Goal: Task Accomplishment & Management: Manage account settings

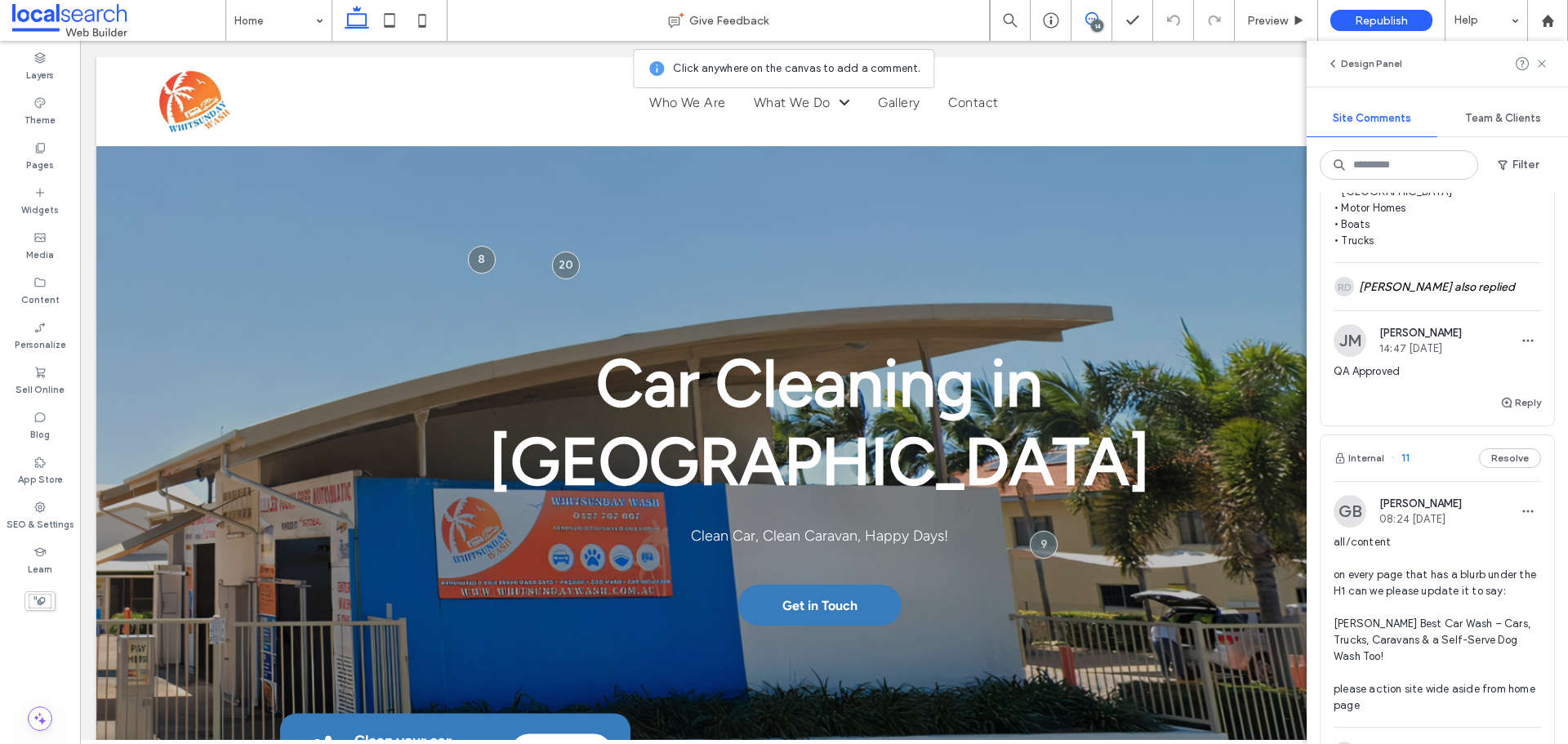
scroll to position [3839, 0]
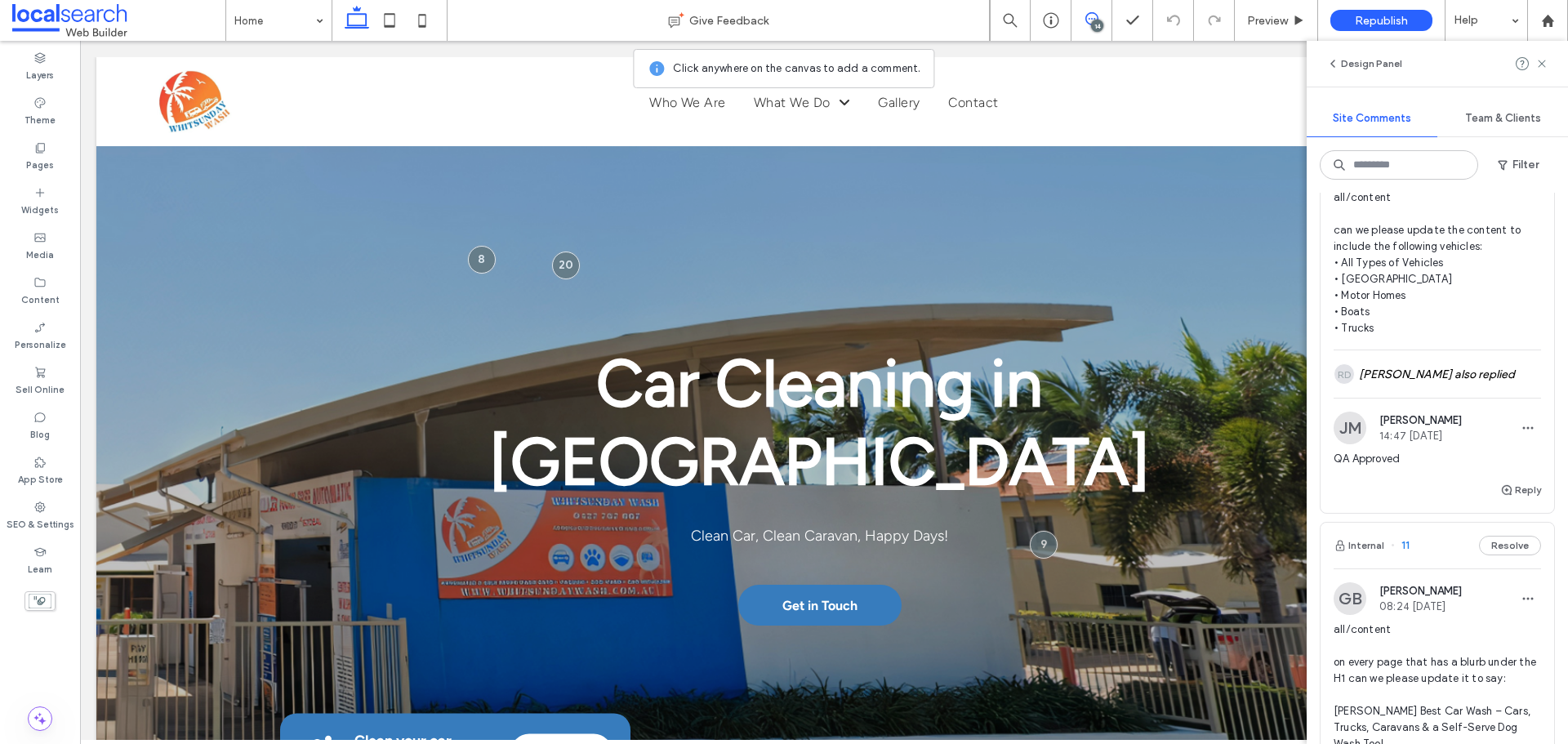
click at [1407, 122] on span "12" at bounding box center [1402, 113] width 21 height 17
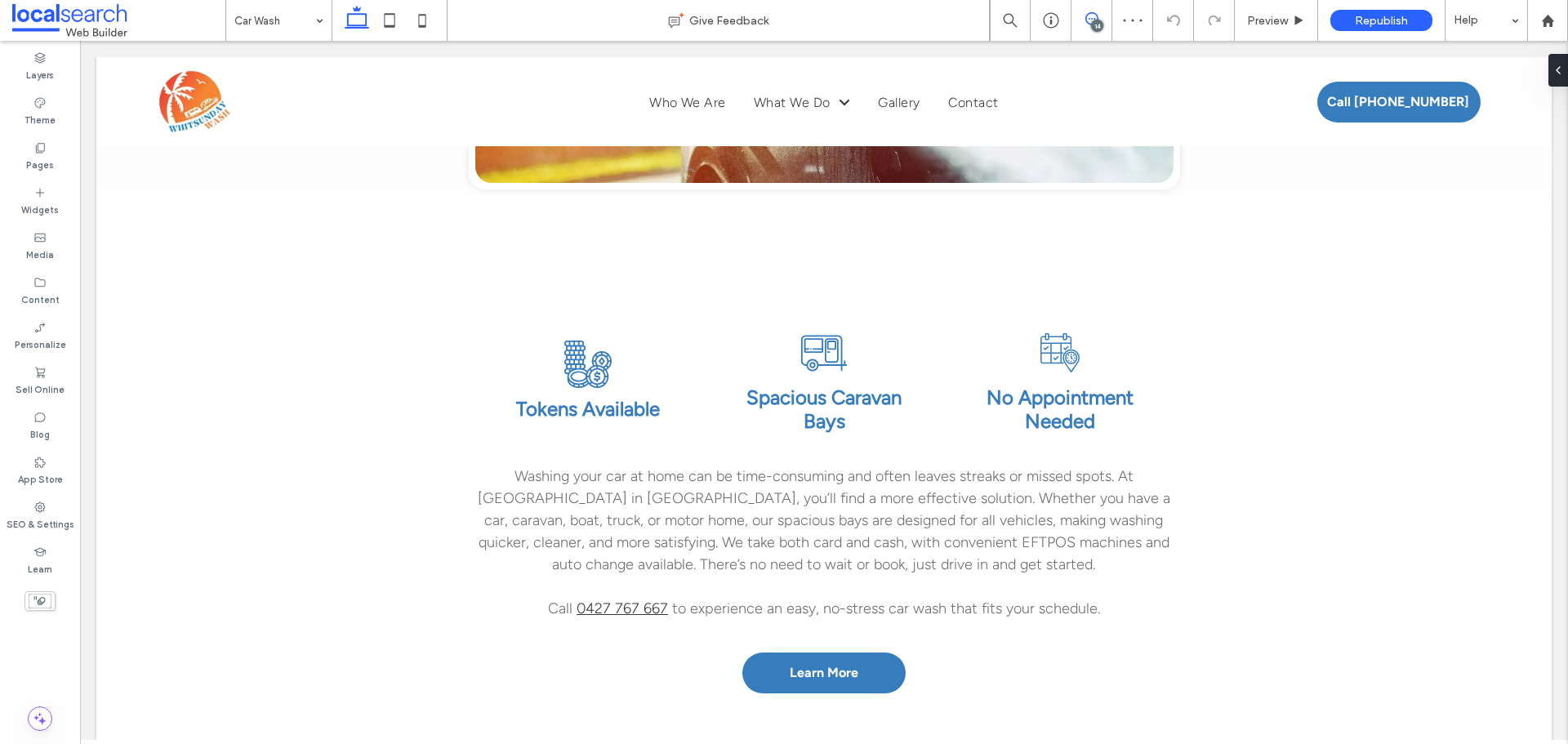
click at [1091, 19] on use at bounding box center [1091, 19] width 13 height 13
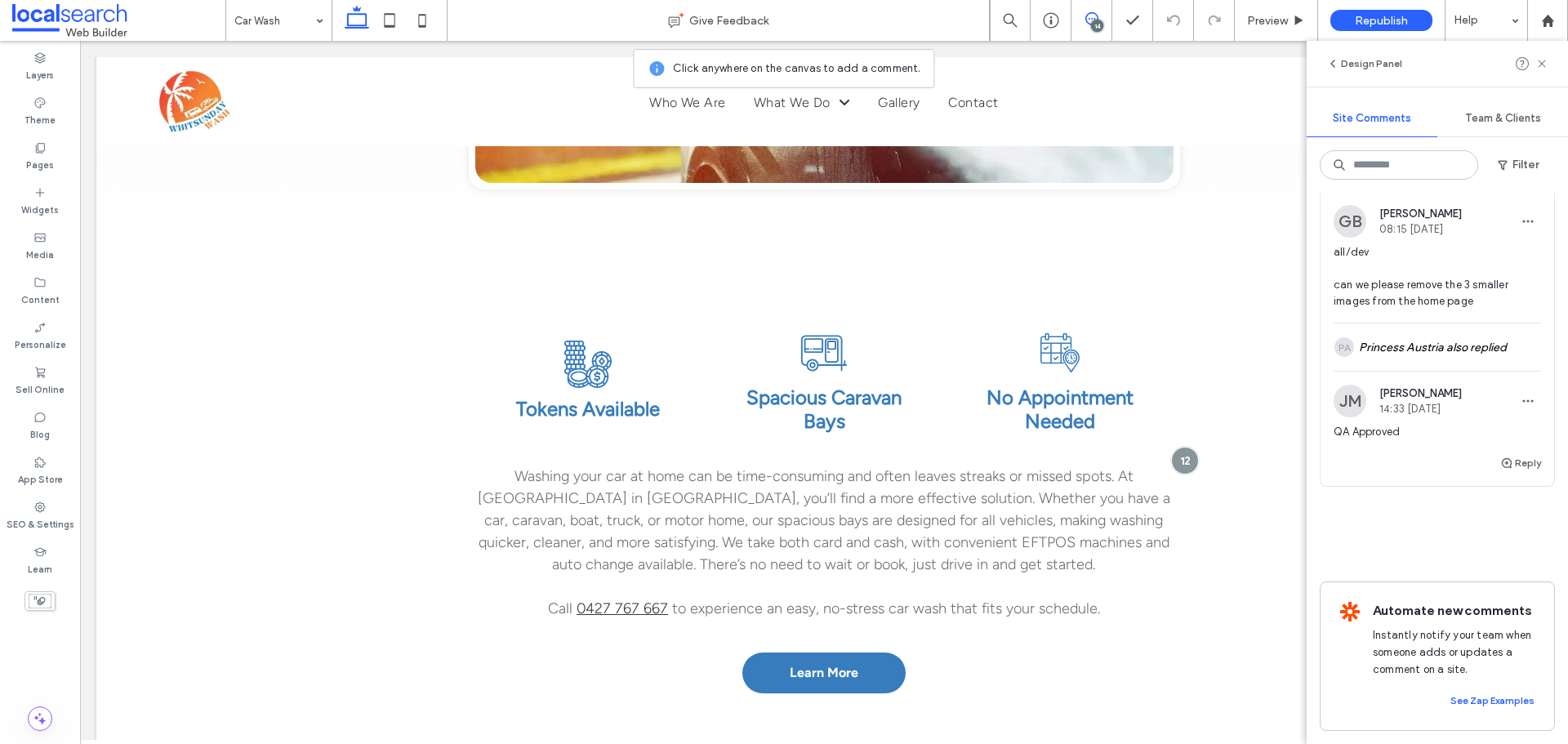
scroll to position [5629, 0]
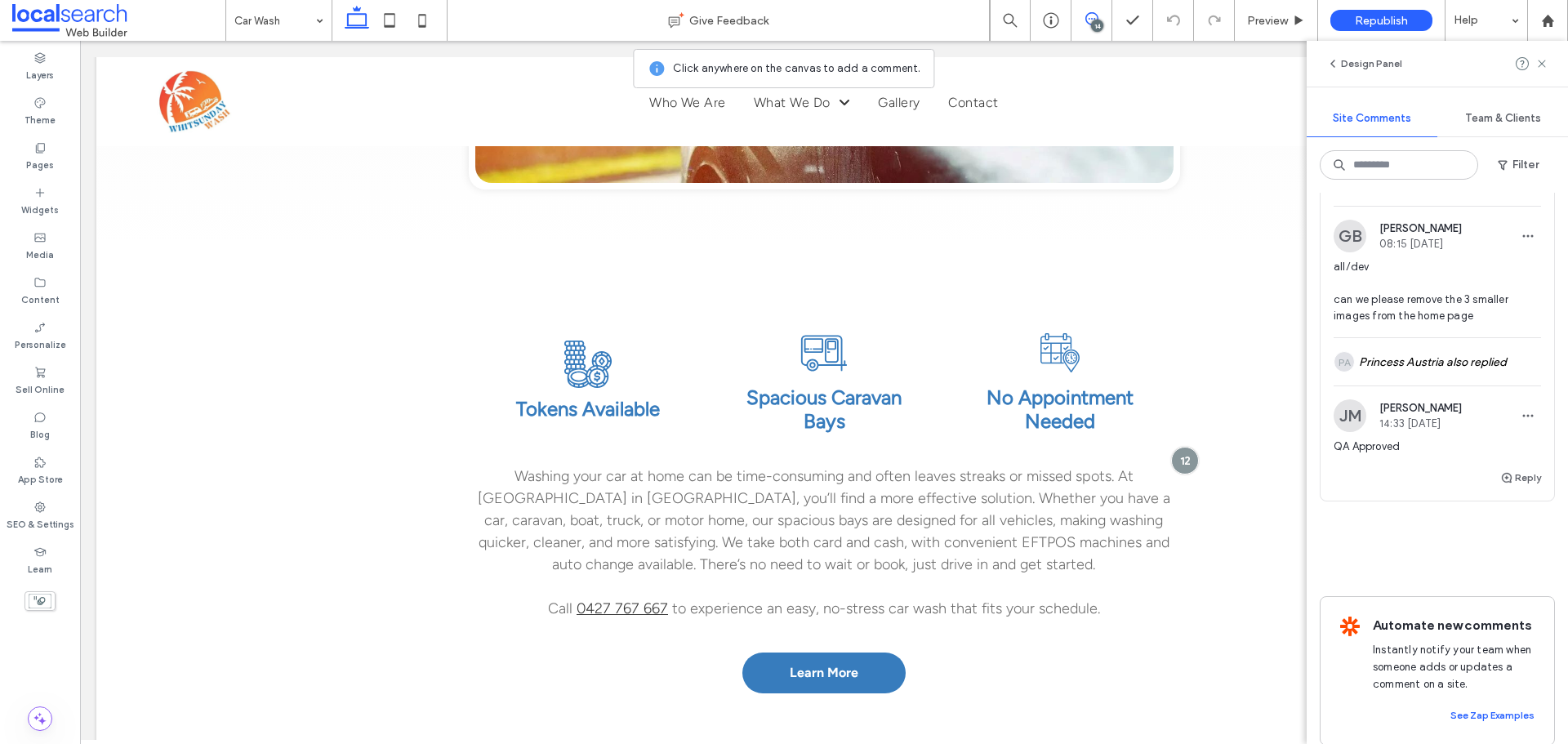
click at [1404, 191] on span "8" at bounding box center [1400, 182] width 18 height 17
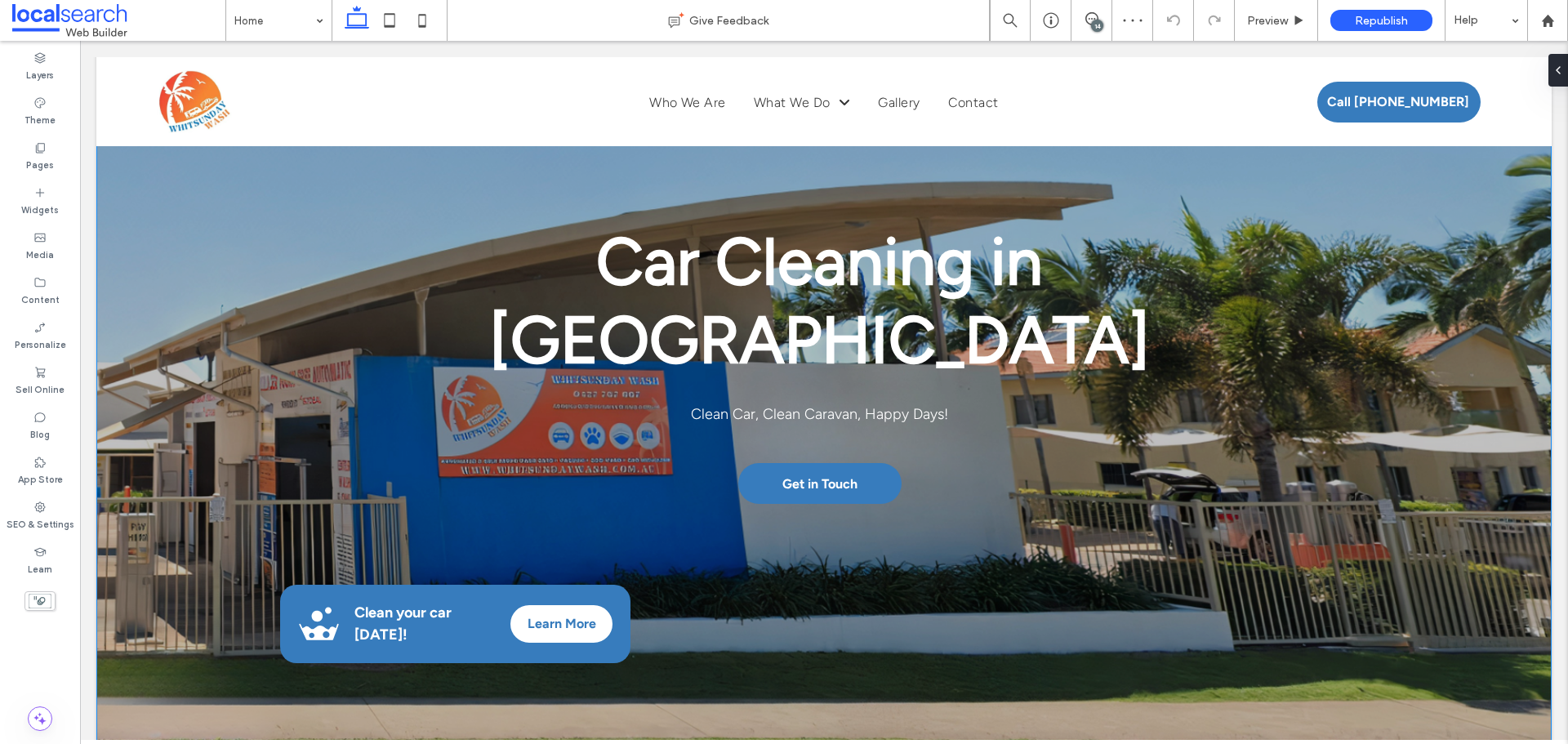
scroll to position [122, 0]
click at [1094, 16] on icon at bounding box center [1091, 19] width 13 height 13
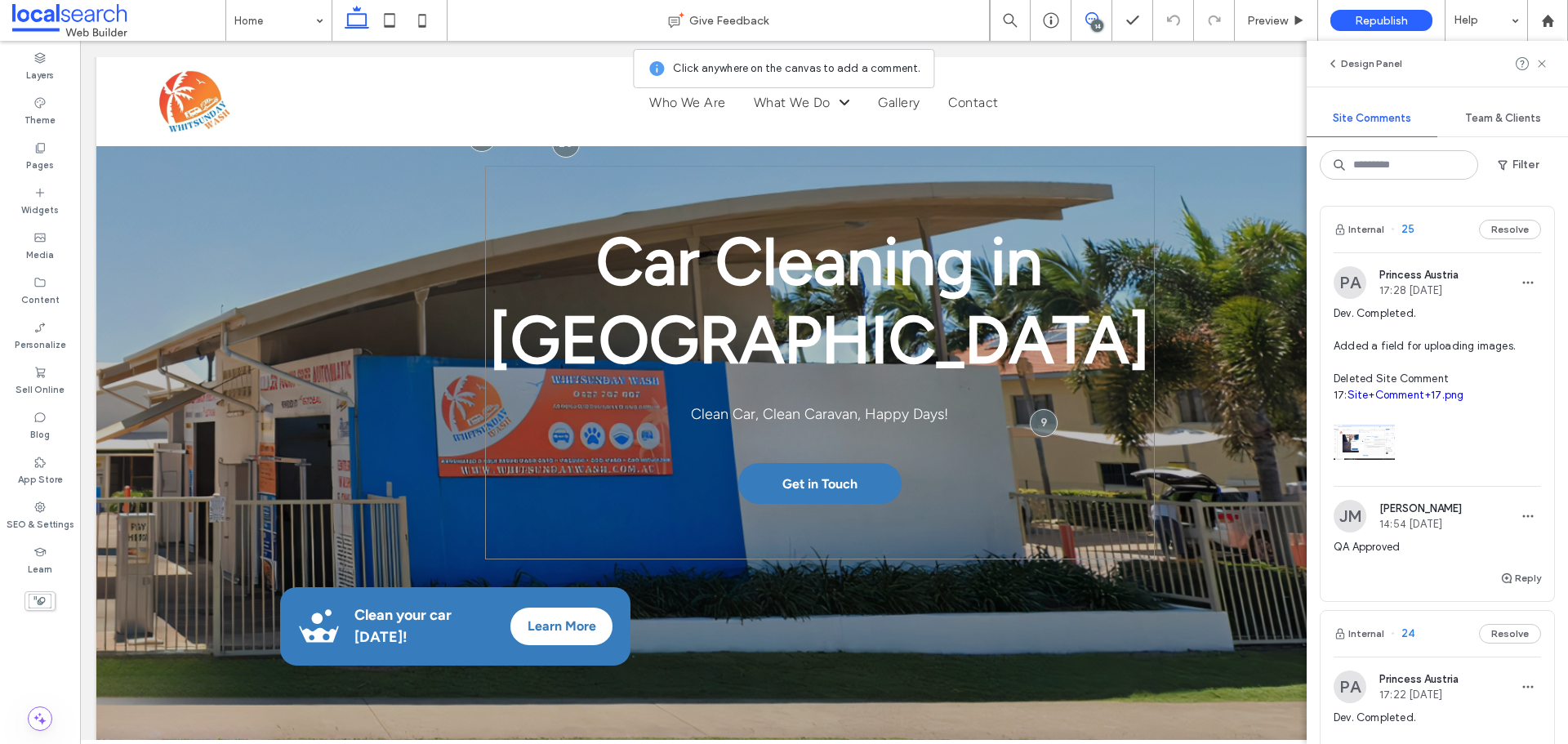
scroll to position [0, 0]
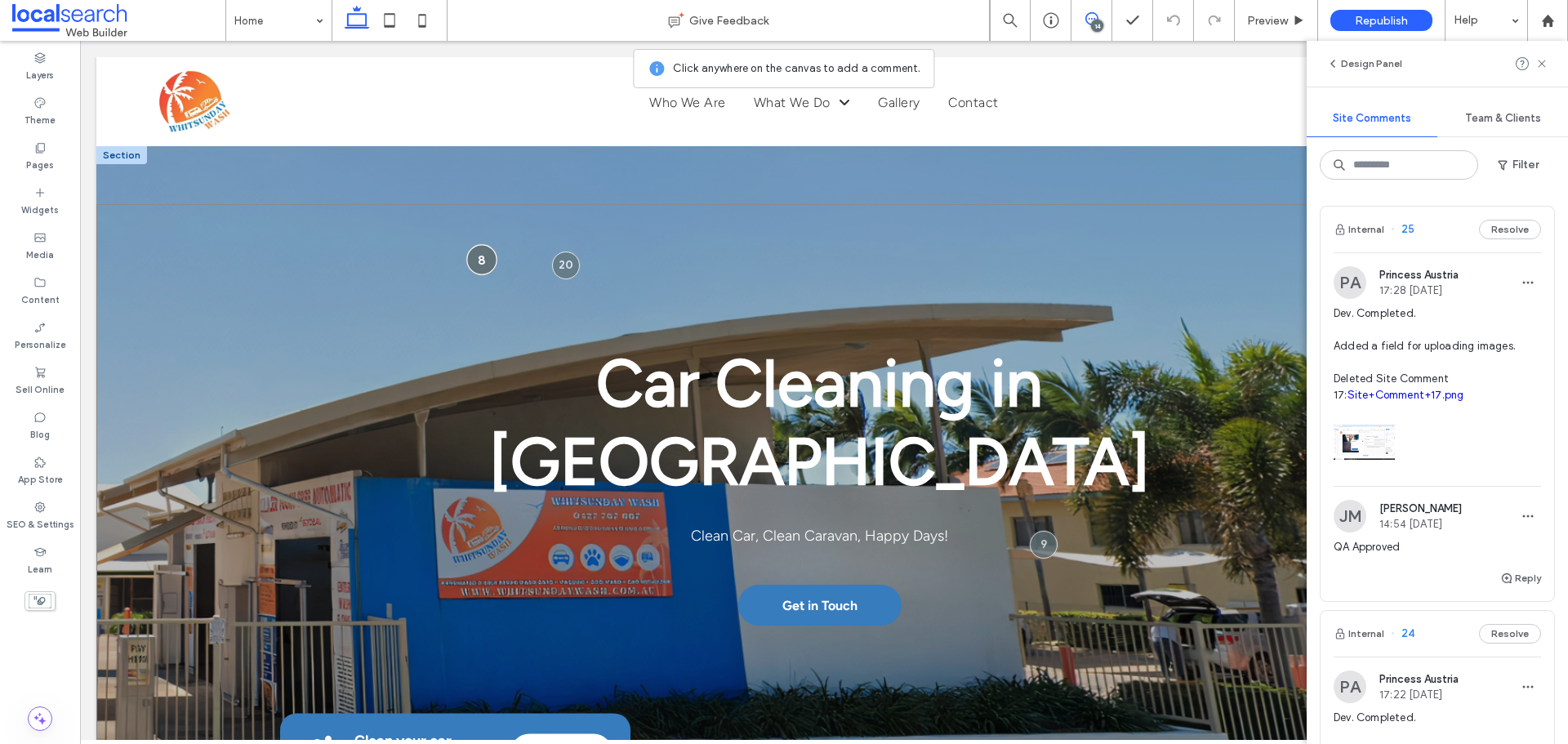
click at [481, 260] on div at bounding box center [481, 258] width 30 height 30
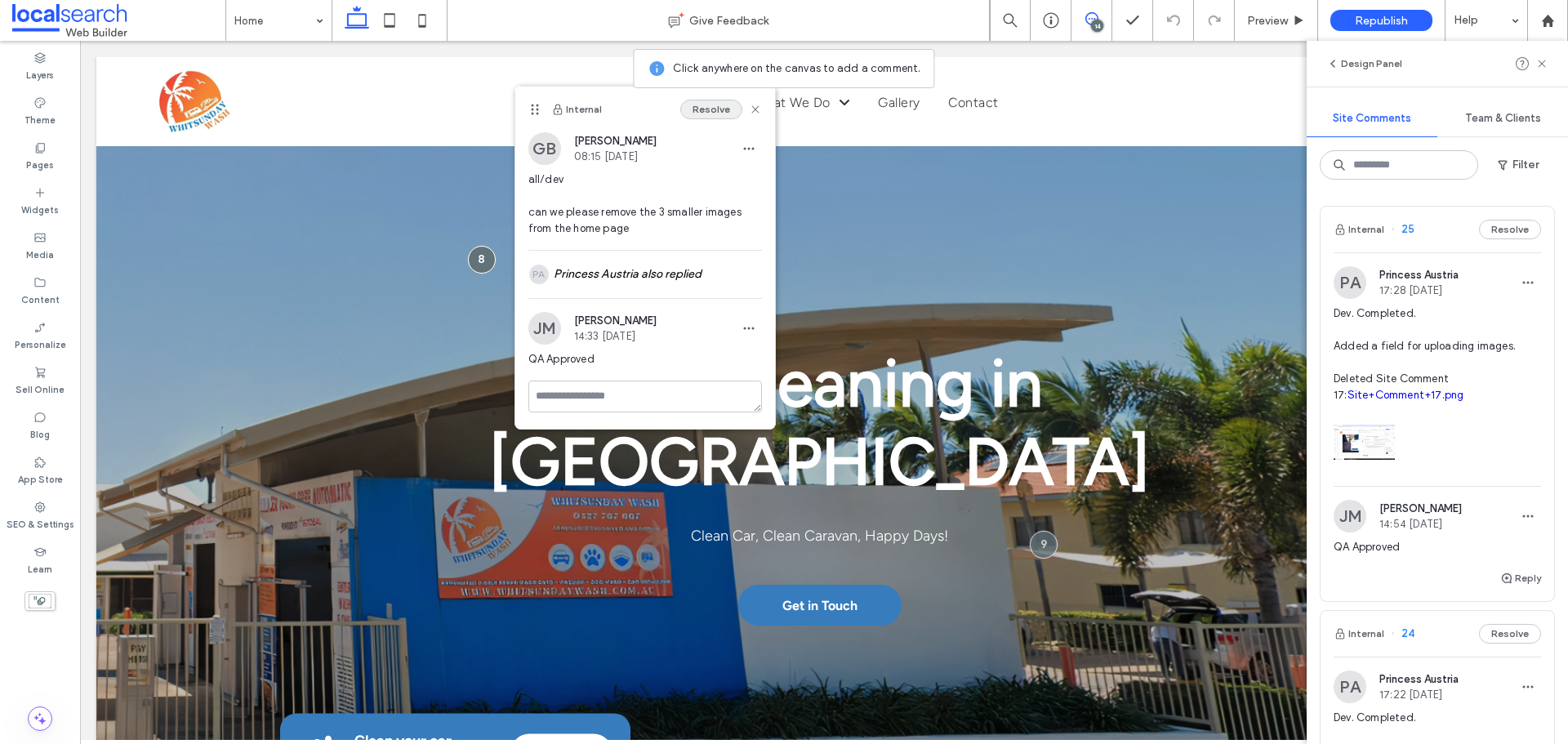
click at [716, 107] on button "Resolve" at bounding box center [712, 109] width 62 height 20
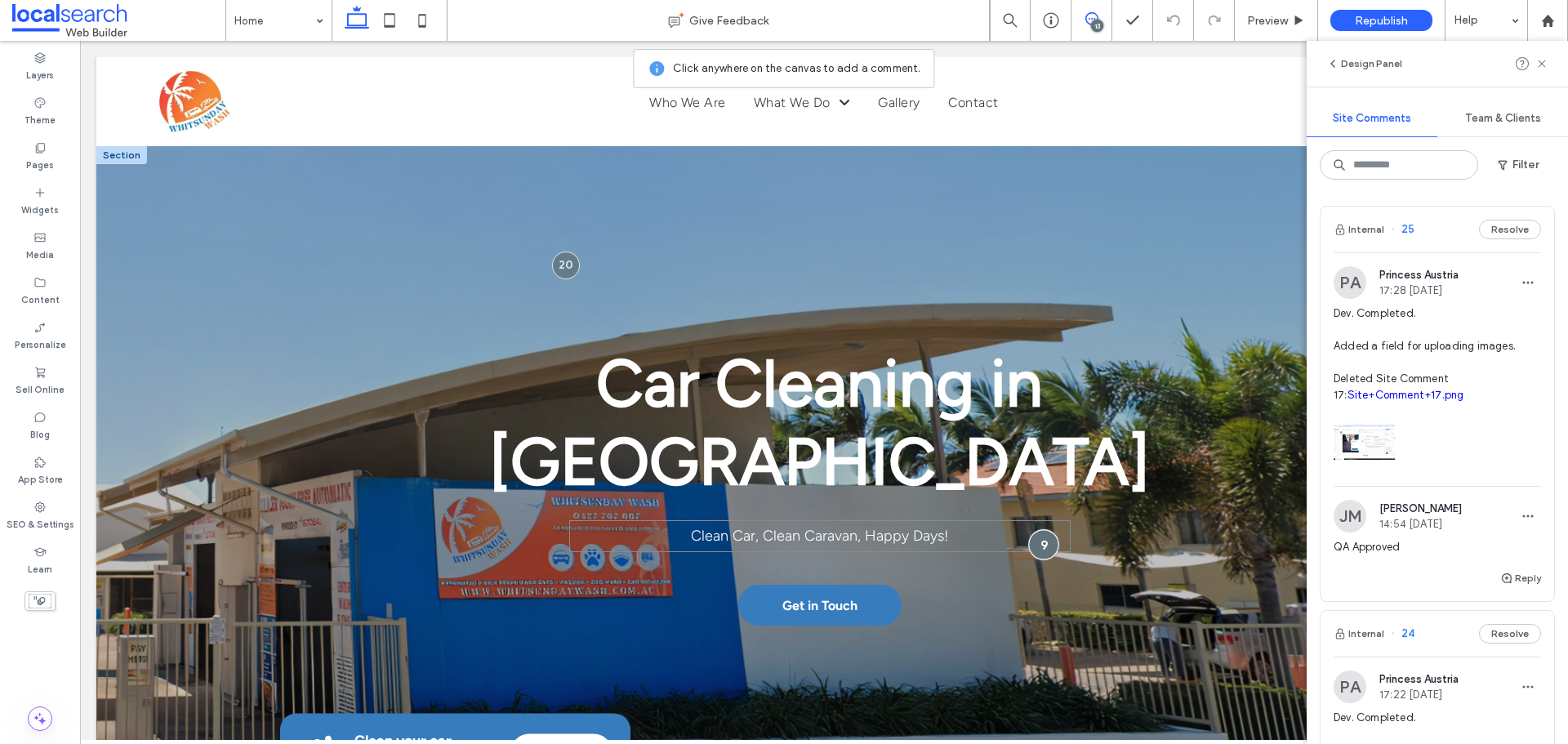
click at [1033, 529] on div at bounding box center [1044, 544] width 30 height 30
click at [1030, 529] on div at bounding box center [1044, 544] width 30 height 30
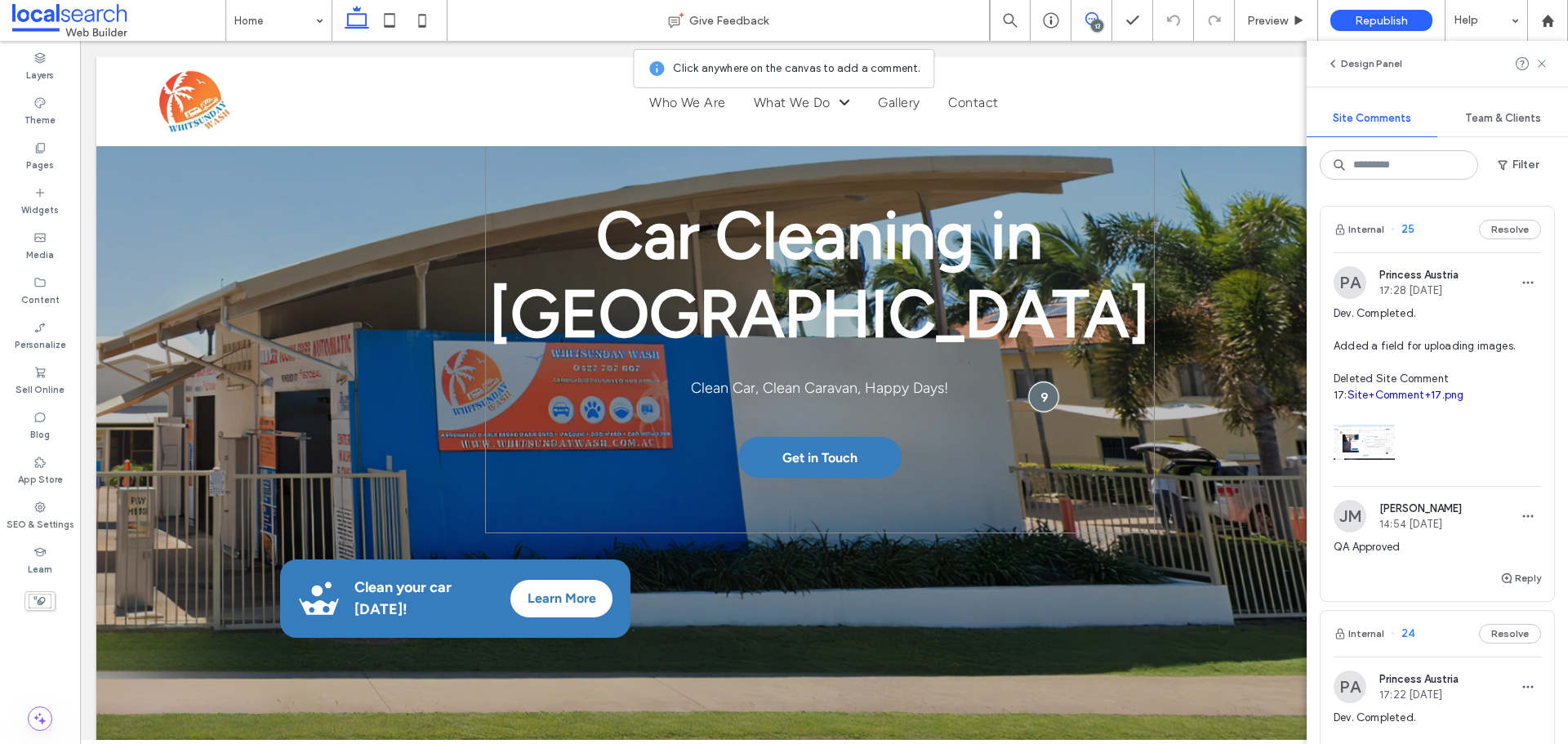
scroll to position [82, 0]
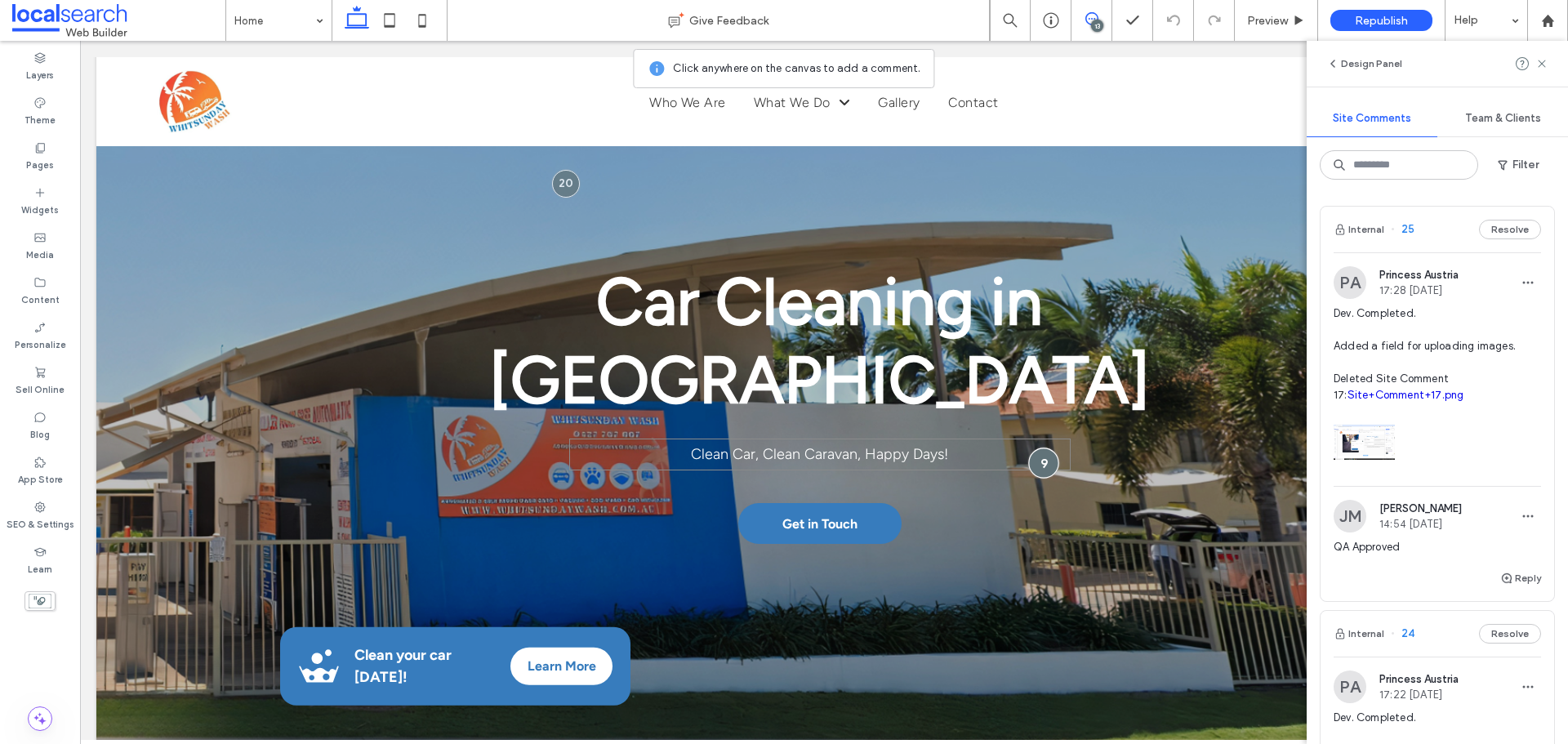
click at [1033, 448] on div at bounding box center [1044, 462] width 30 height 30
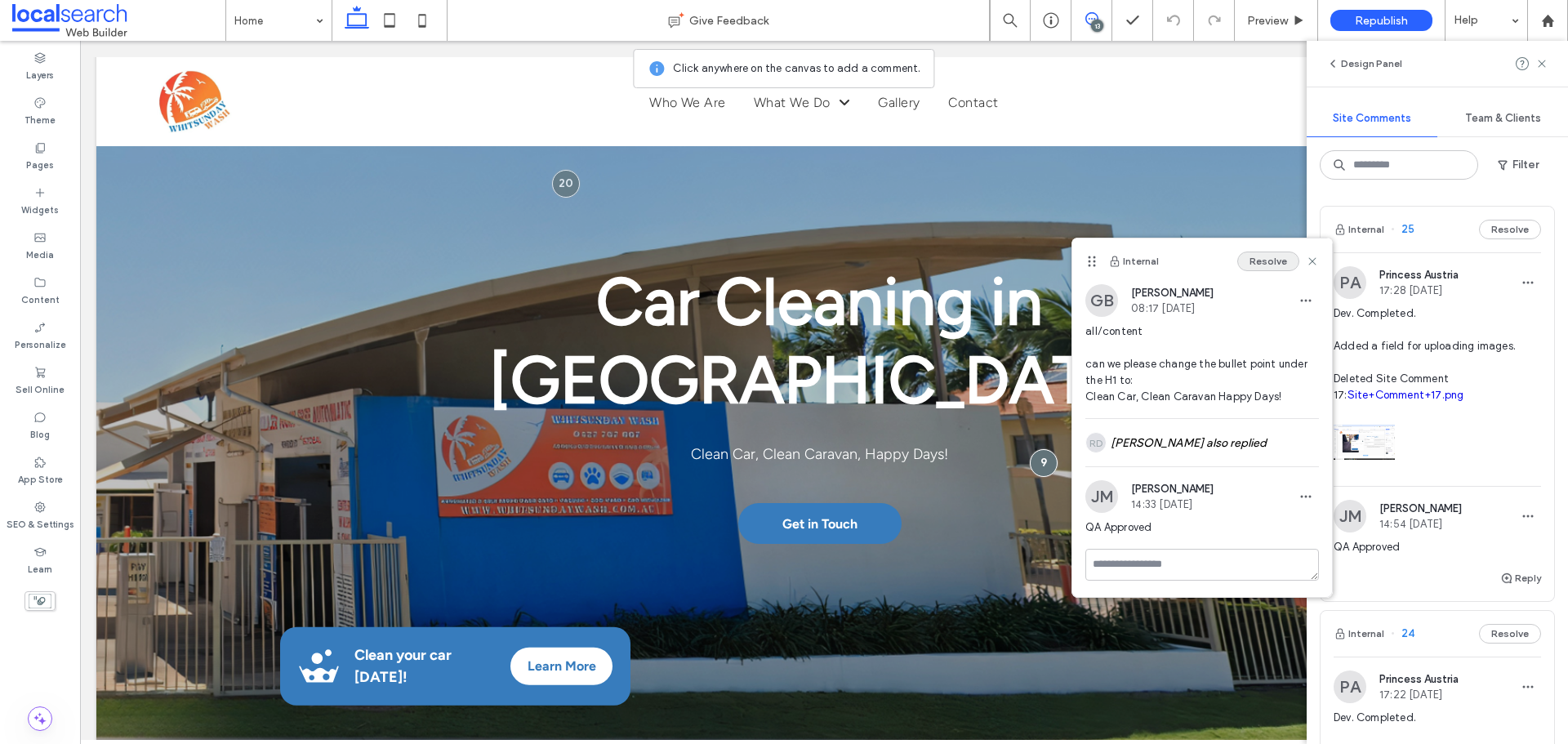
click at [1269, 255] on button "Resolve" at bounding box center [1269, 261] width 62 height 20
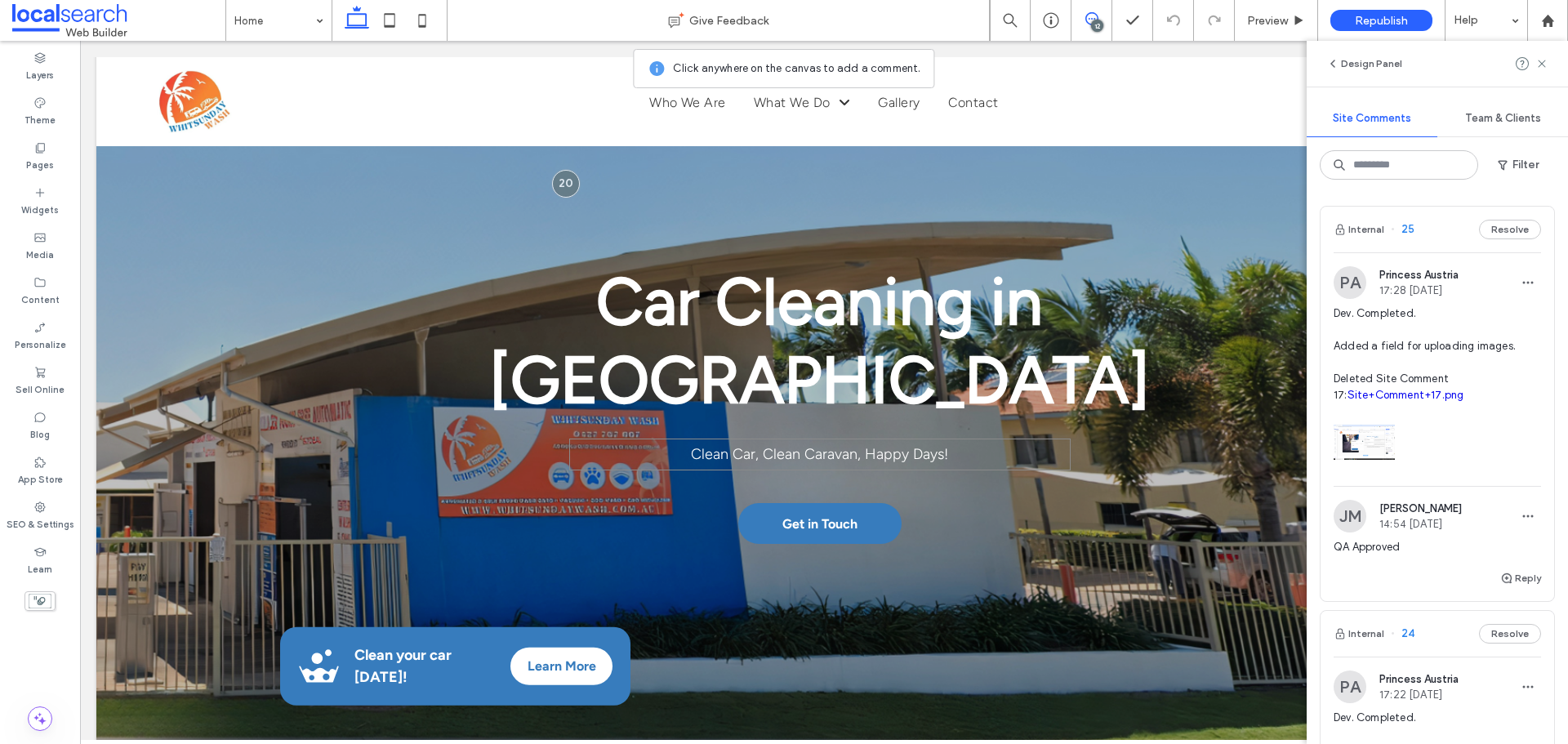
click at [892, 446] on span "Clean Car, Clean Caravan, Happy Days!" at bounding box center [820, 454] width 257 height 18
click at [1275, 12] on div "Preview" at bounding box center [1276, 20] width 83 height 41
click at [1273, 21] on span "Preview" at bounding box center [1268, 20] width 41 height 14
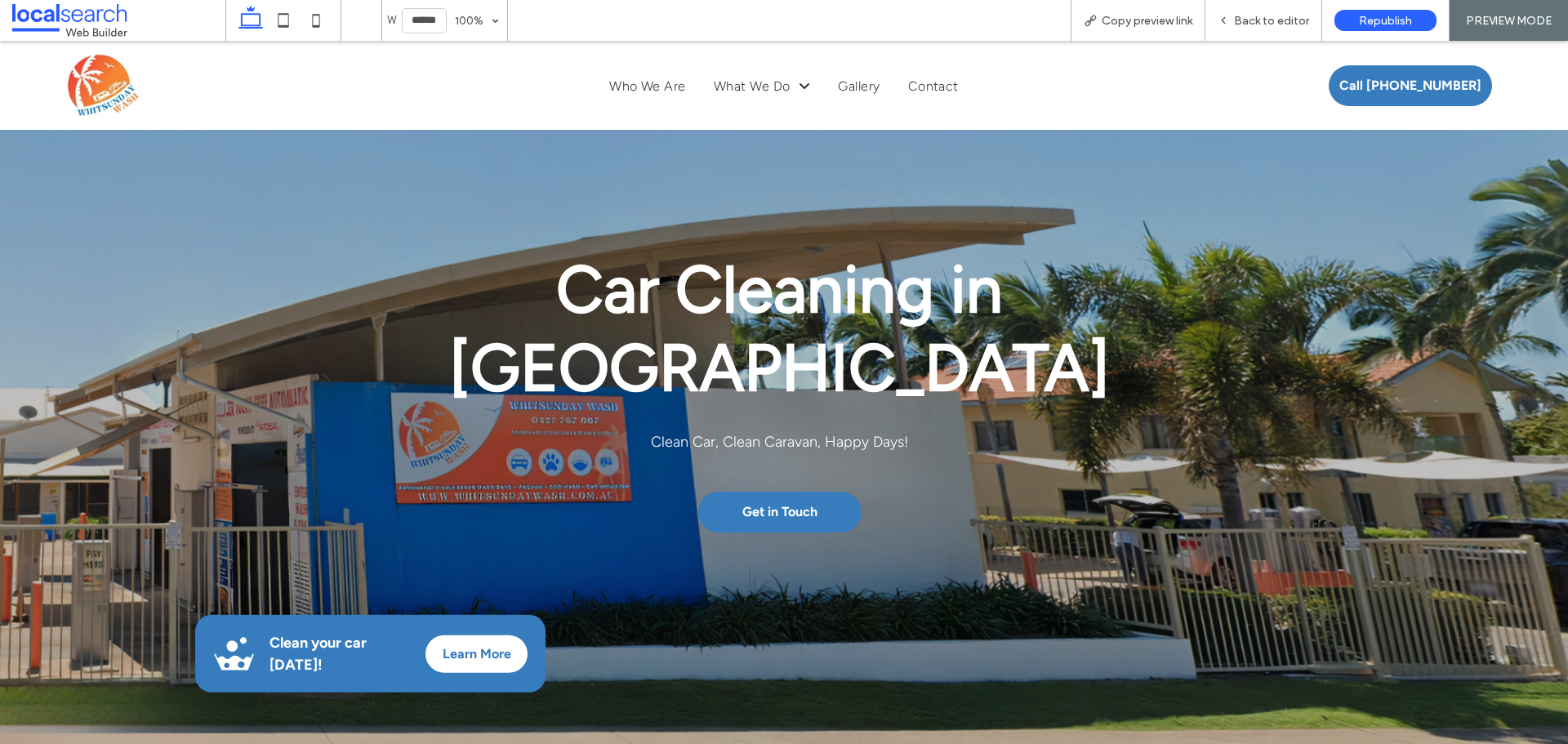
click at [773, 433] on span "Clean Car, Clean Caravan, Happy Days!" at bounding box center [780, 442] width 257 height 18
click at [1261, 21] on span "Back to editor" at bounding box center [1272, 20] width 75 height 14
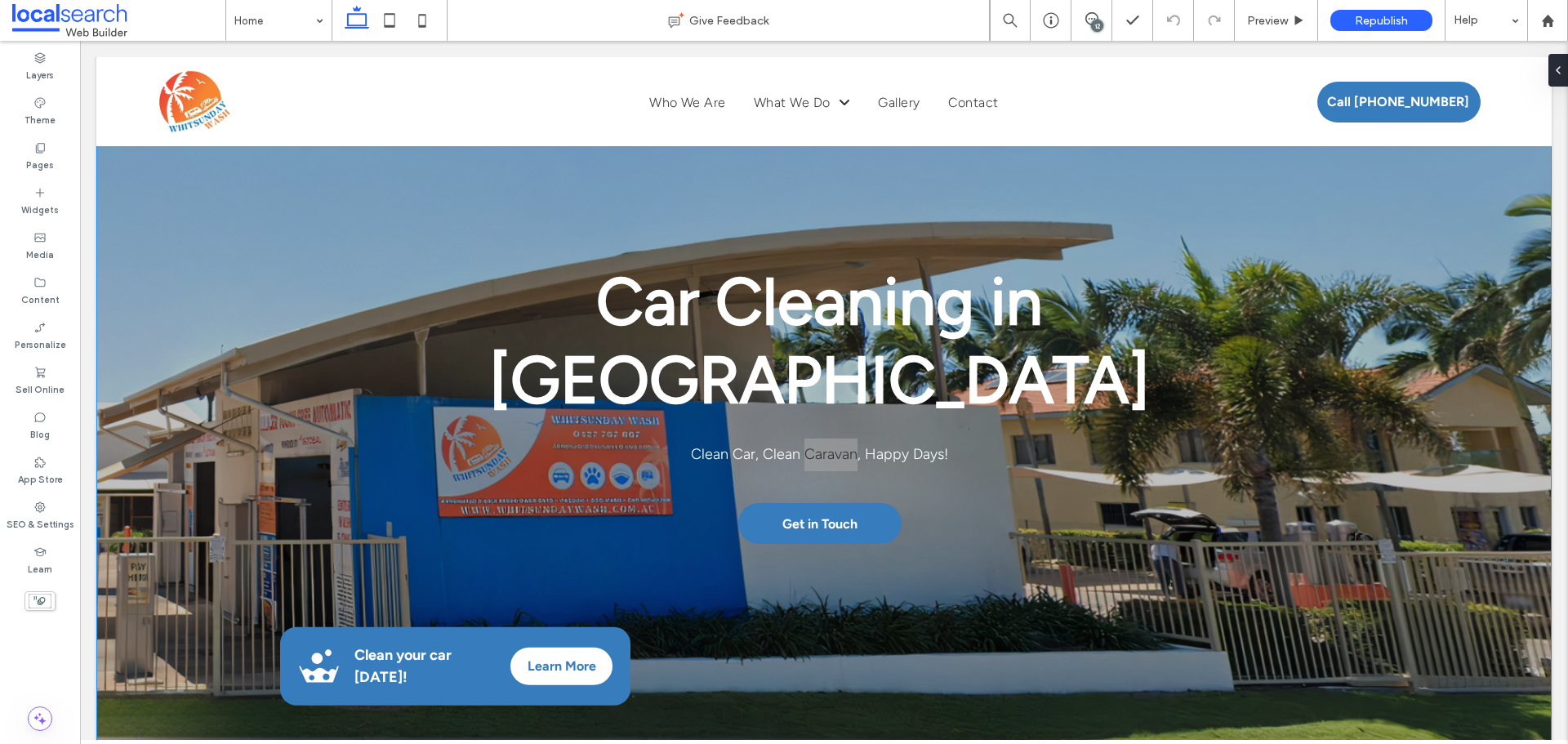
click at [853, 446] on span "Clean Car, Clean Caravan, Happy Days!" at bounding box center [820, 454] width 257 height 18
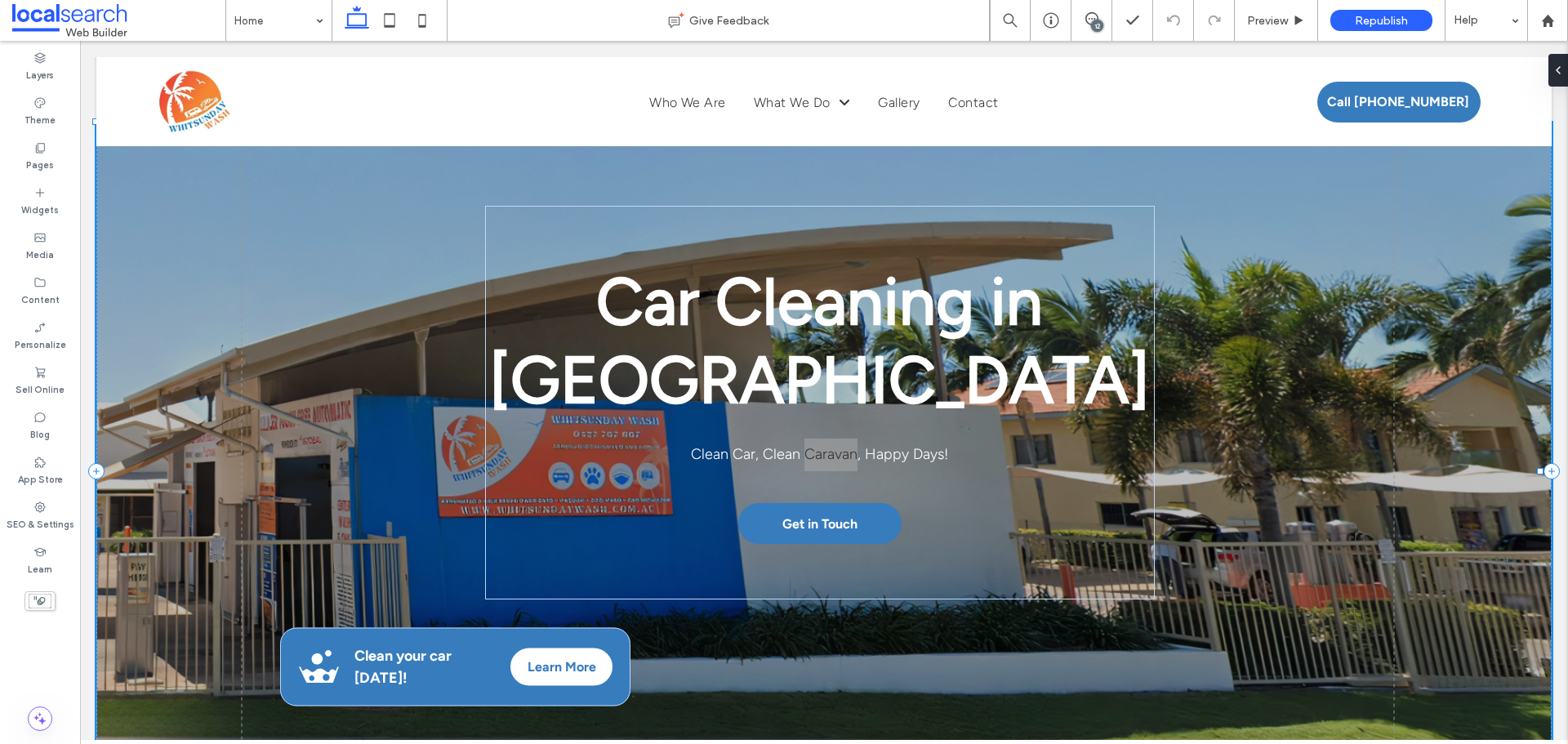
click at [853, 446] on span "Clean Car, Clean Caravan, Happy Days!" at bounding box center [820, 454] width 257 height 18
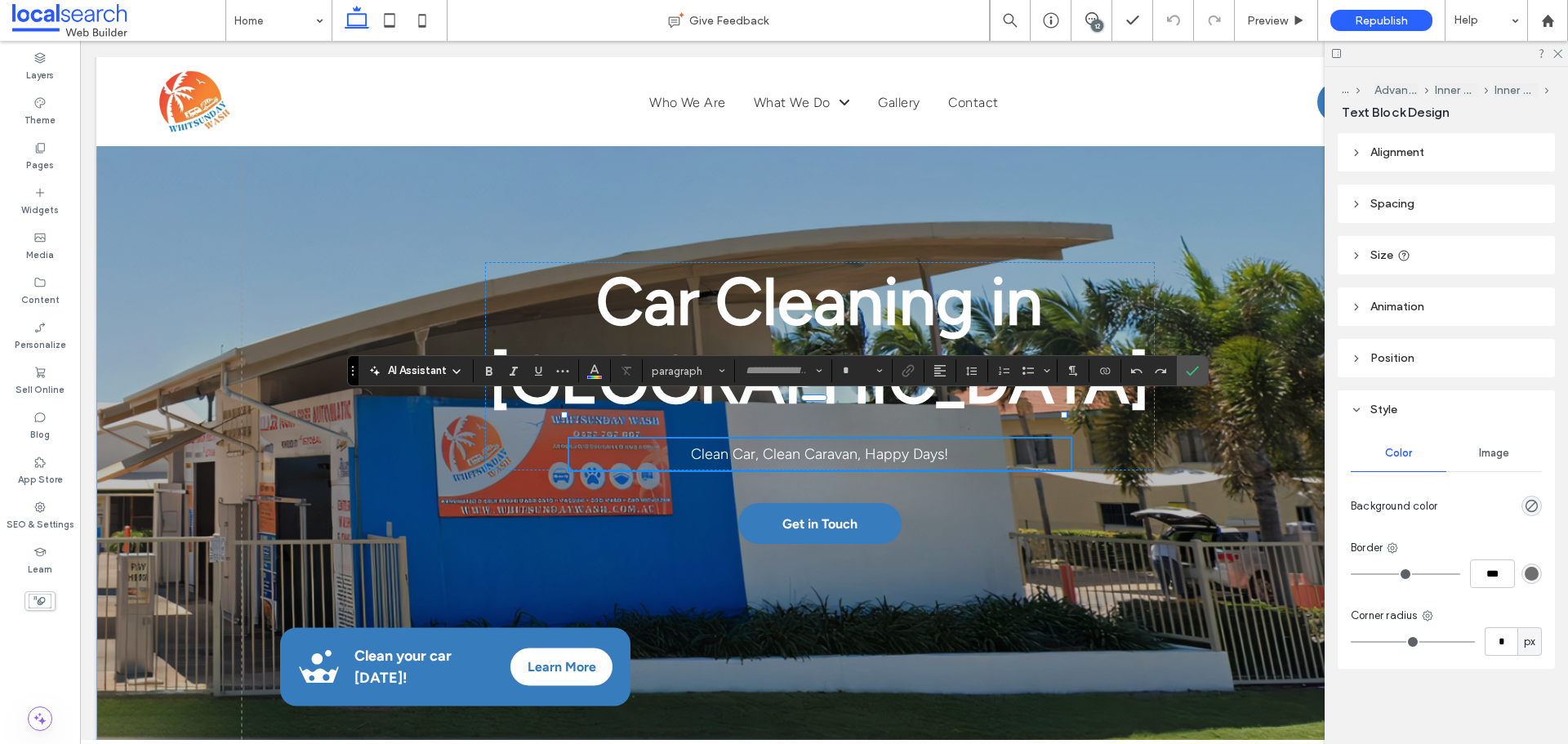
type input "**********"
type input "**"
click at [493, 367] on icon "Bold" at bounding box center [489, 371] width 13 height 13
click at [516, 373] on icon "Italic" at bounding box center [513, 371] width 13 height 13
click at [869, 376] on input "**" at bounding box center [857, 371] width 32 height 13
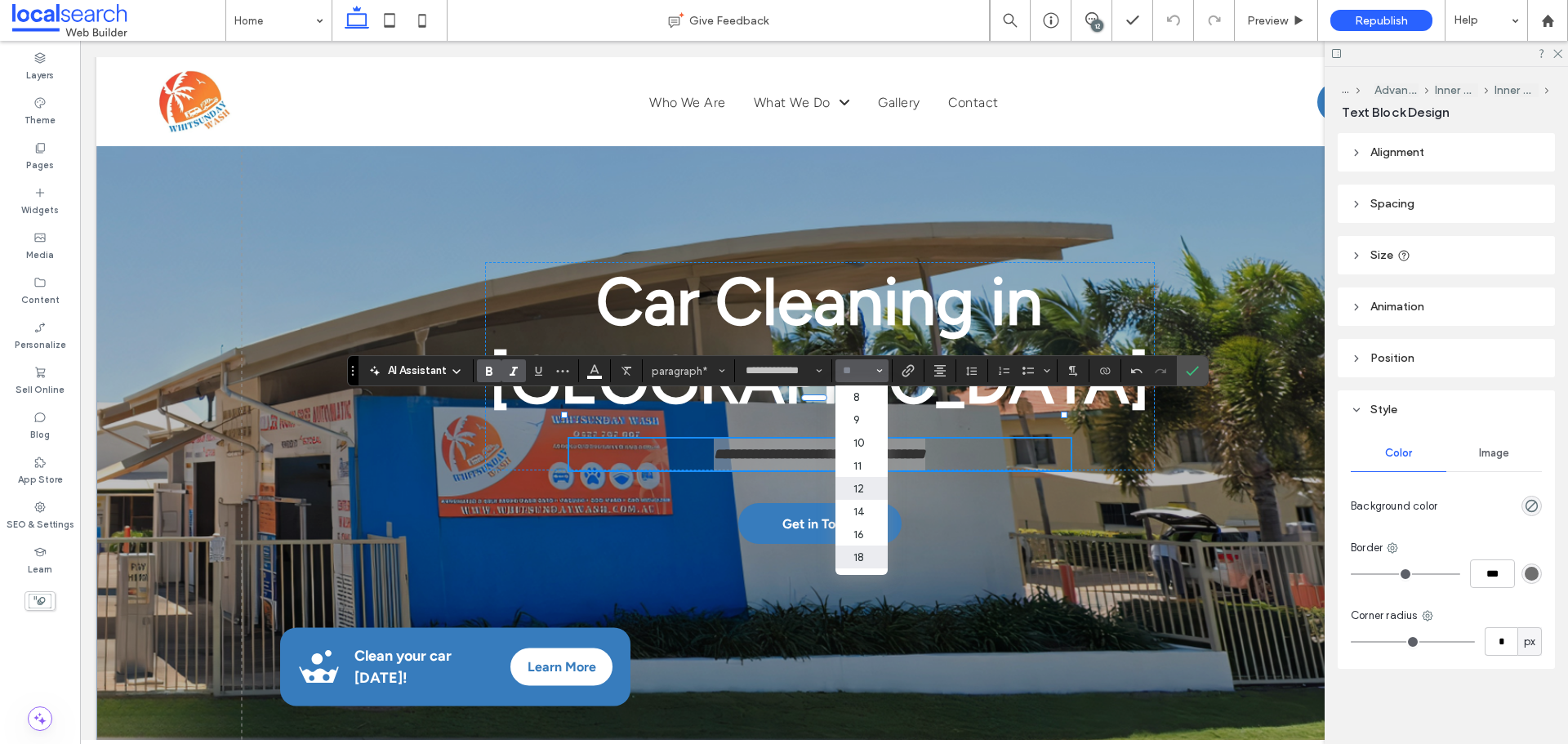
scroll to position [82, 0]
drag, startPoint x: 853, startPoint y: 490, endPoint x: 773, endPoint y: 450, distance: 89.4
click at [853, 490] on label "24" at bounding box center [862, 497] width 53 height 22
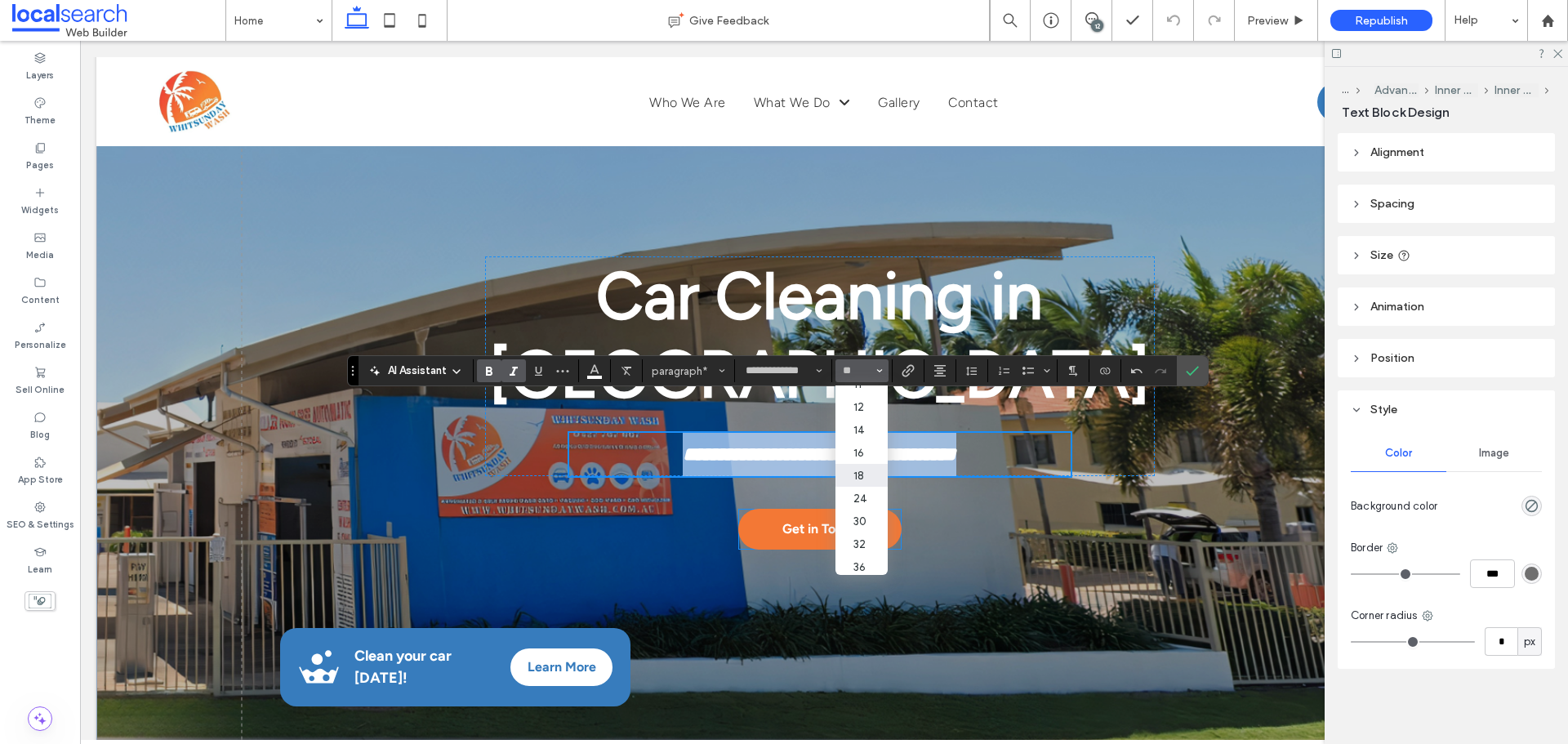
type input "**"
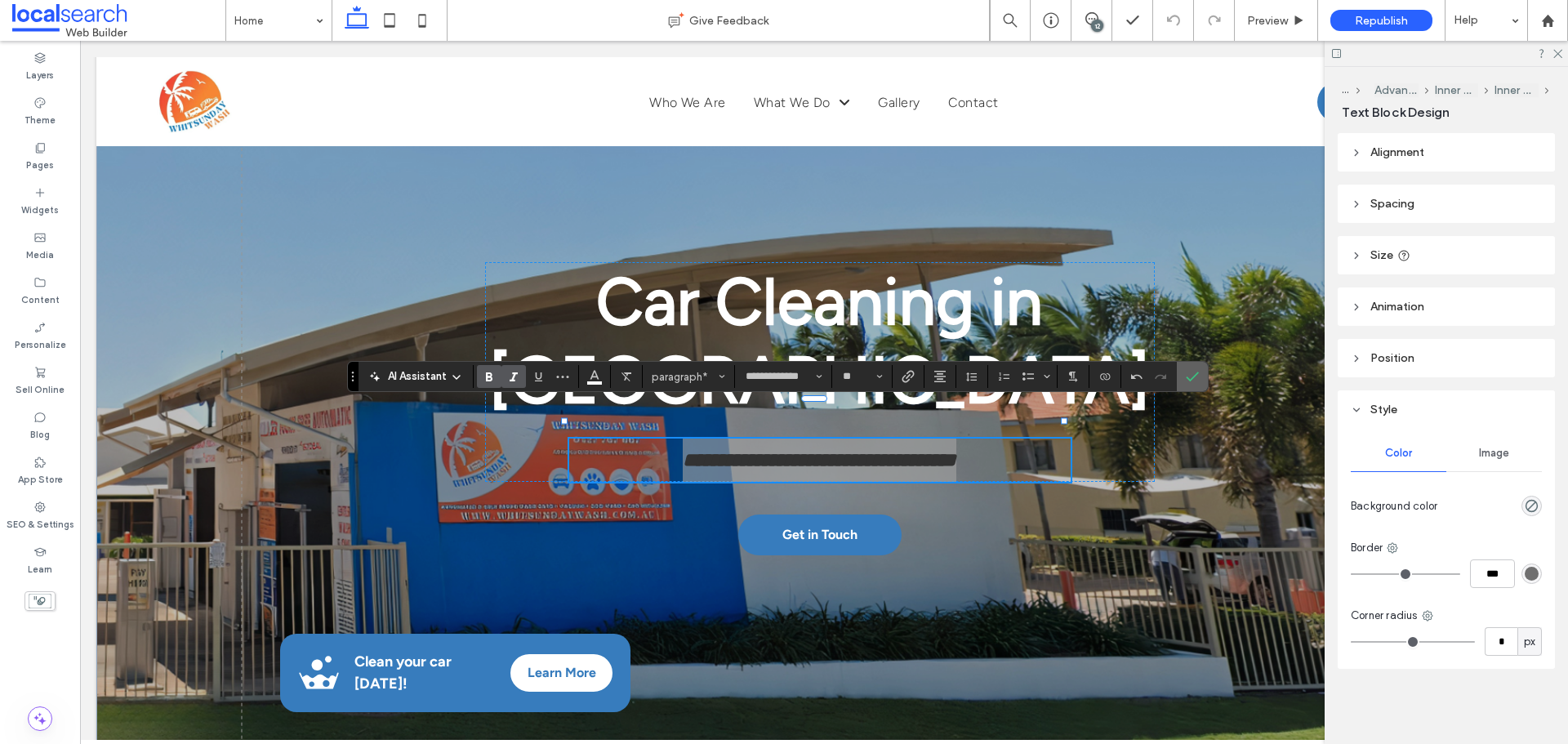
click at [1196, 381] on icon "Confirm" at bounding box center [1192, 375] width 13 height 13
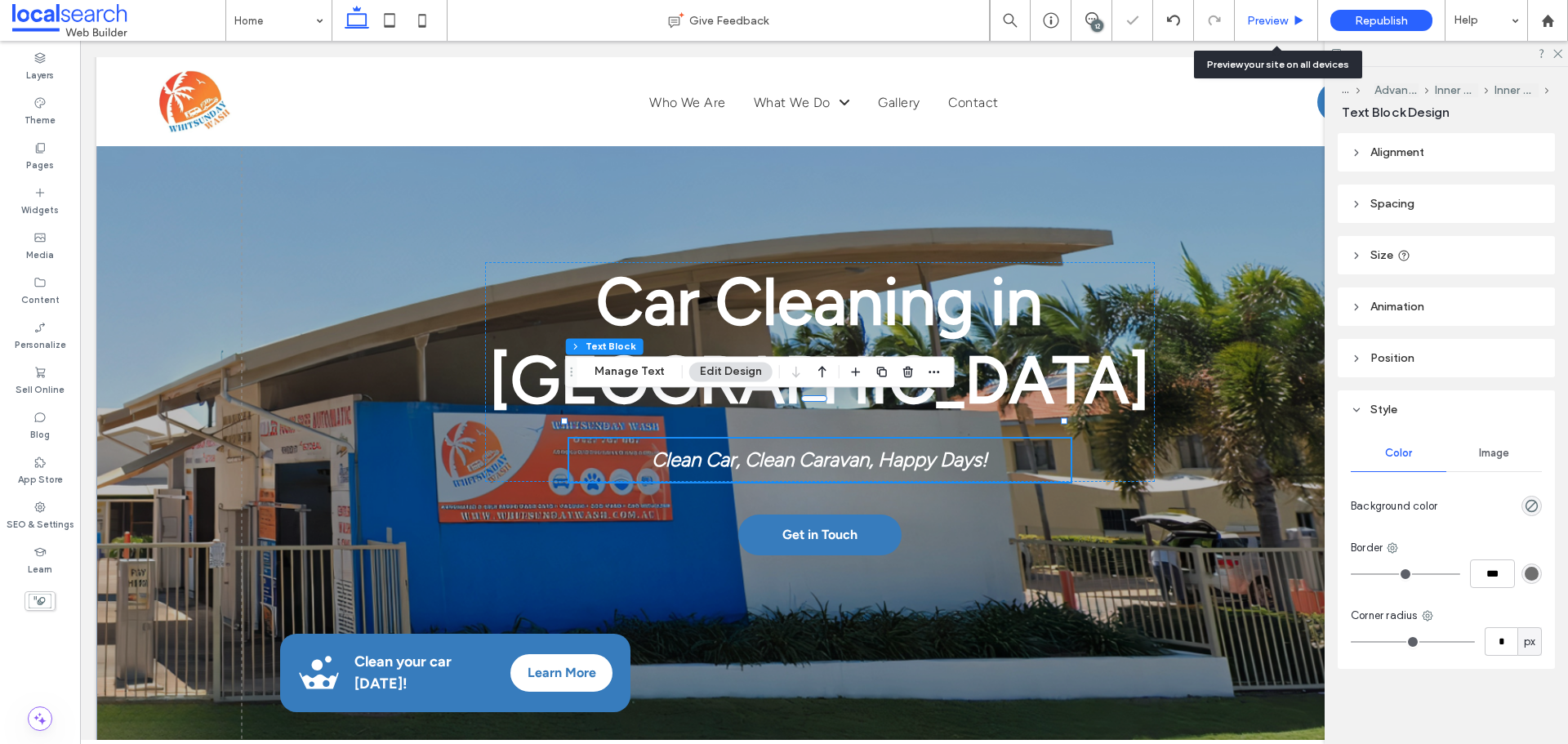
click at [1254, 19] on span "Preview" at bounding box center [1268, 20] width 41 height 14
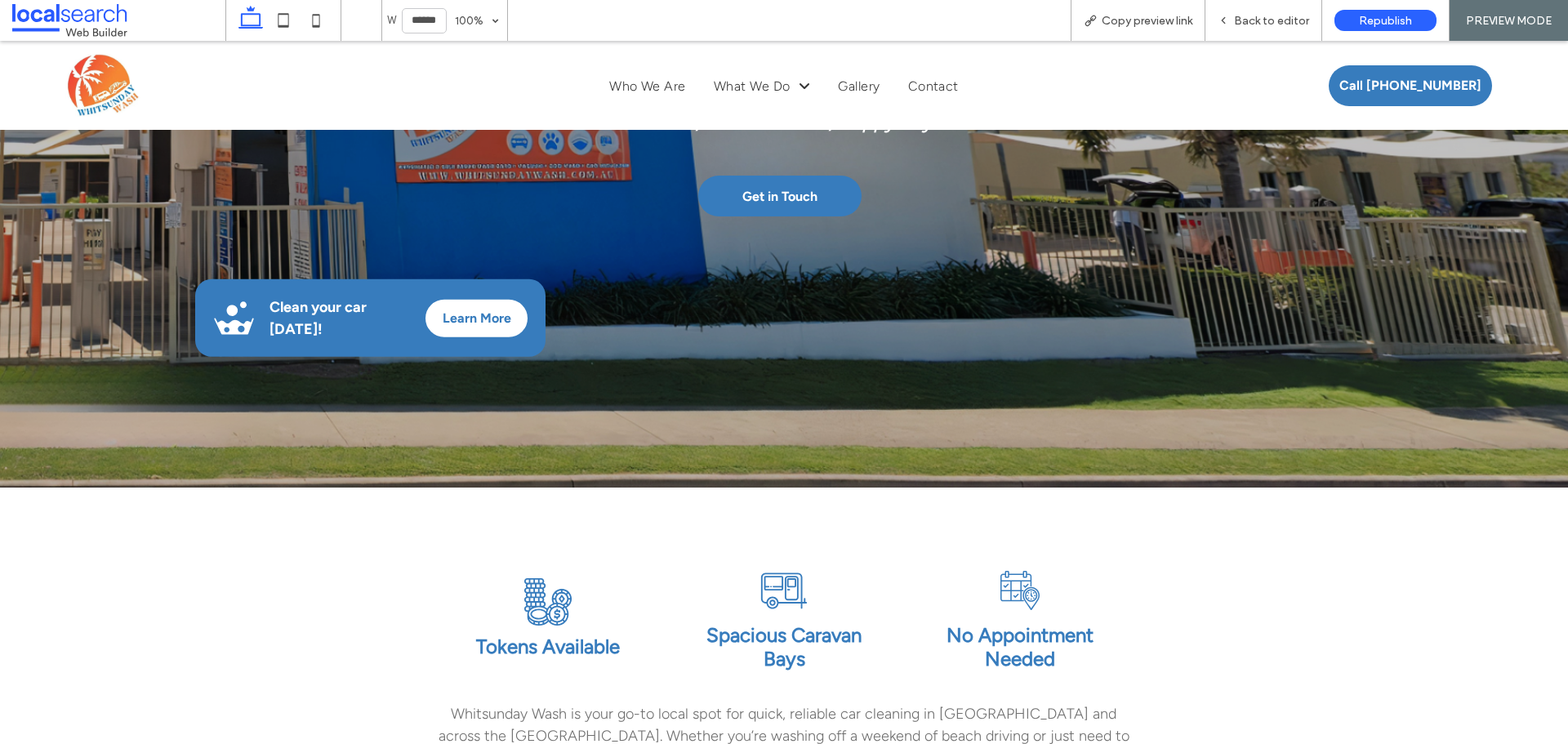
scroll to position [76, 0]
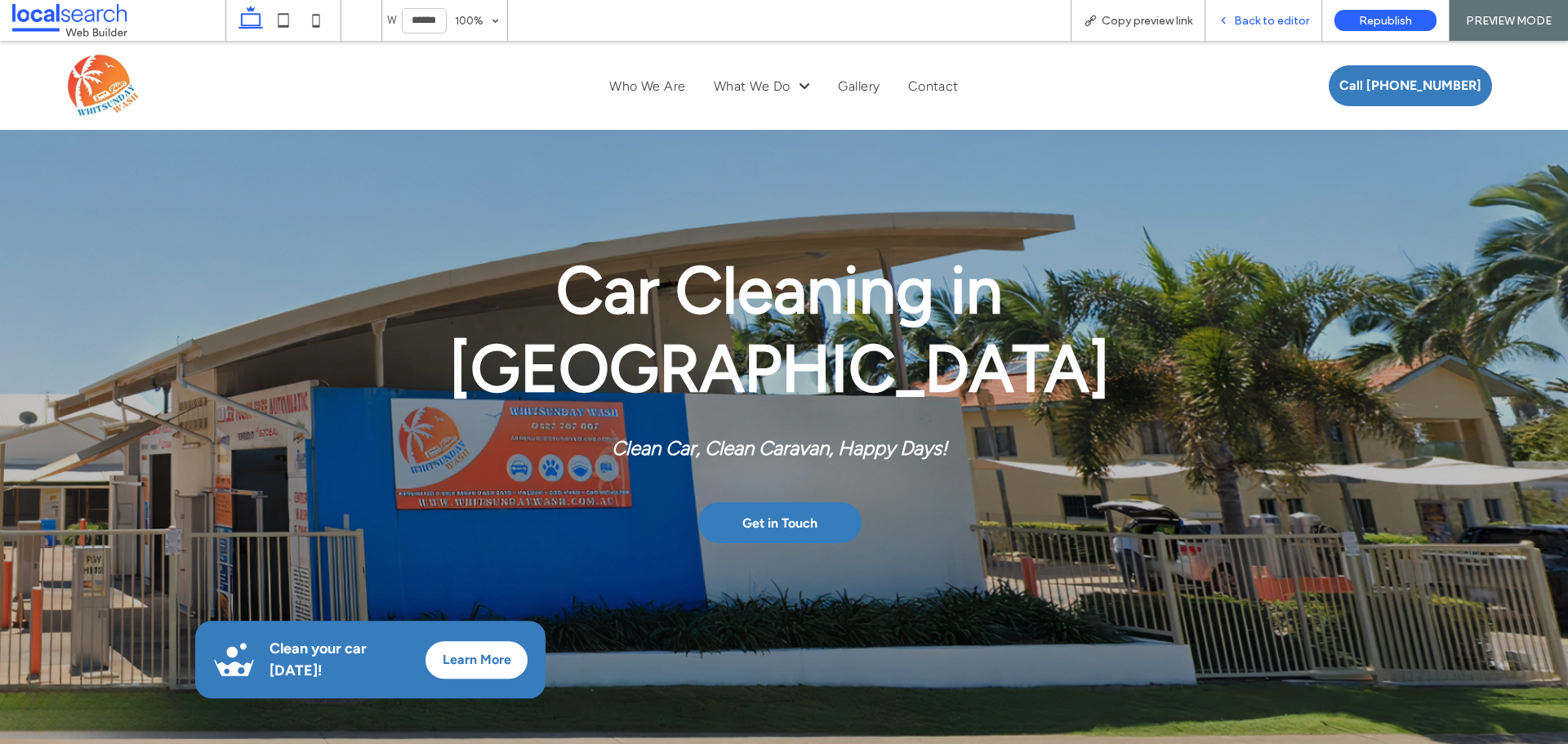
click at [1250, 27] on span "Back to editor" at bounding box center [1272, 20] width 75 height 14
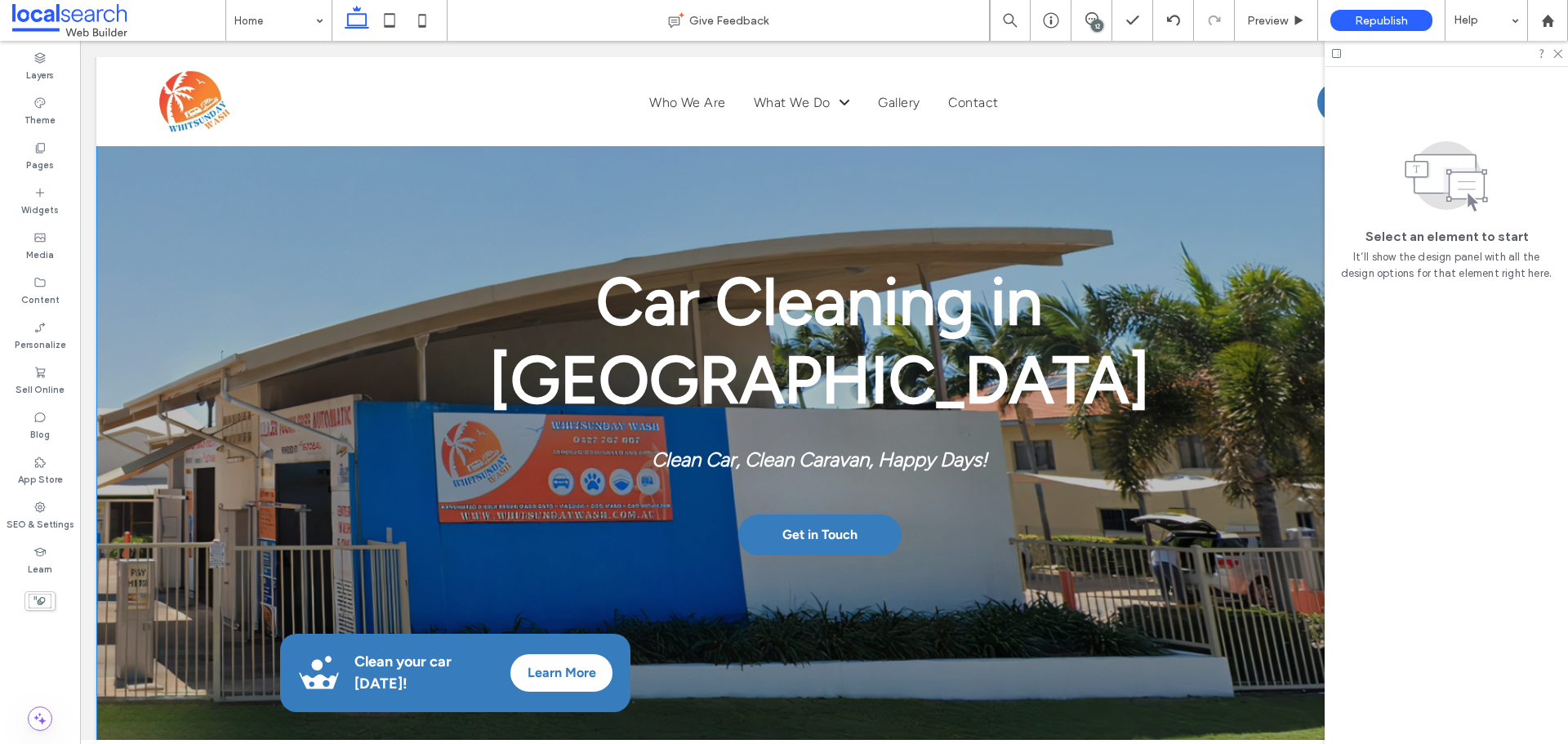
click at [722, 448] on strong "Clean Car, Clean Caravan, Happy Days!" at bounding box center [819, 459] width 335 height 23
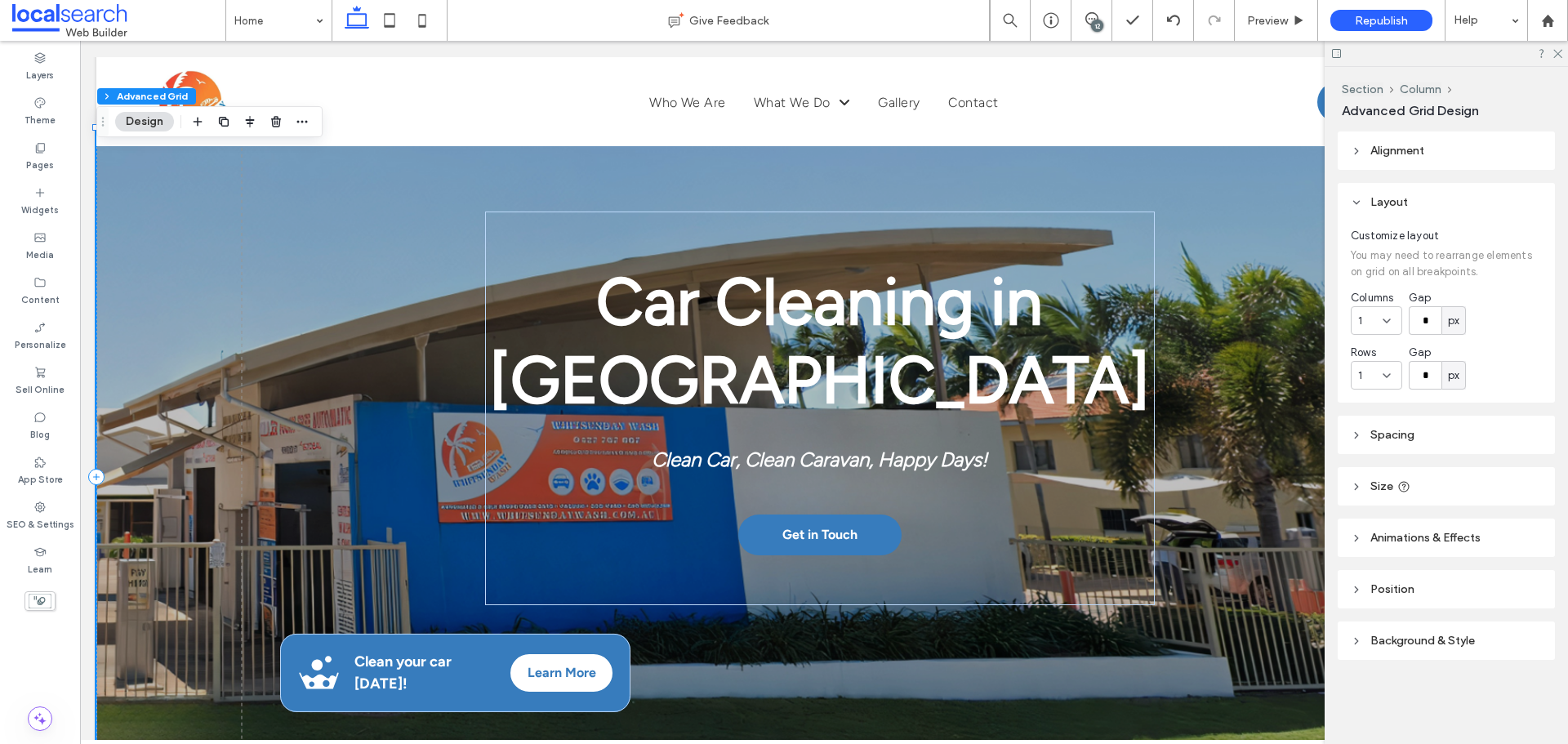
click at [722, 448] on strong "Clean Car, Clean Caravan, Happy Days!" at bounding box center [819, 459] width 335 height 23
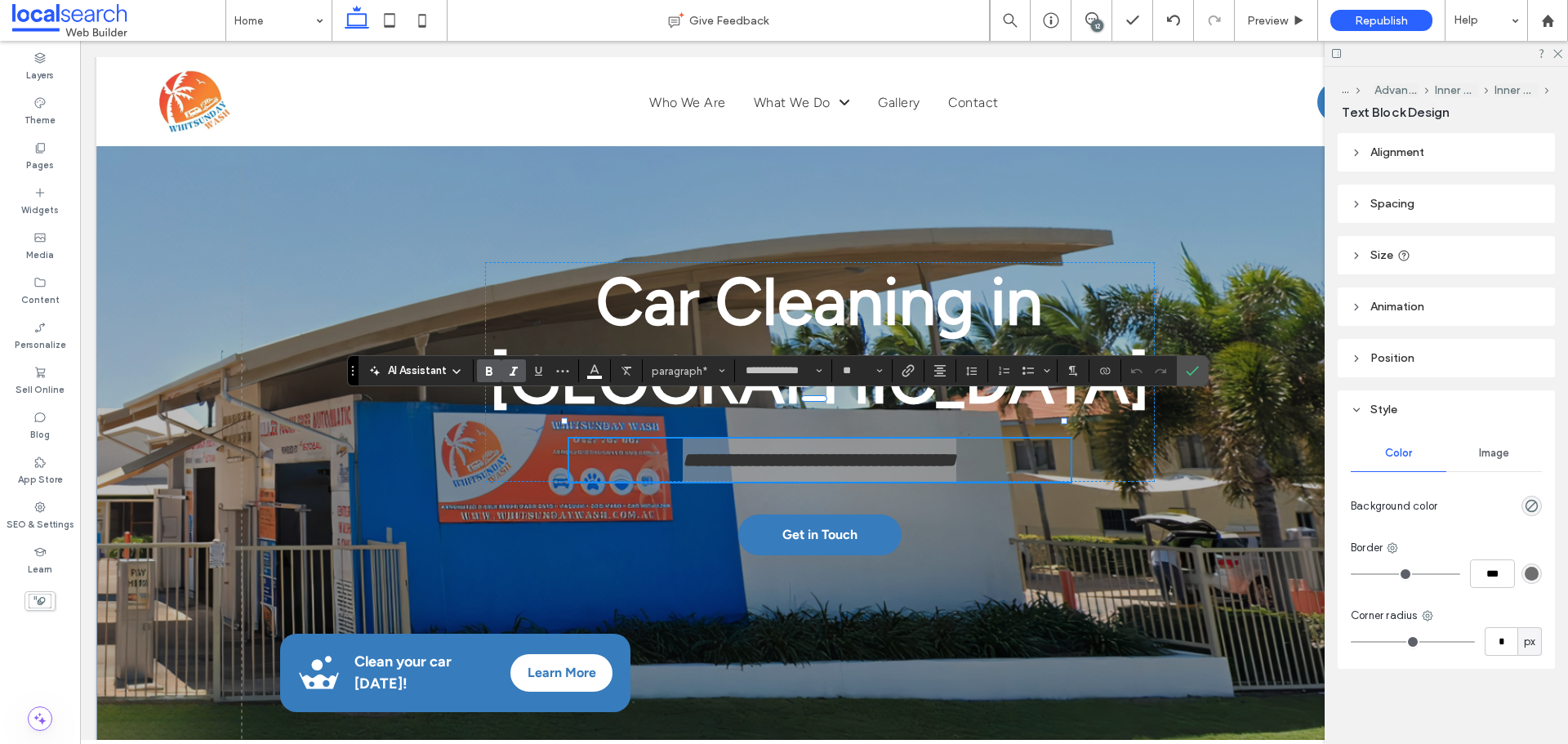
click at [517, 371] on icon "Italic" at bounding box center [513, 371] width 13 height 13
click at [1191, 375] on use "Confirm" at bounding box center [1192, 372] width 13 height 10
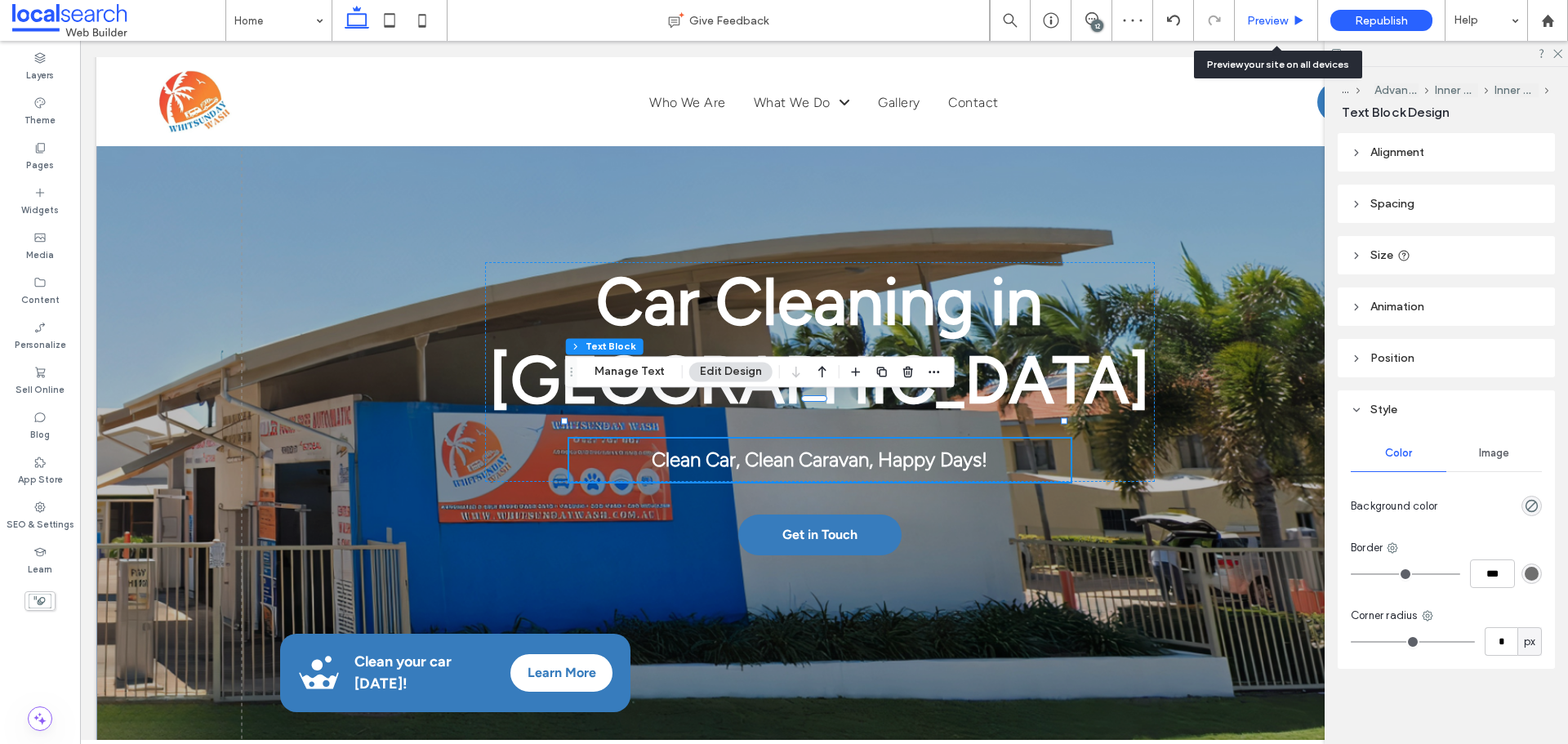
click at [1285, 21] on span "Preview" at bounding box center [1268, 20] width 41 height 14
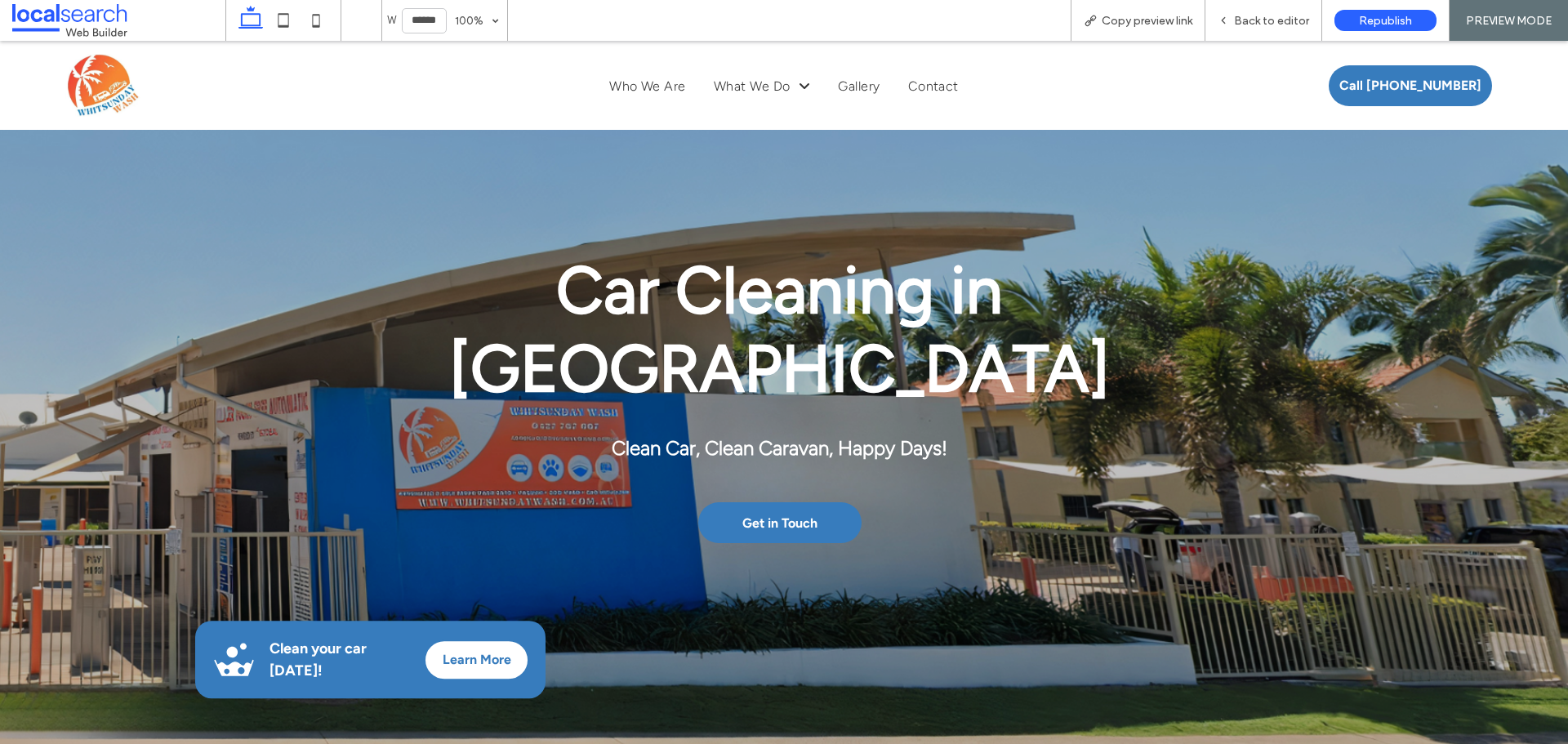
click at [1285, 21] on span "Back to editor" at bounding box center [1272, 20] width 75 height 14
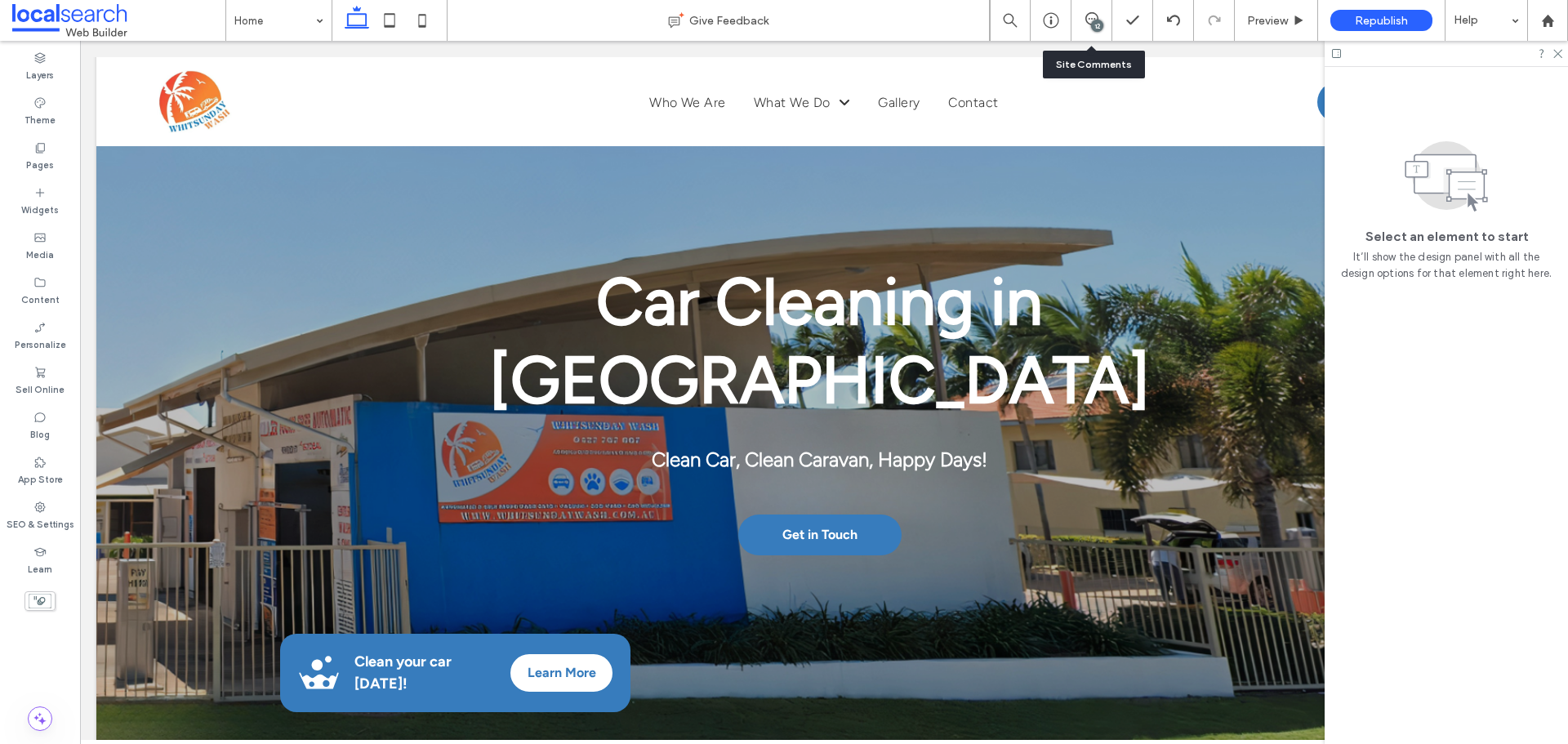
click at [1095, 32] on div "12" at bounding box center [1092, 20] width 41 height 41
click at [1095, 25] on div "12" at bounding box center [1097, 25] width 13 height 13
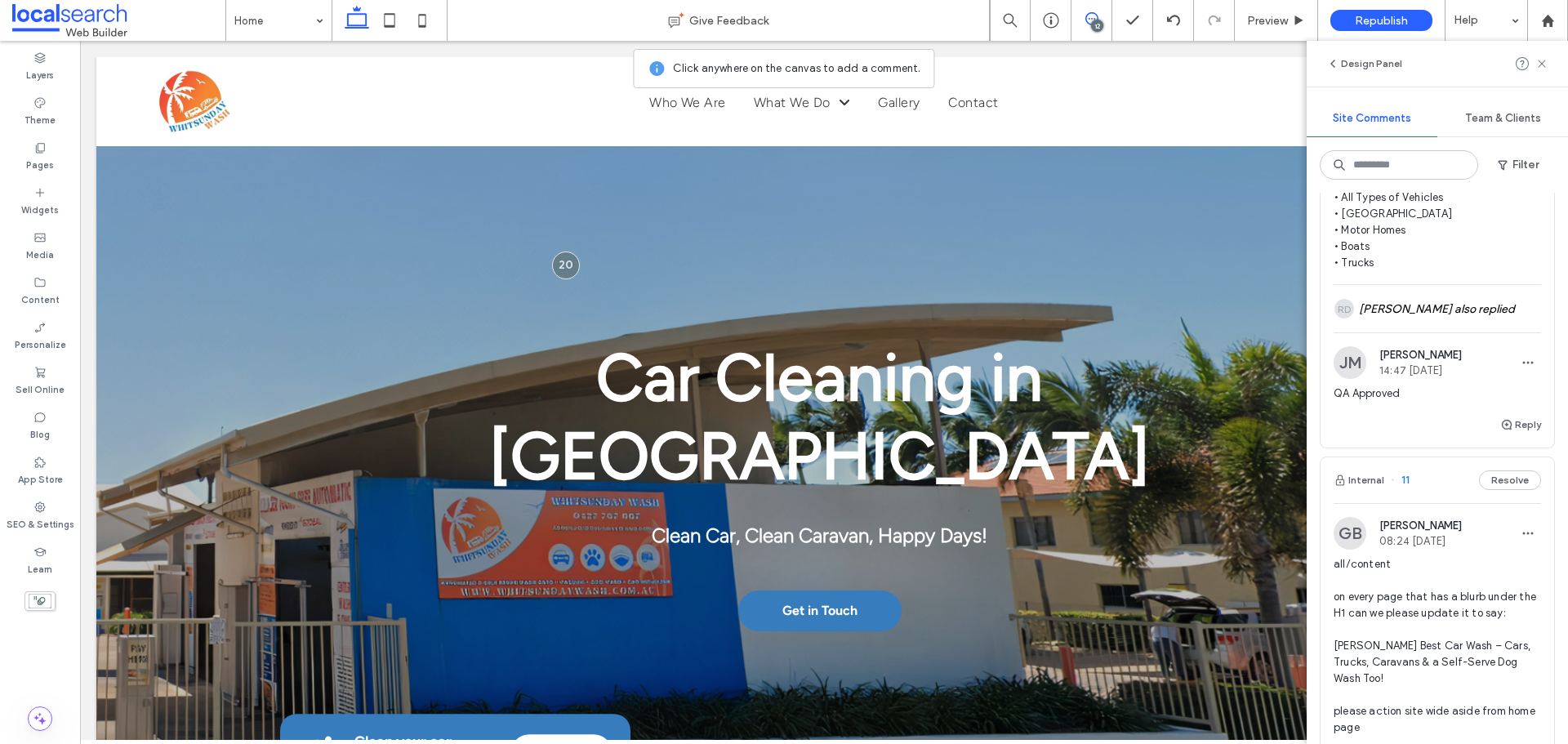
scroll to position [3921, 0]
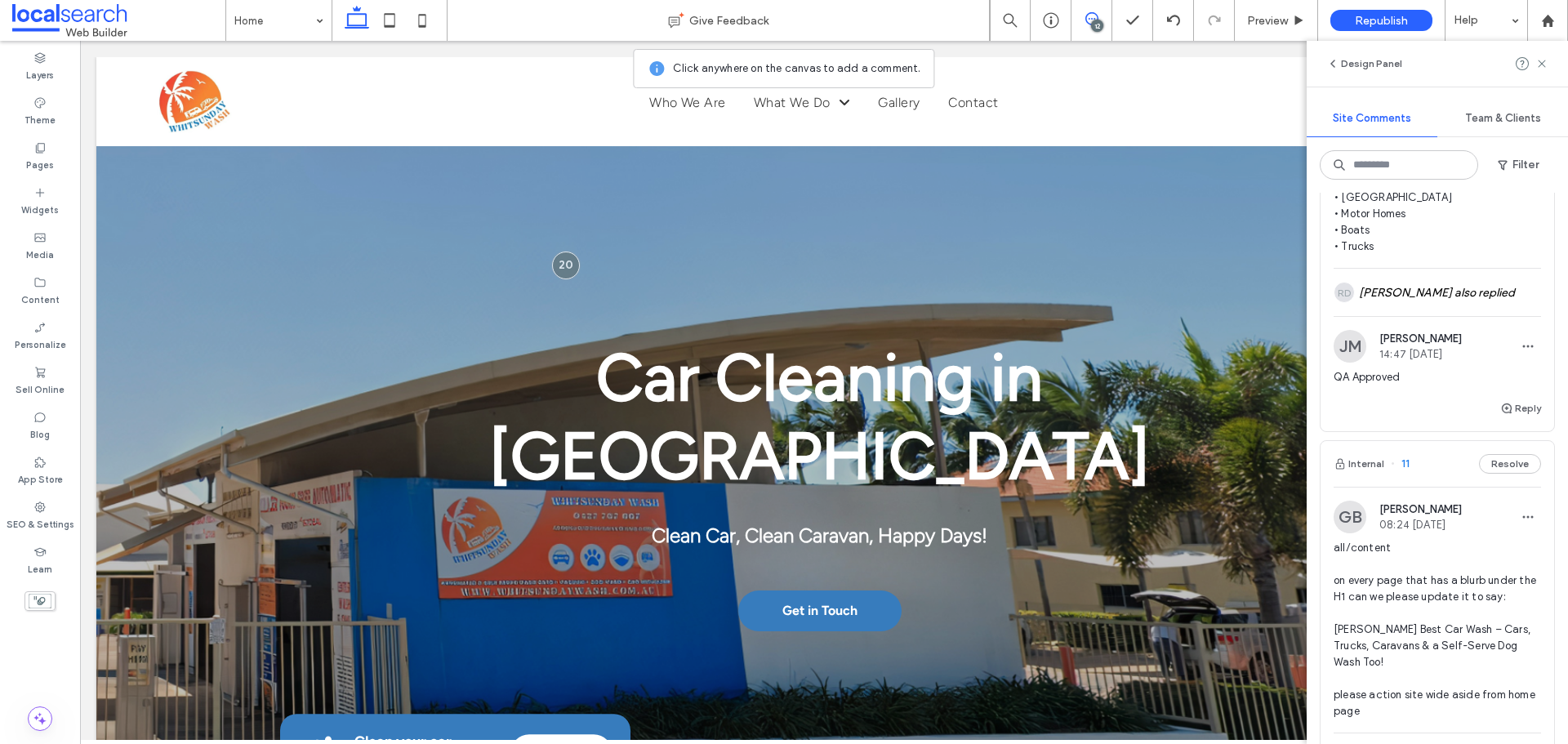
click at [1403, 472] on span "11" at bounding box center [1400, 463] width 19 height 17
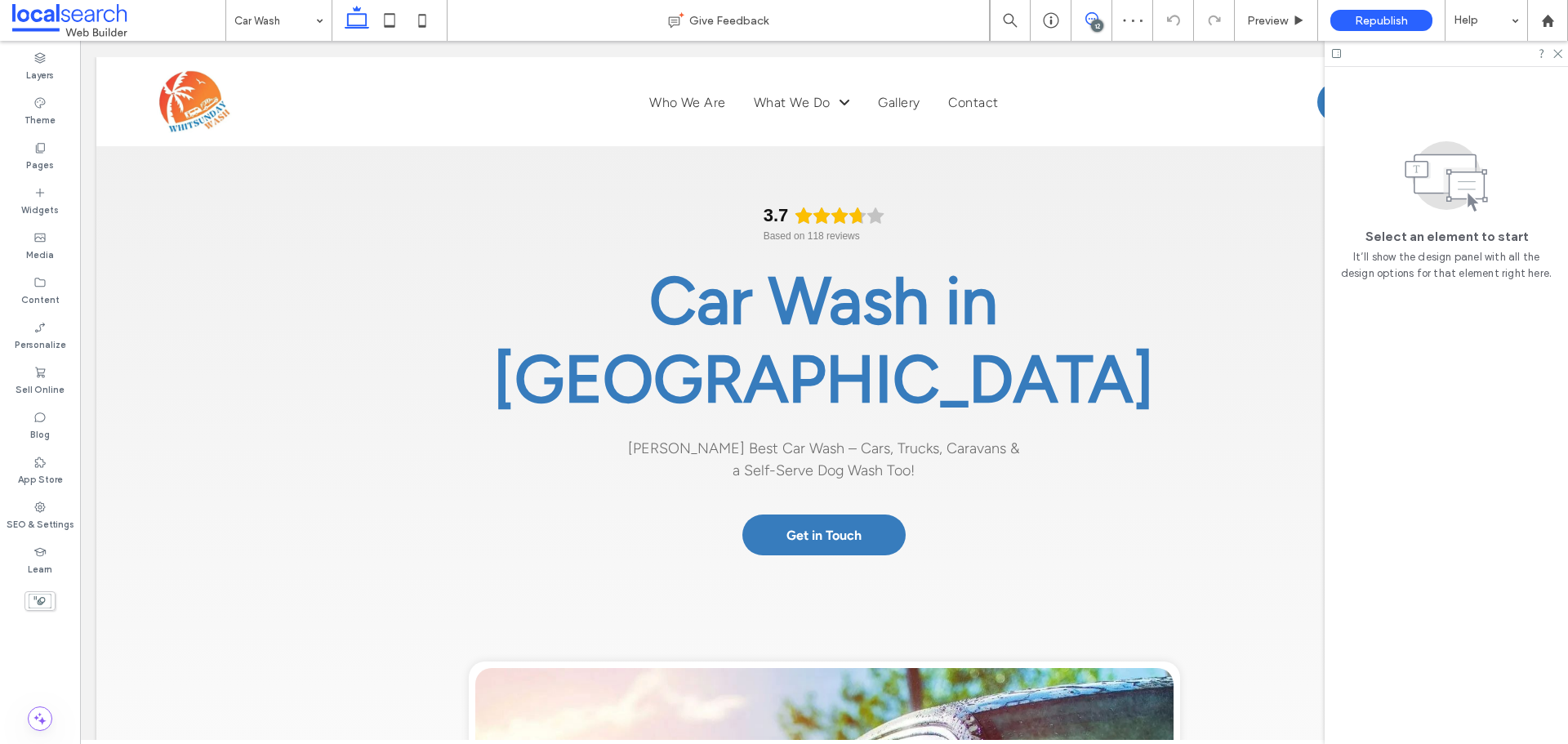
click at [1087, 22] on use at bounding box center [1091, 19] width 13 height 13
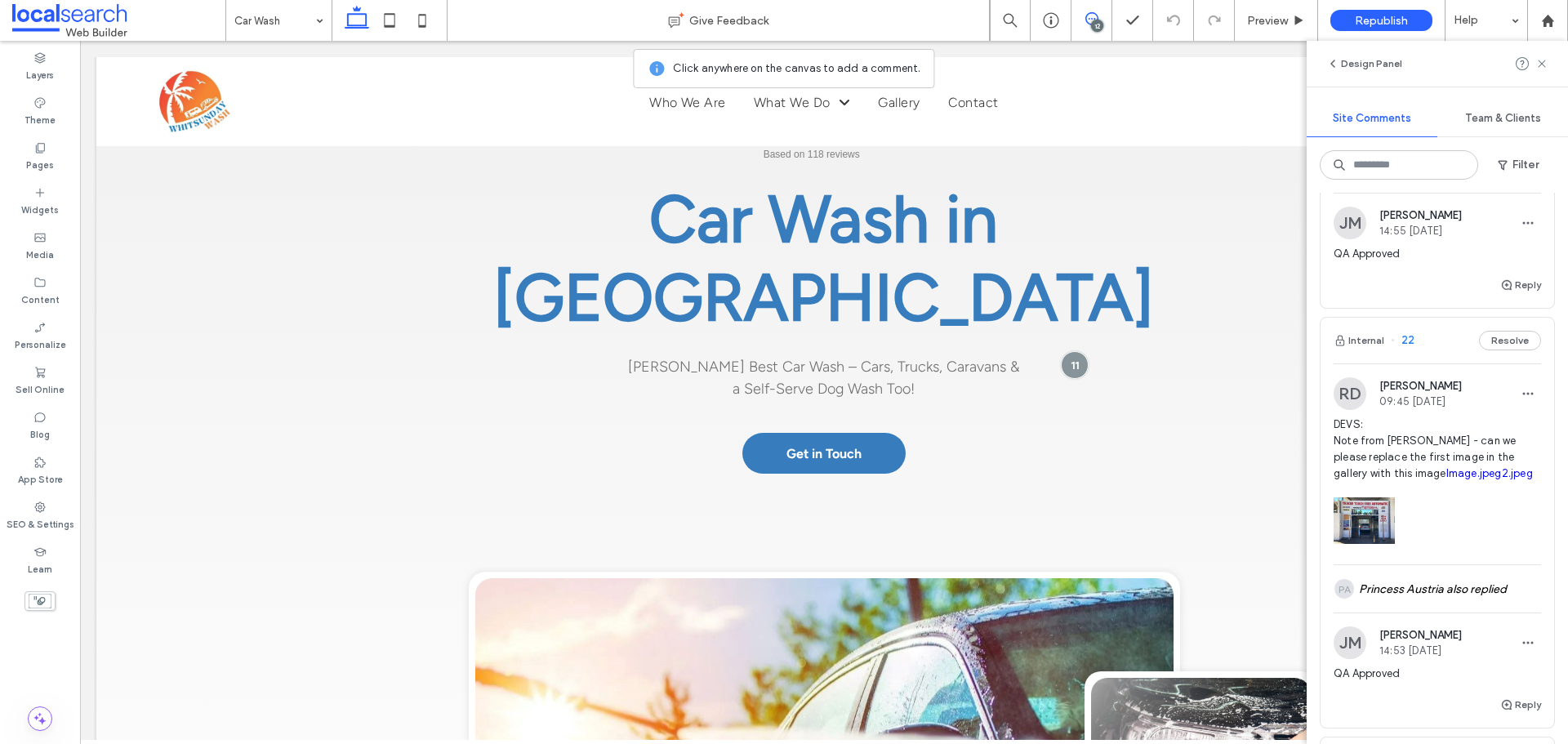
scroll to position [898, 0]
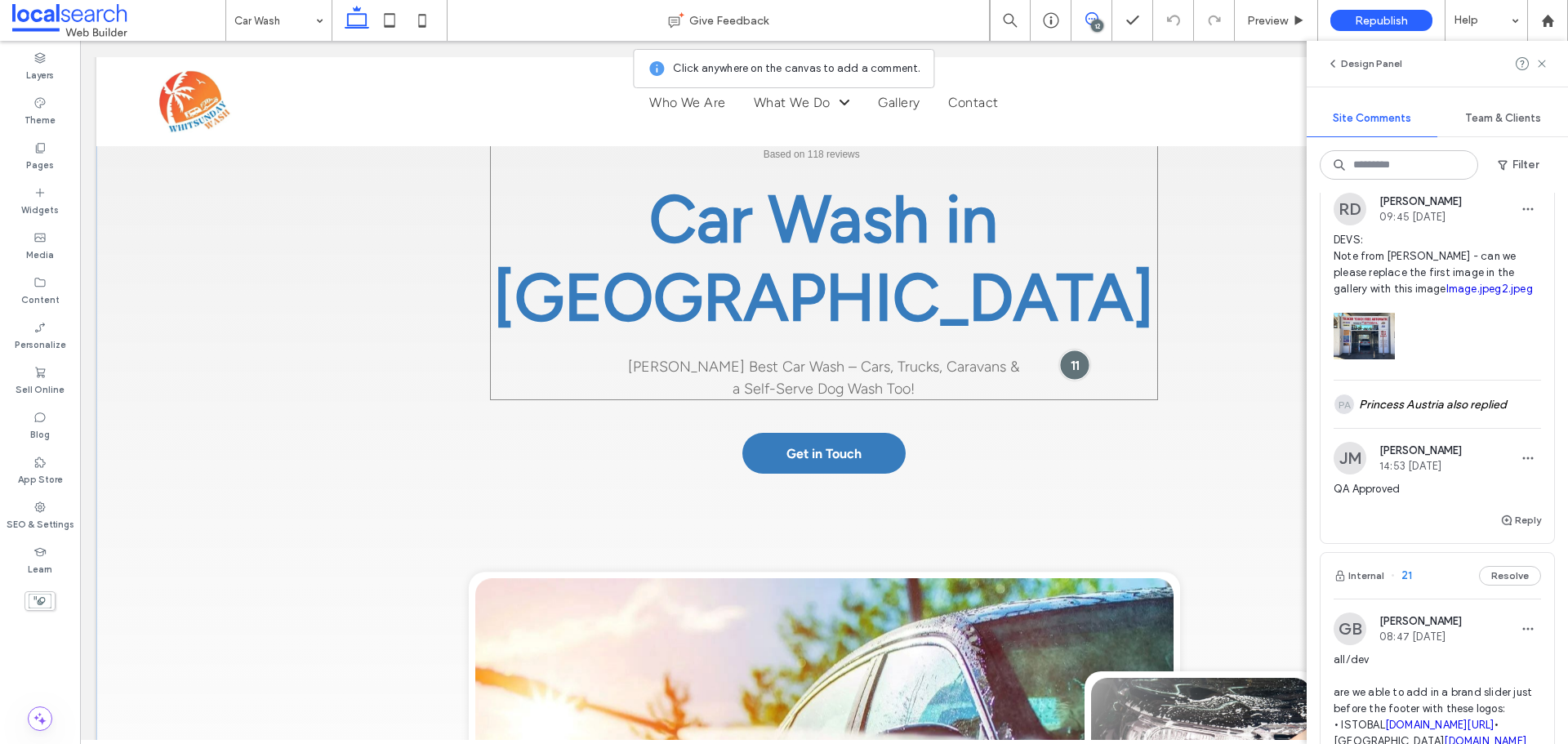
click at [1075, 350] on div at bounding box center [1075, 365] width 30 height 30
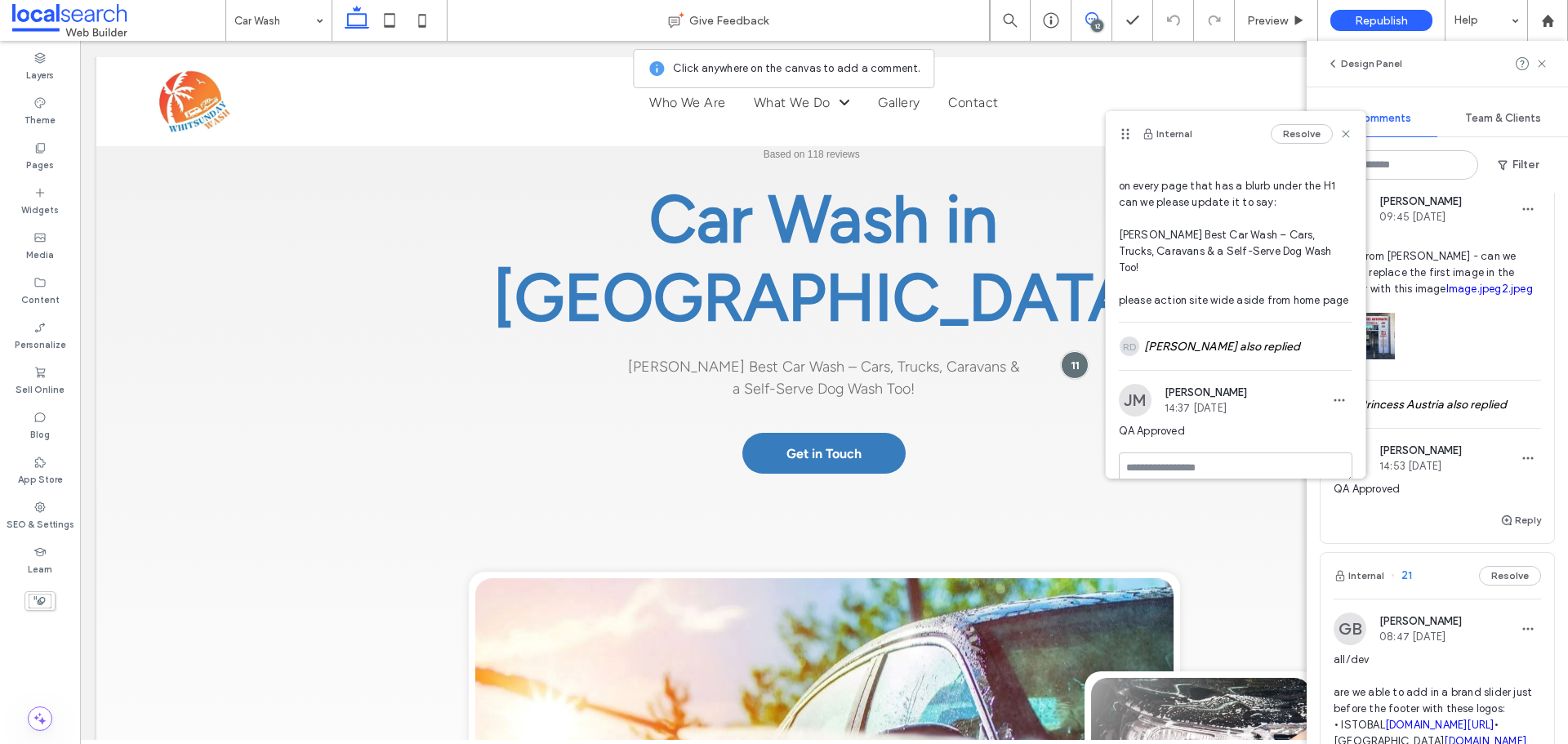
scroll to position [74, 0]
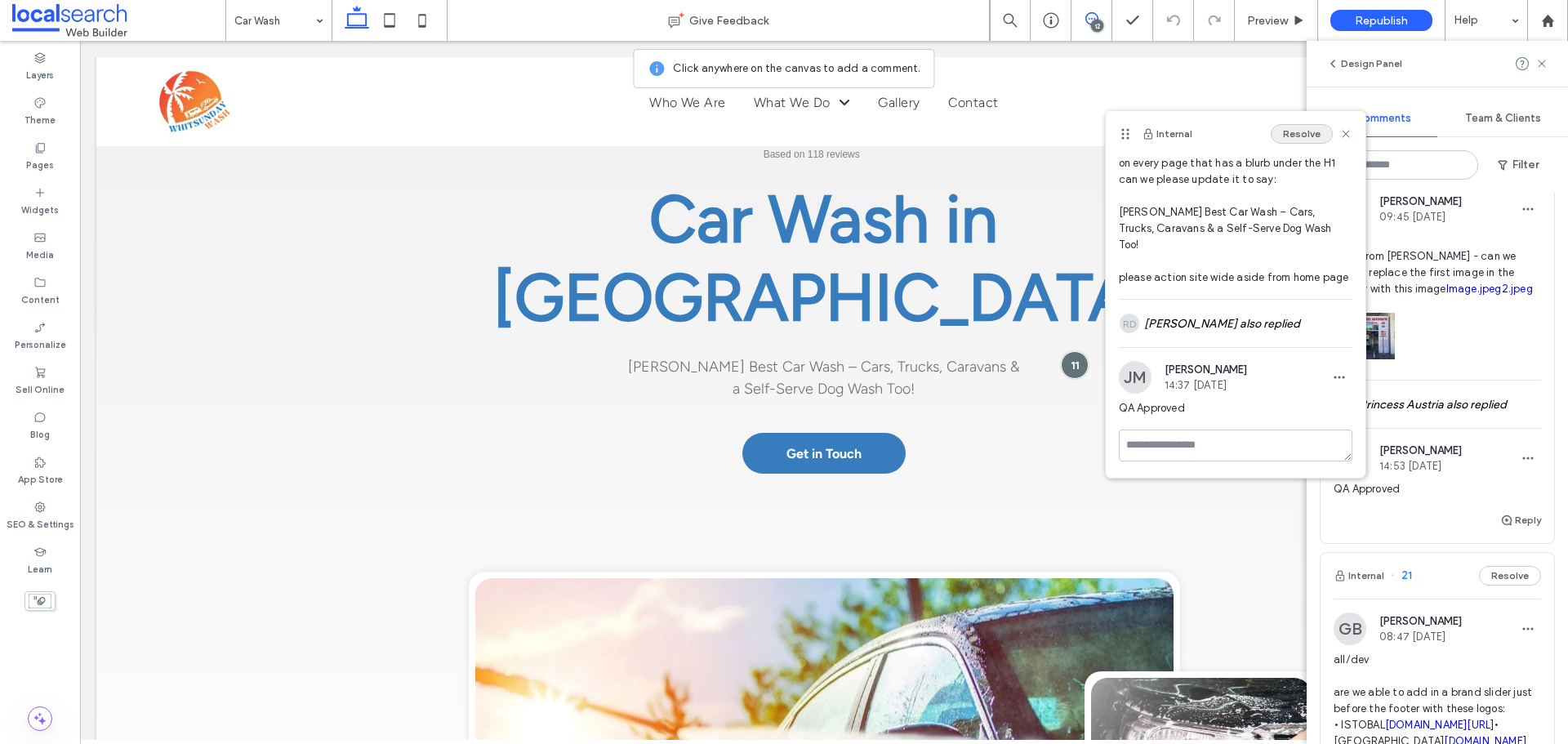
click at [1281, 133] on button "Resolve" at bounding box center [1302, 134] width 62 height 20
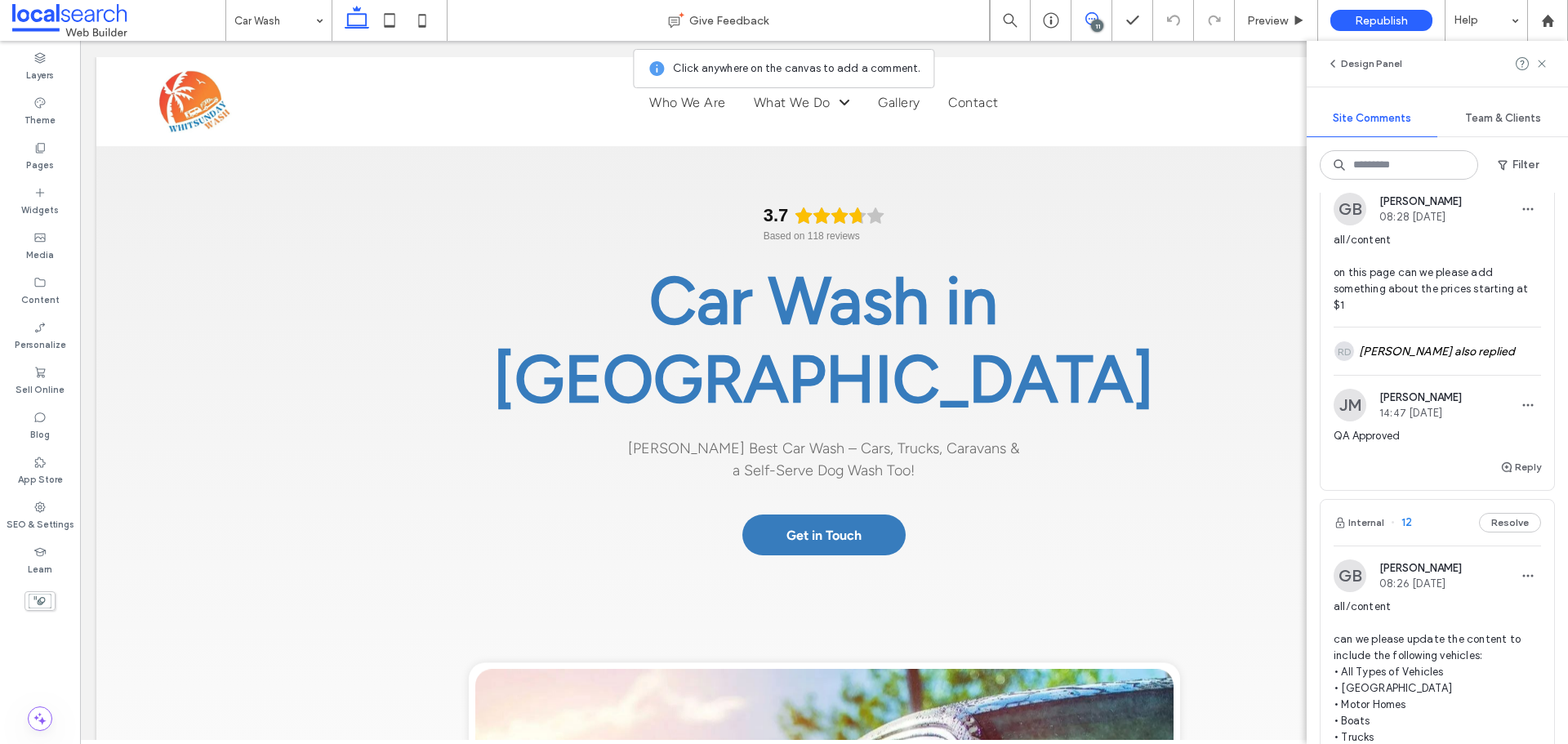
scroll to position [3594, 0]
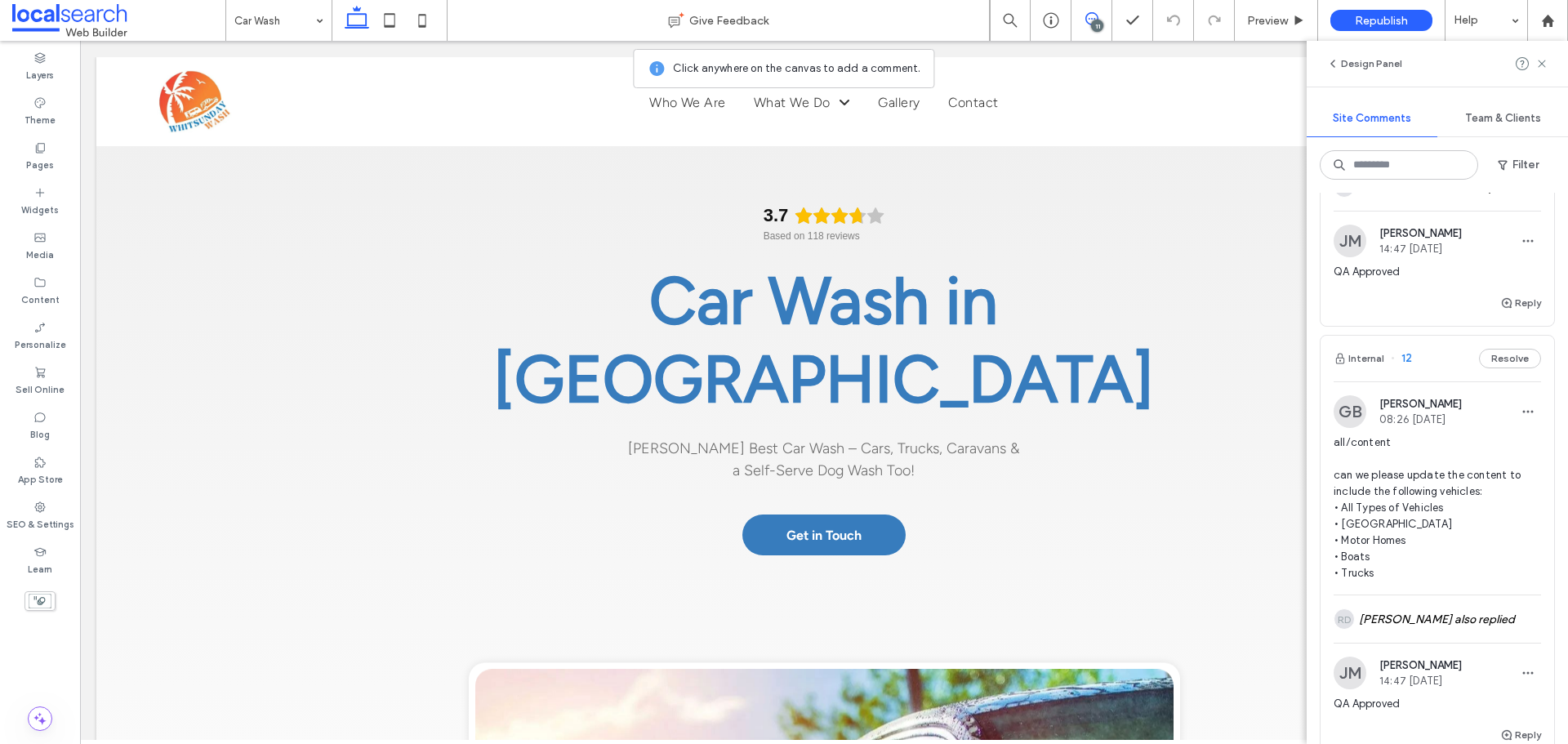
click at [1405, 367] on span "12" at bounding box center [1402, 358] width 21 height 17
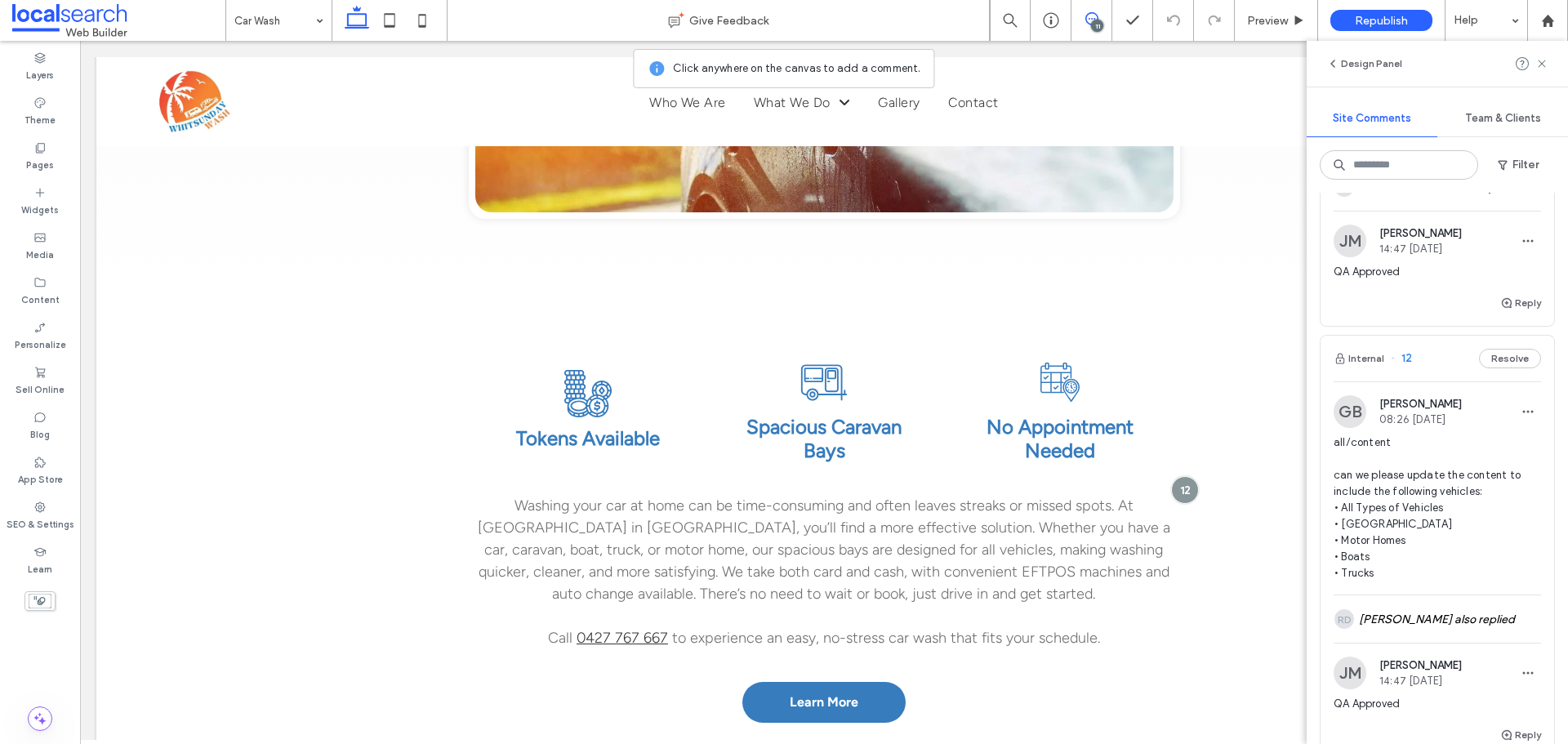
scroll to position [805, 0]
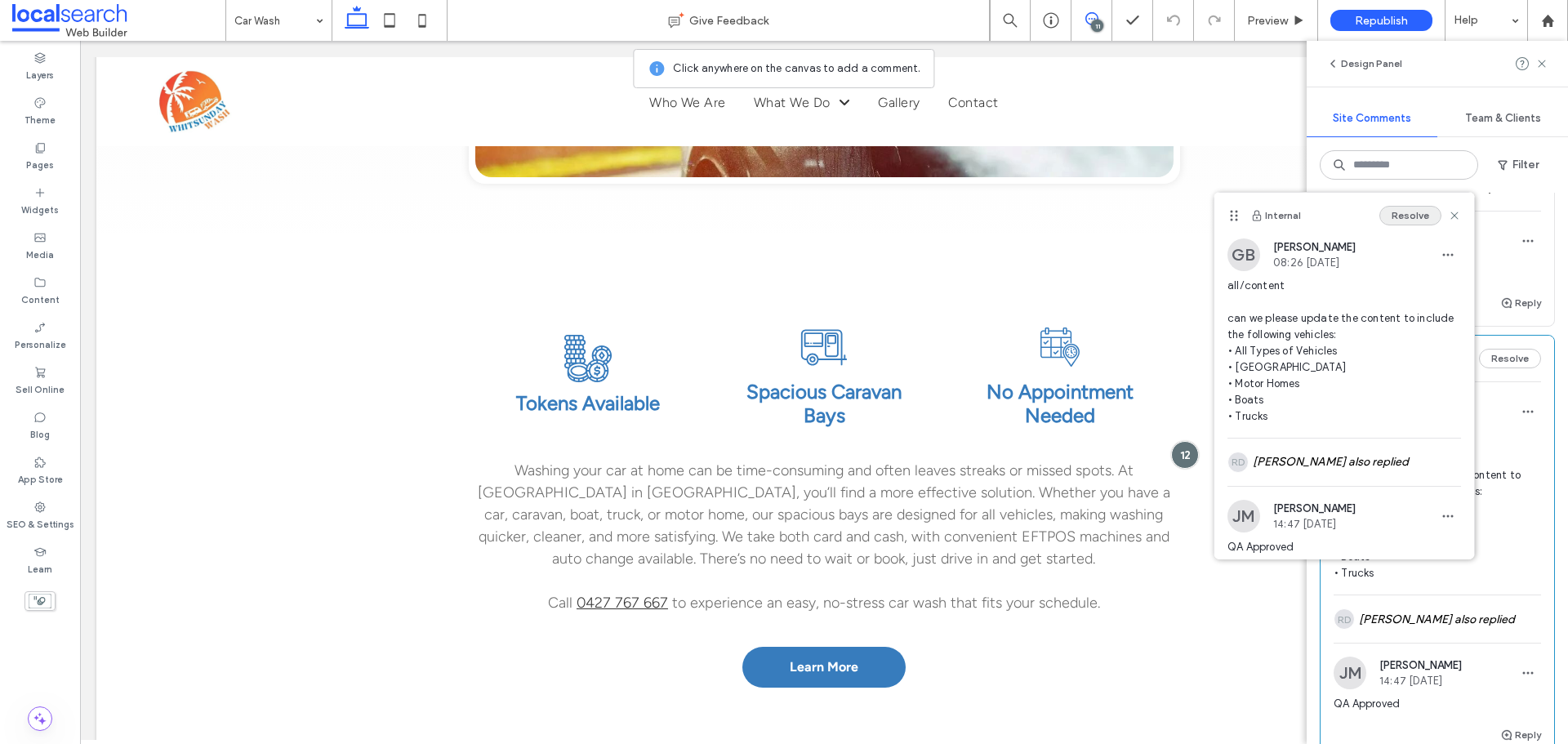
click at [1392, 214] on button "Resolve" at bounding box center [1411, 215] width 62 height 20
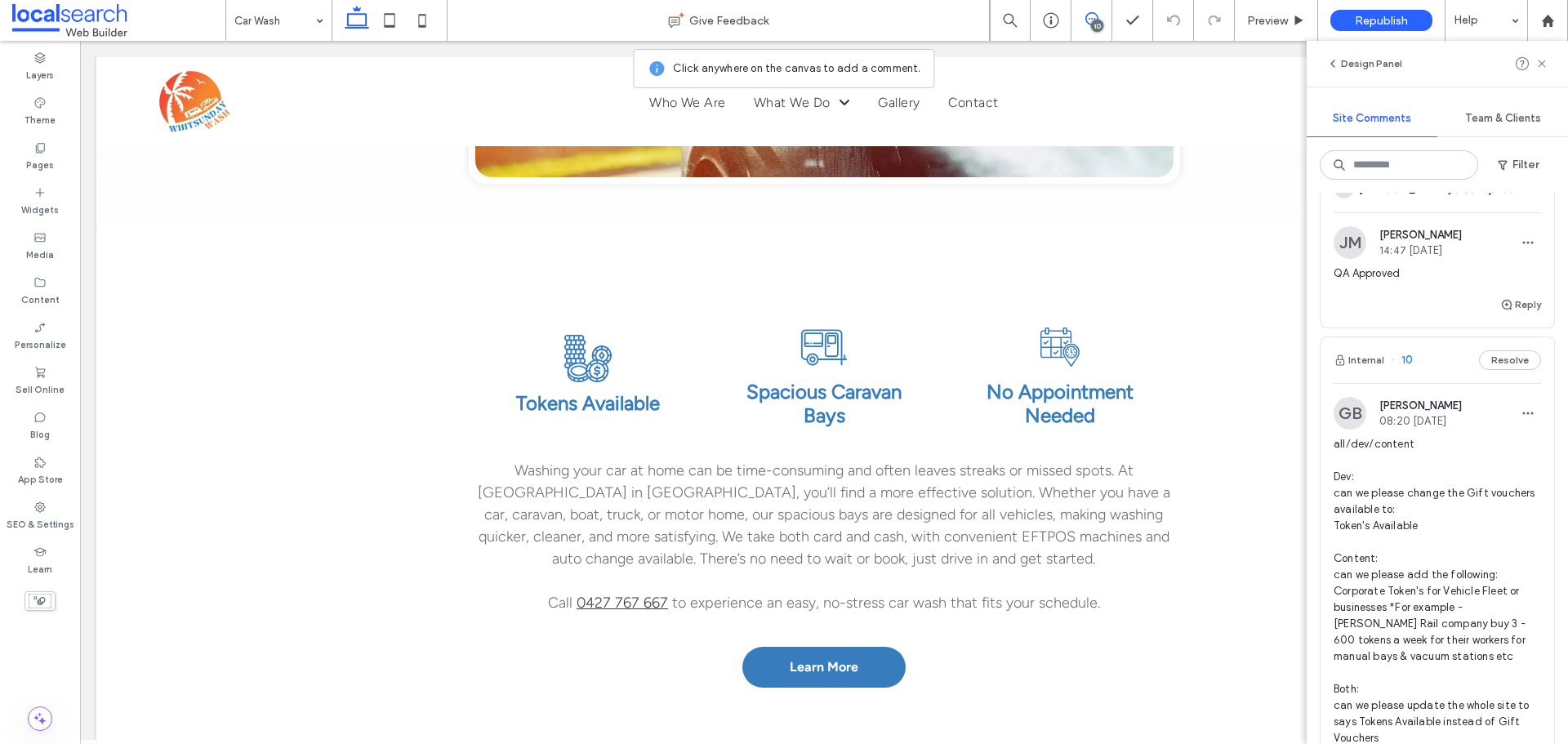
scroll to position [3426, 0]
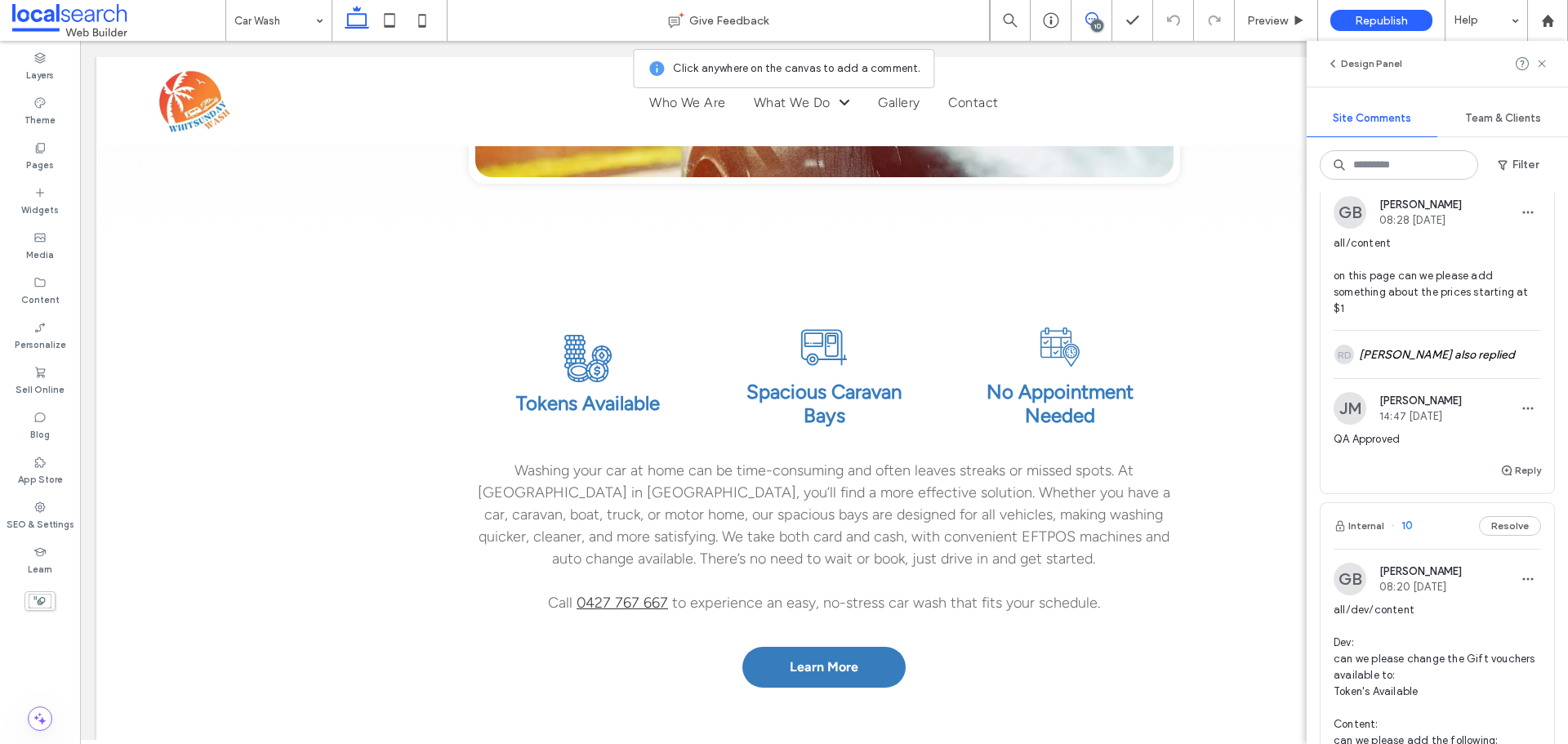
click at [1409, 168] on span "13" at bounding box center [1401, 159] width 20 height 17
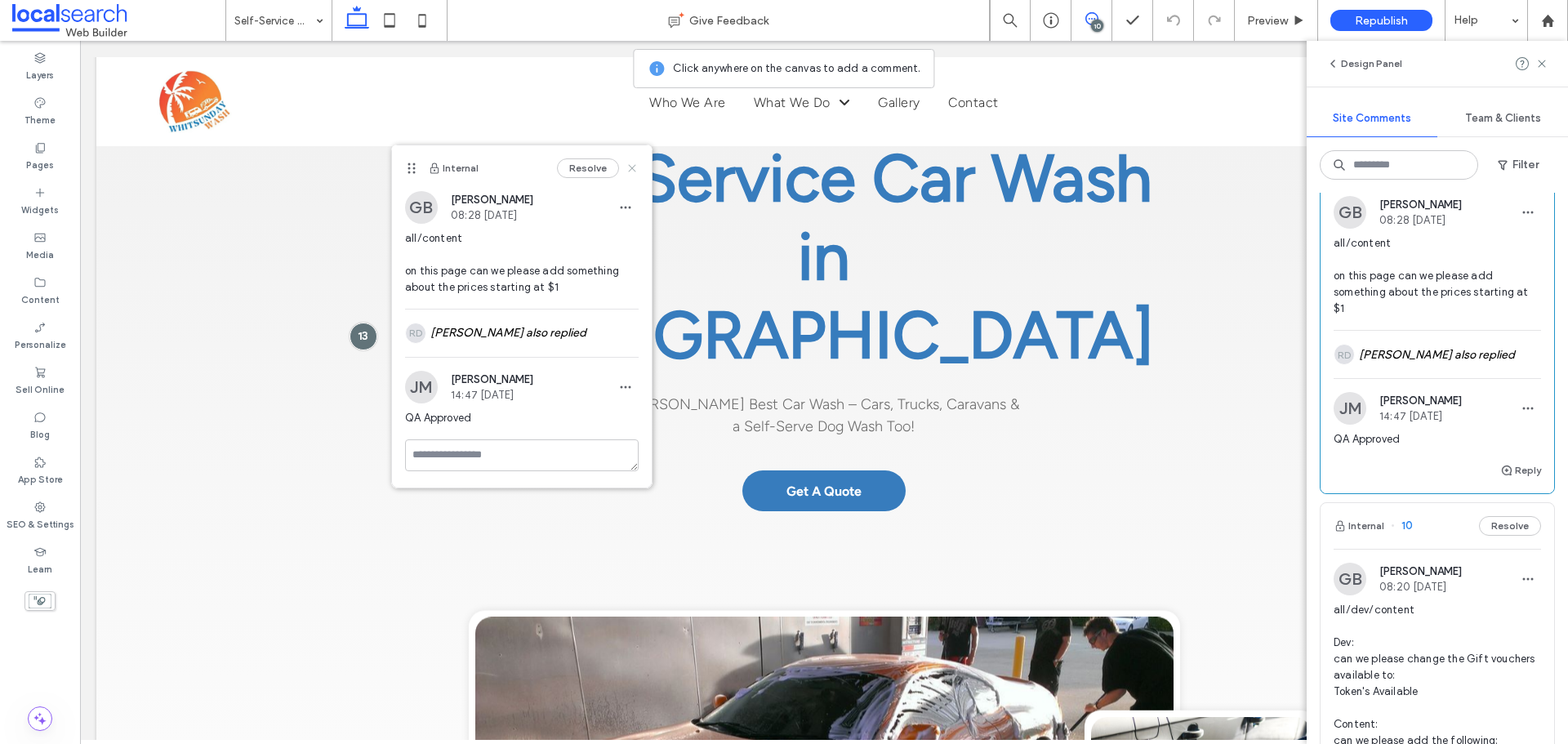
click at [630, 169] on icon at bounding box center [632, 168] width 13 height 13
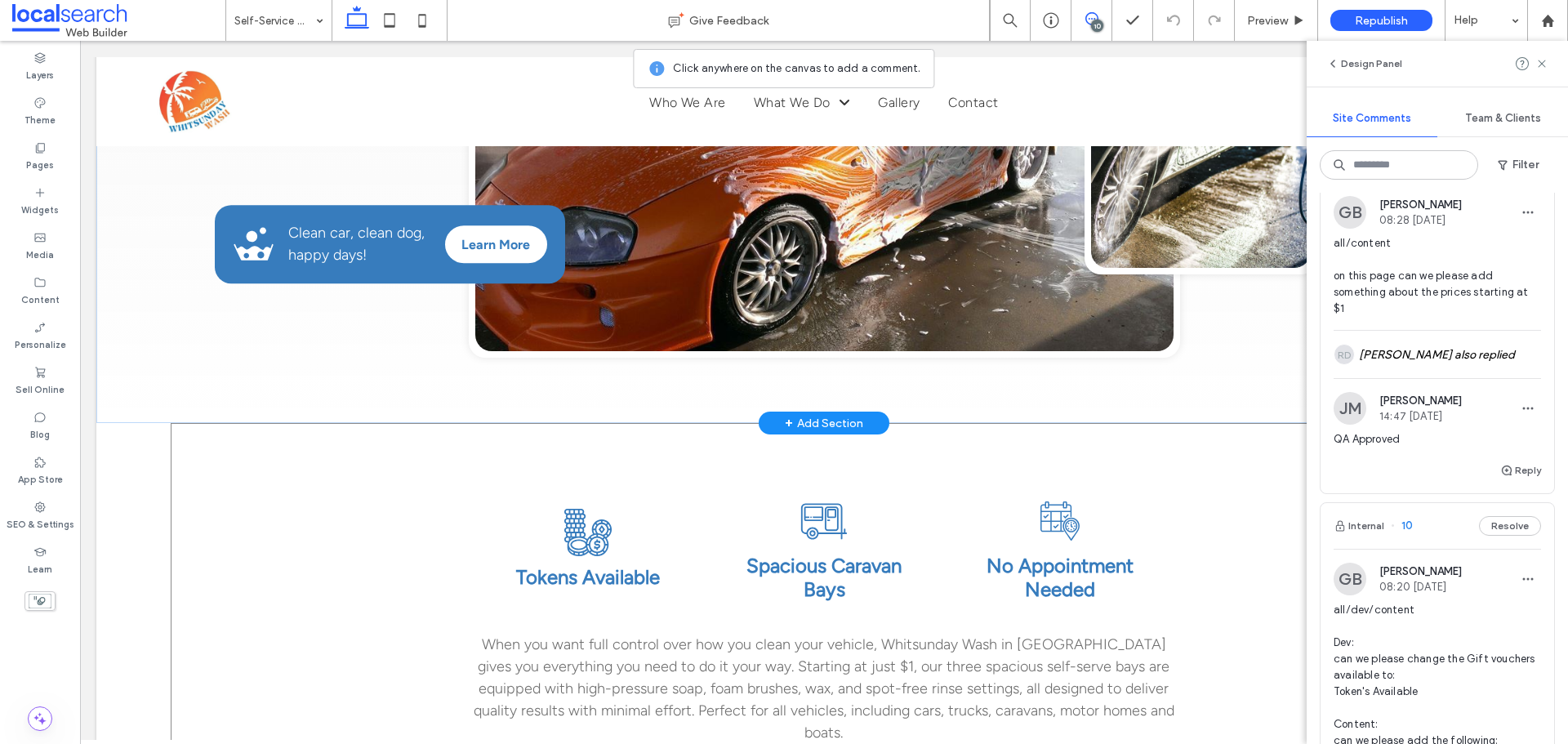
scroll to position [776, 0]
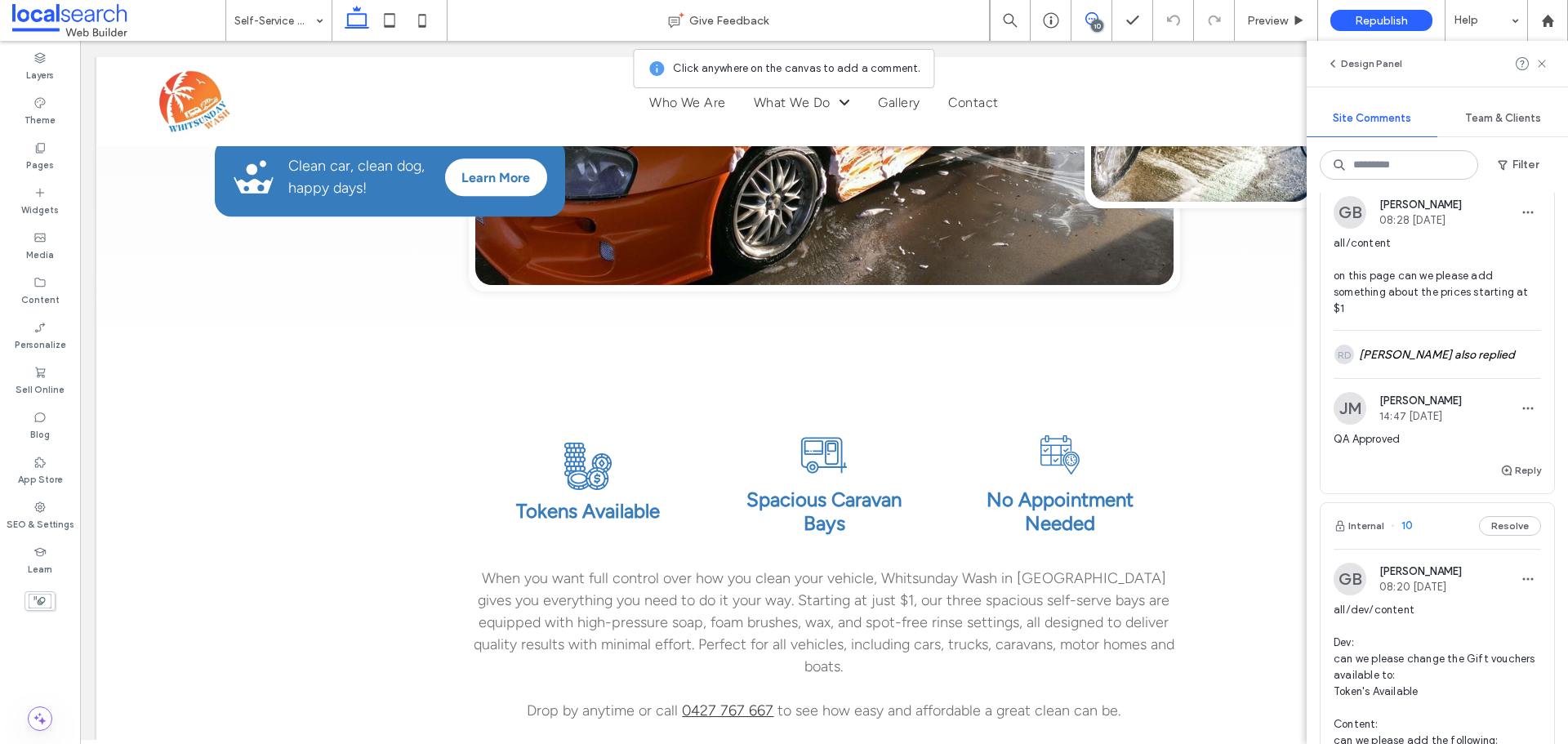
click at [1498, 169] on button "Resolve" at bounding box center [1510, 159] width 62 height 20
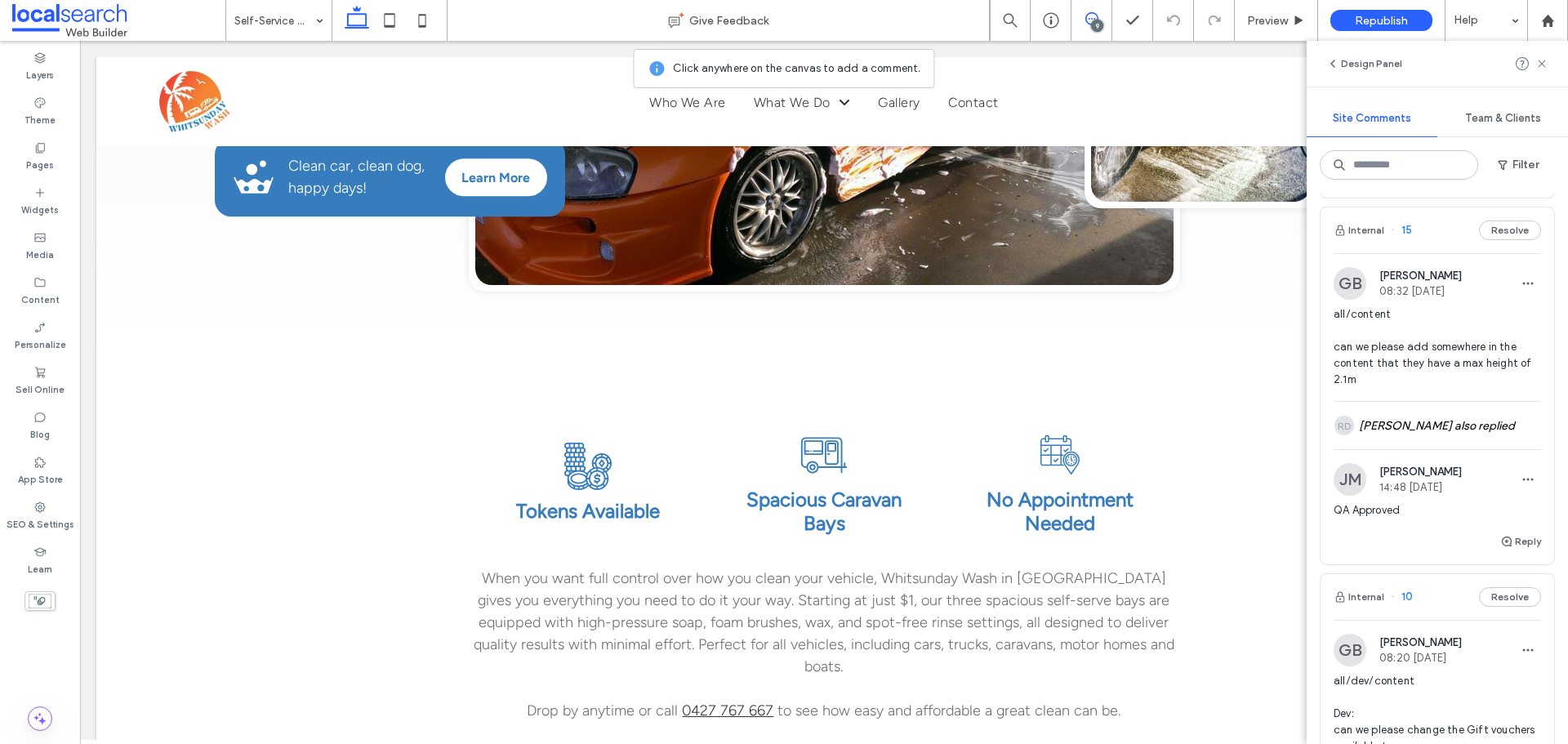
scroll to position [3018, 0]
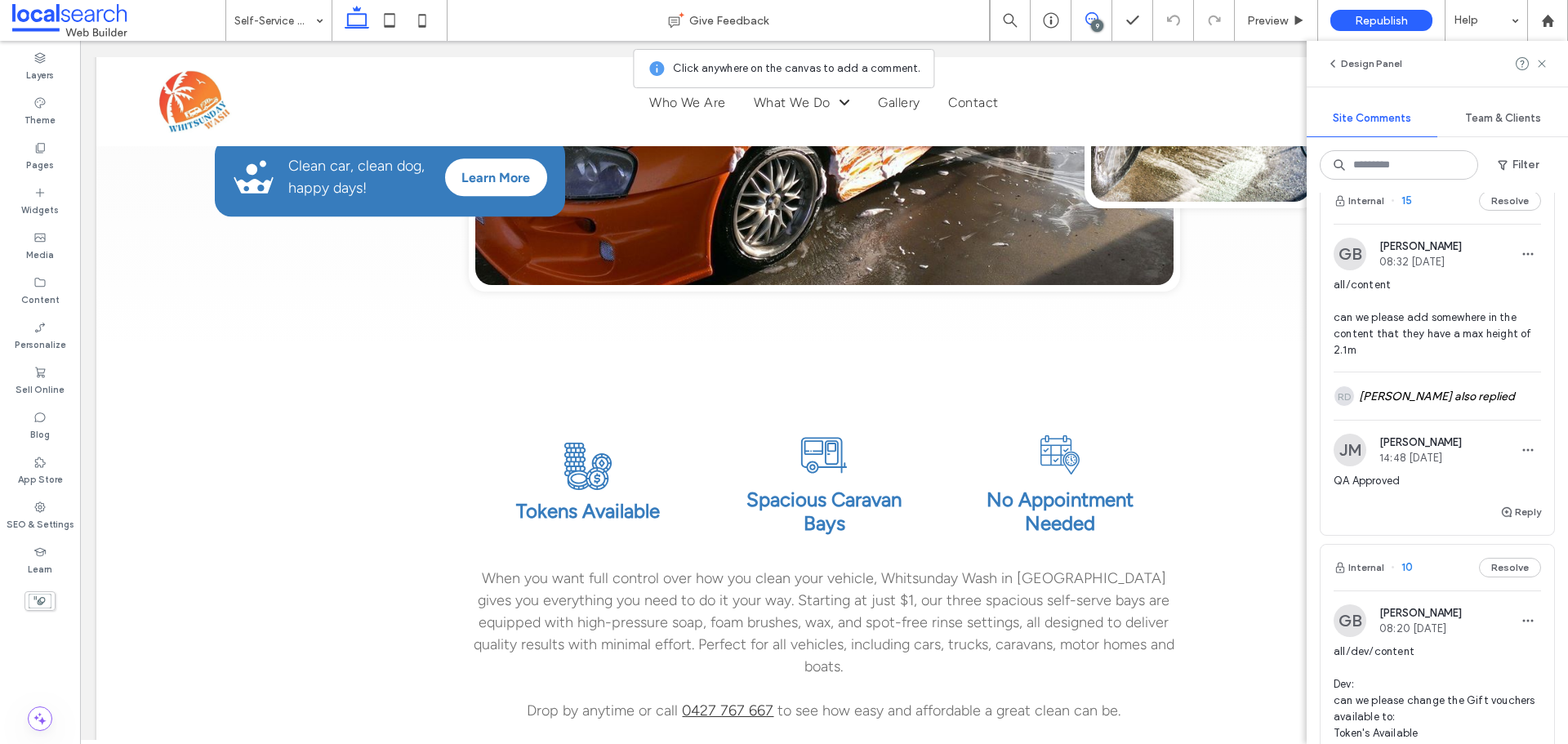
click at [1409, 209] on span "15" at bounding box center [1402, 201] width 21 height 17
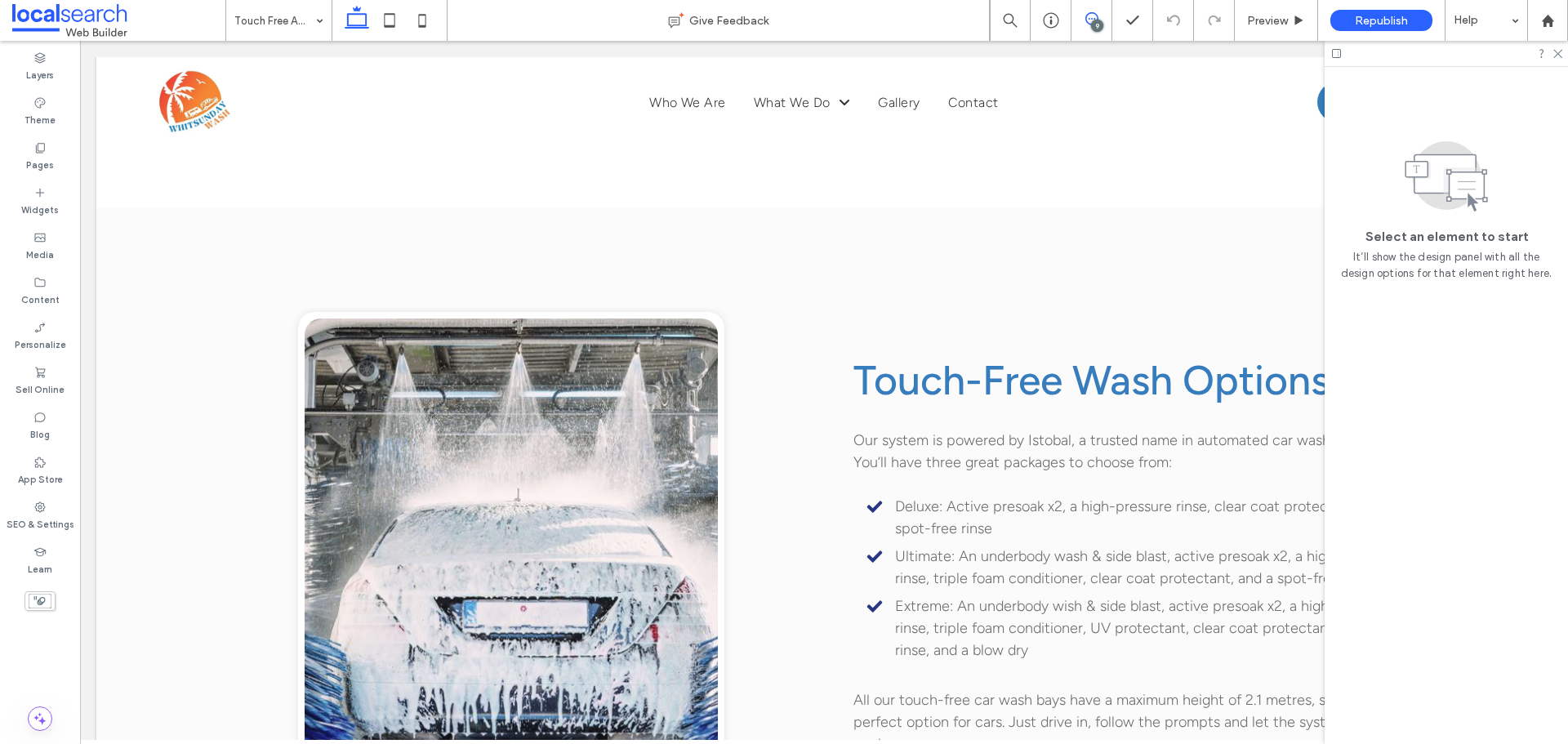
click at [1090, 22] on icon at bounding box center [1091, 19] width 13 height 13
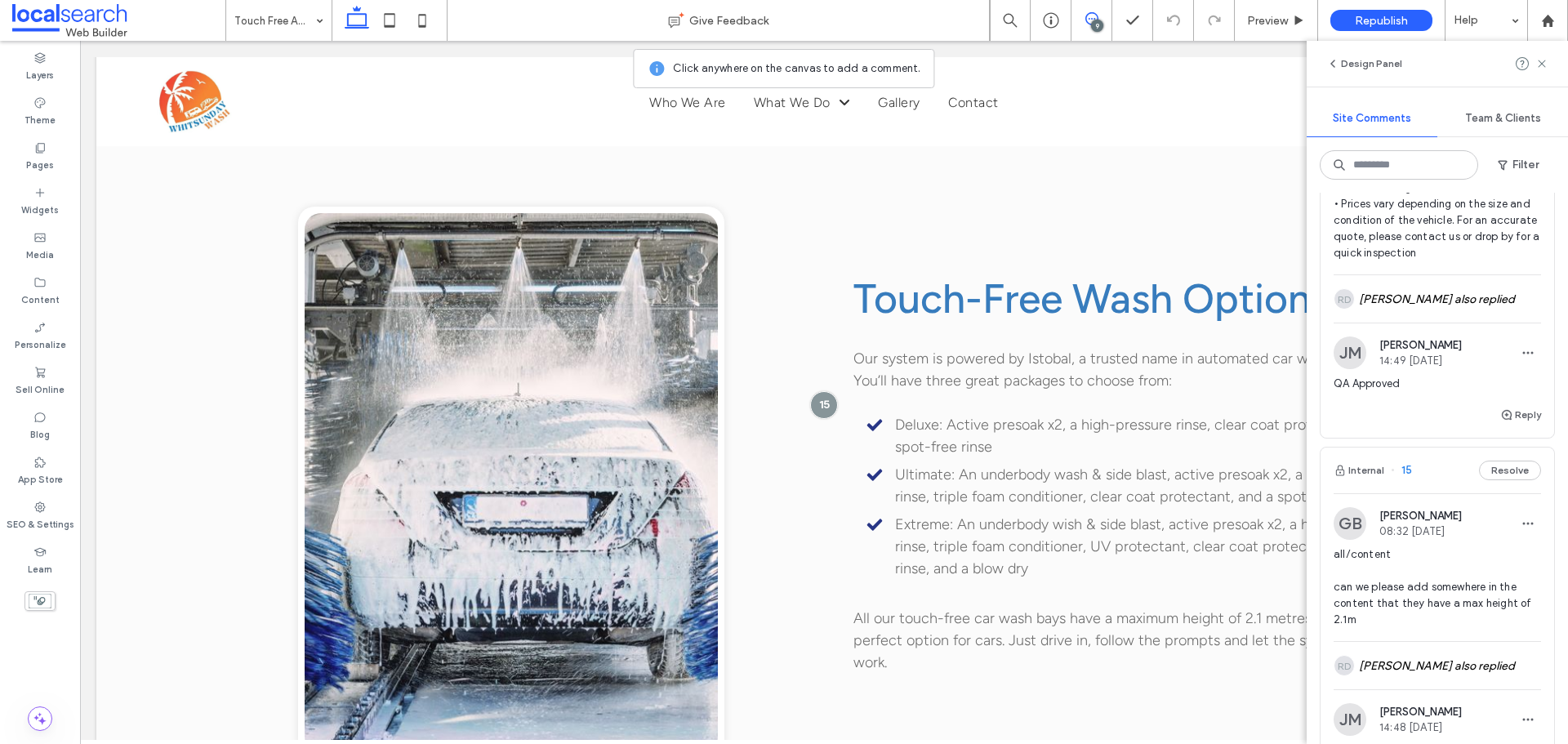
scroll to position [2941, 0]
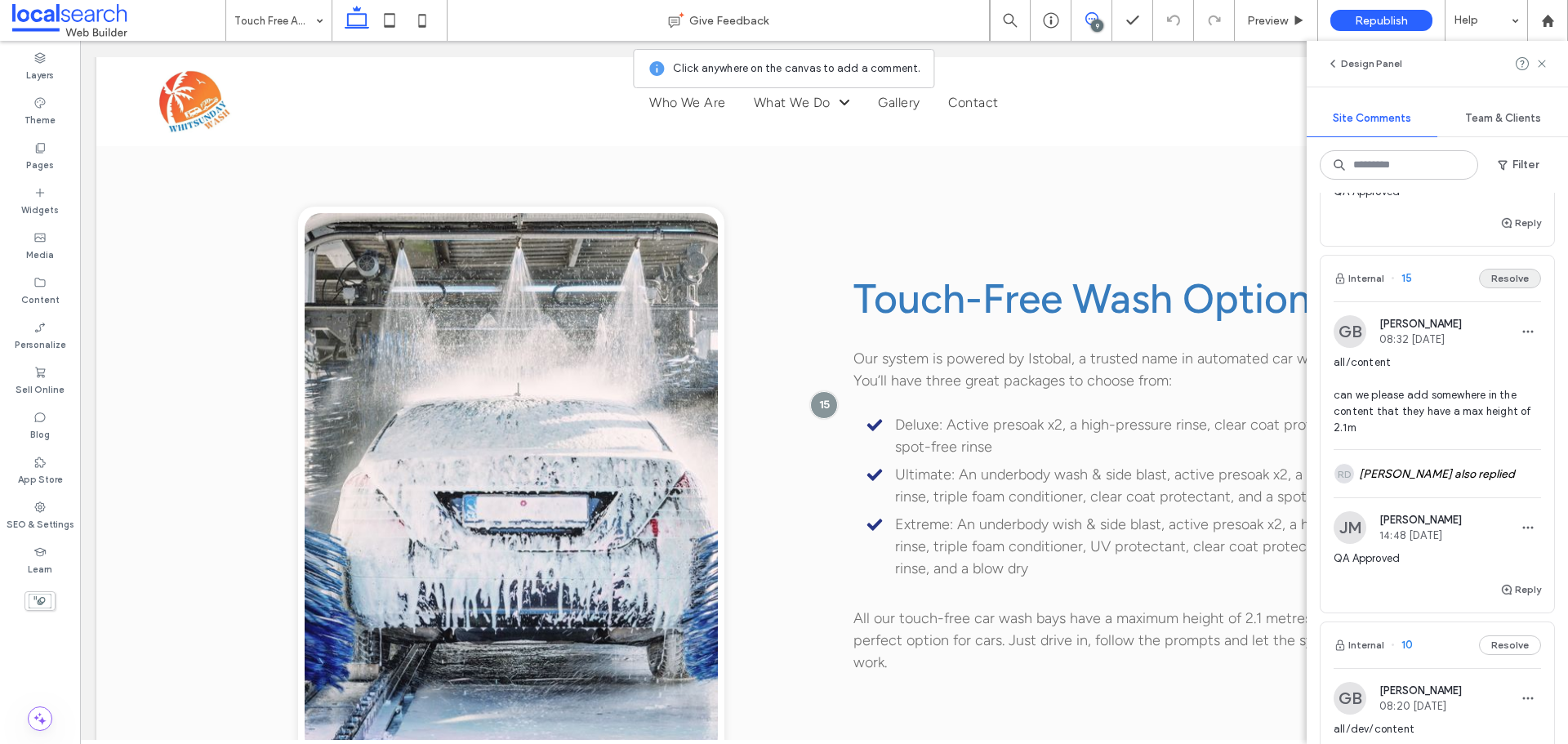
click at [1487, 289] on button "Resolve" at bounding box center [1510, 279] width 62 height 20
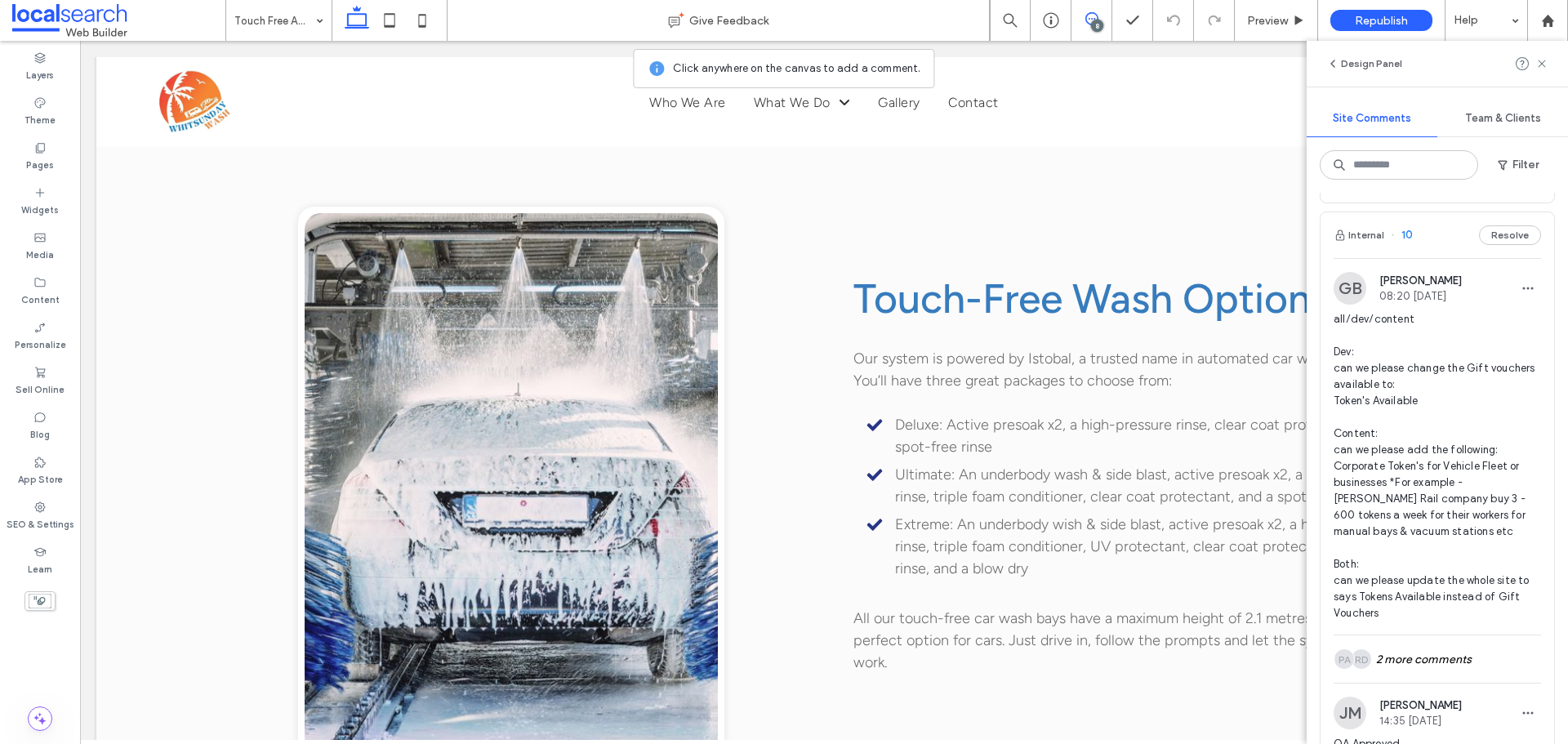
scroll to position [3020, 0]
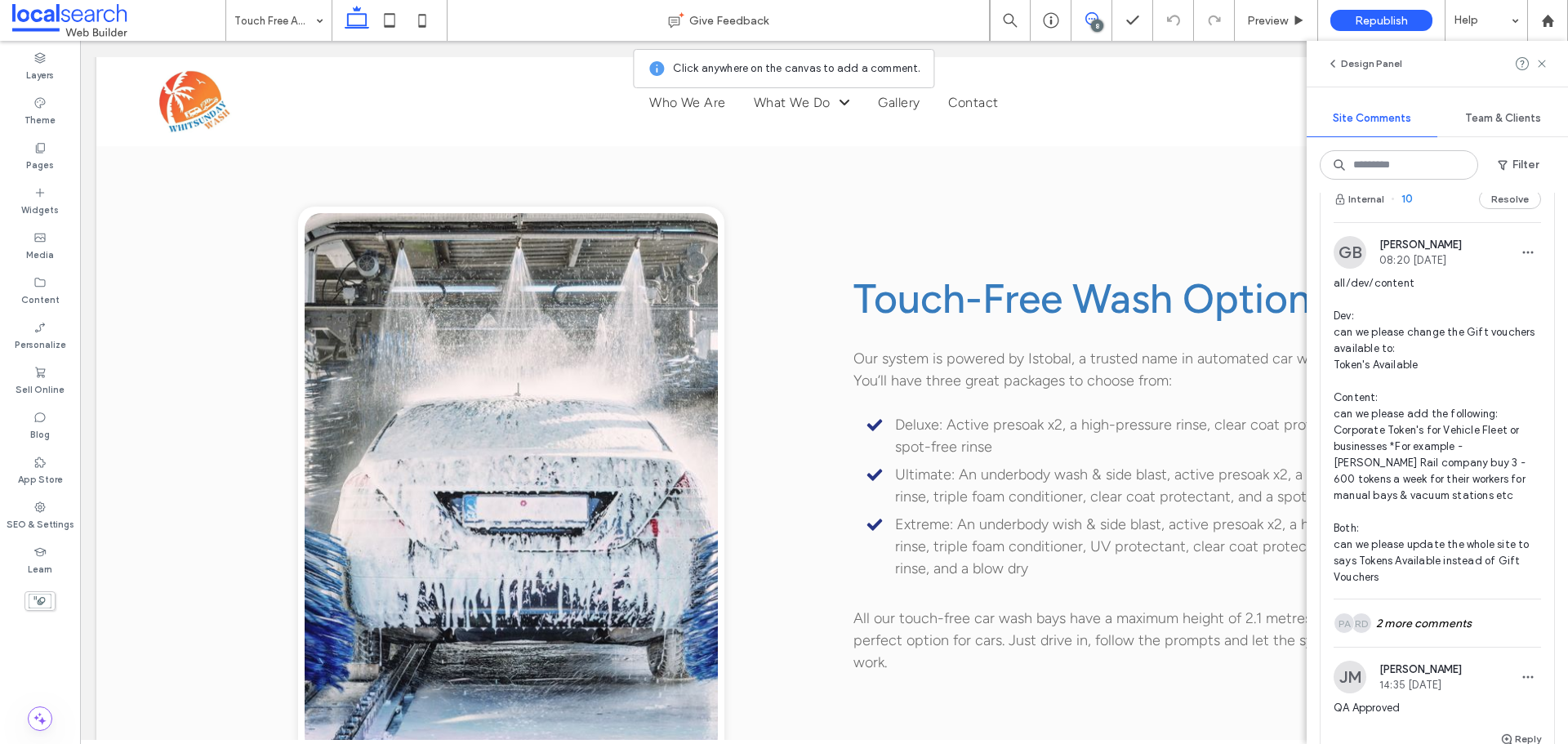
click at [1407, 208] on span "10" at bounding box center [1402, 199] width 22 height 17
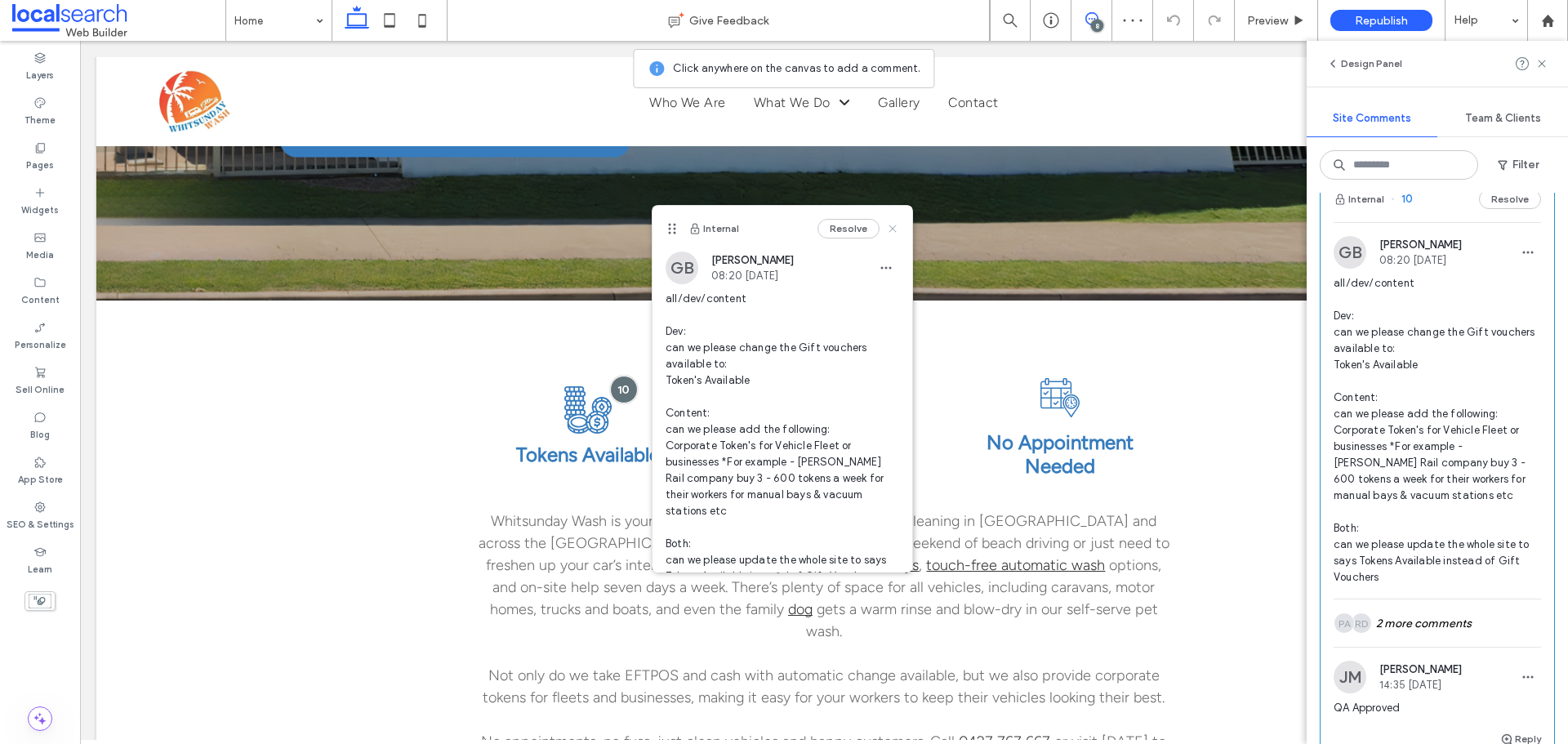
drag, startPoint x: 875, startPoint y: 229, endPoint x: 805, endPoint y: 194, distance: 78.3
click at [886, 229] on icon at bounding box center [892, 228] width 13 height 13
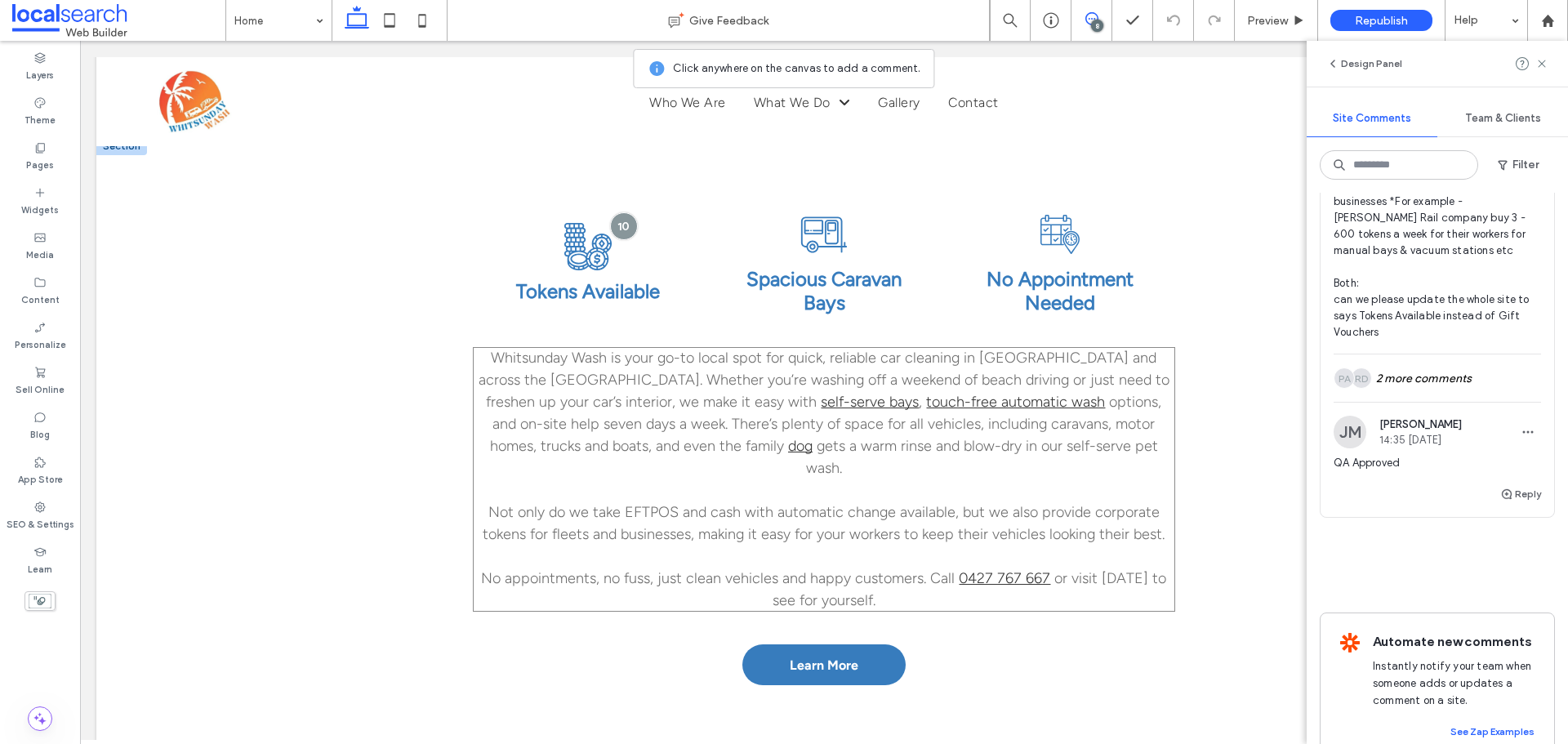
scroll to position [683, 0]
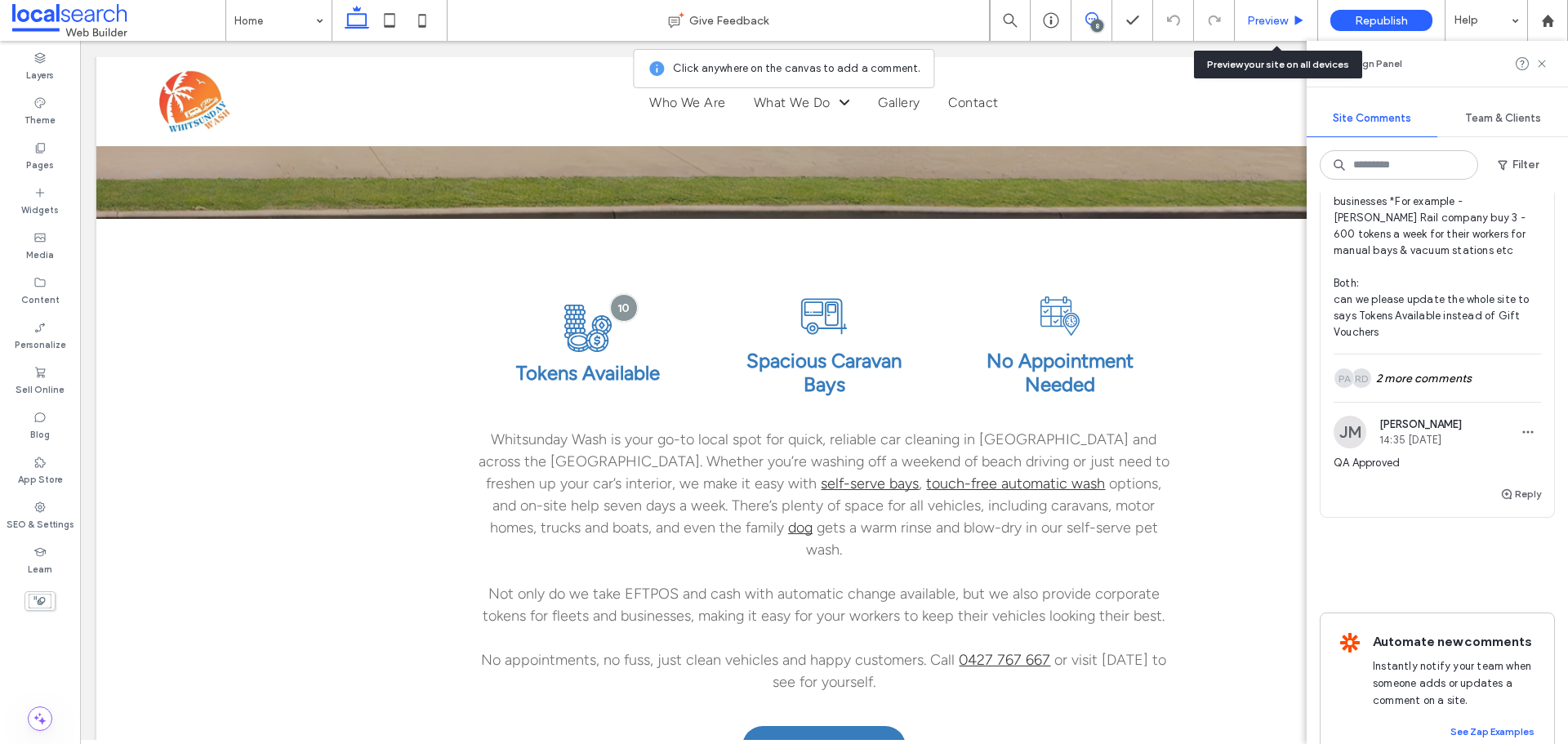
click at [1272, 16] on span "Preview" at bounding box center [1268, 20] width 41 height 14
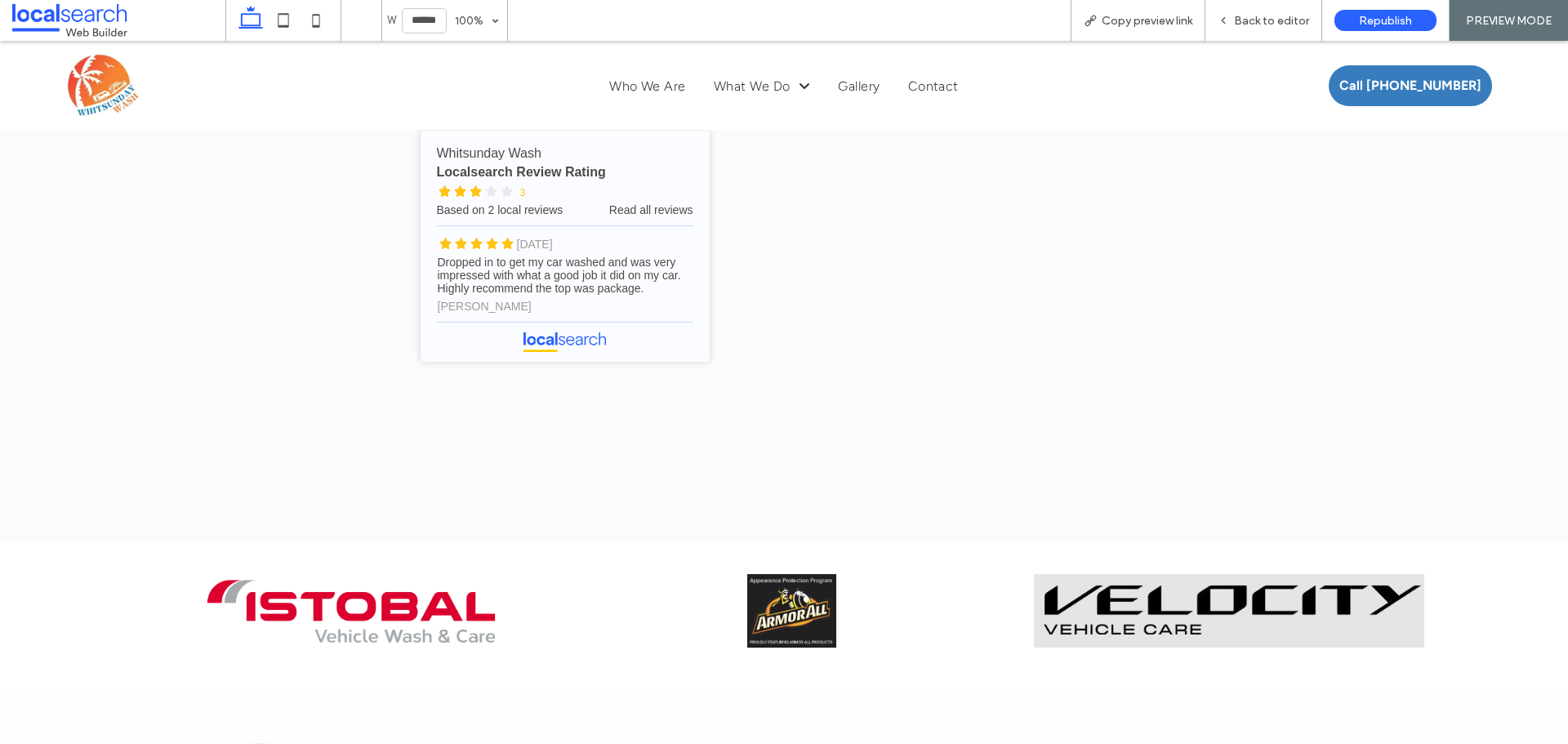
scroll to position [878, 0]
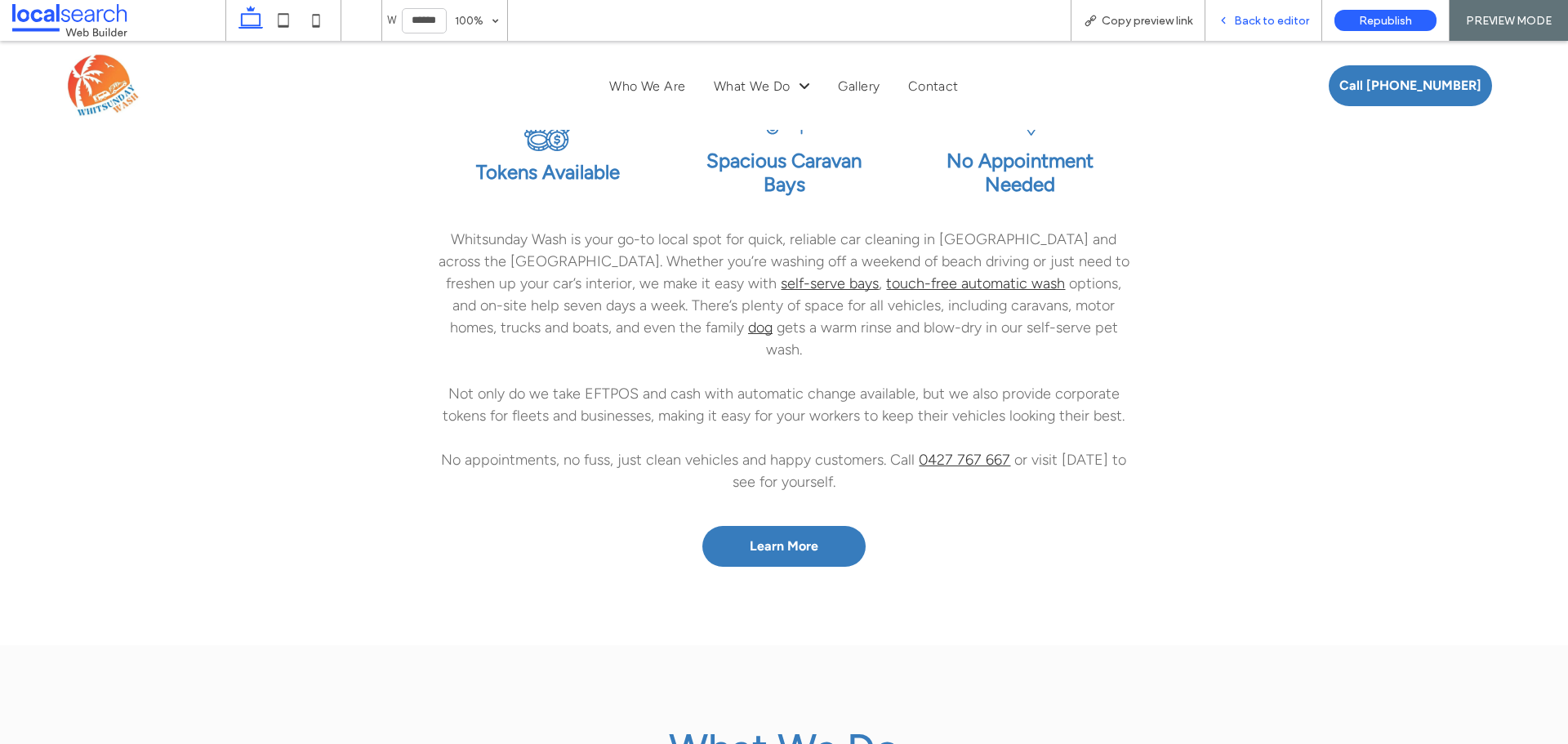
click at [1272, 23] on span "Back to editor" at bounding box center [1272, 20] width 75 height 14
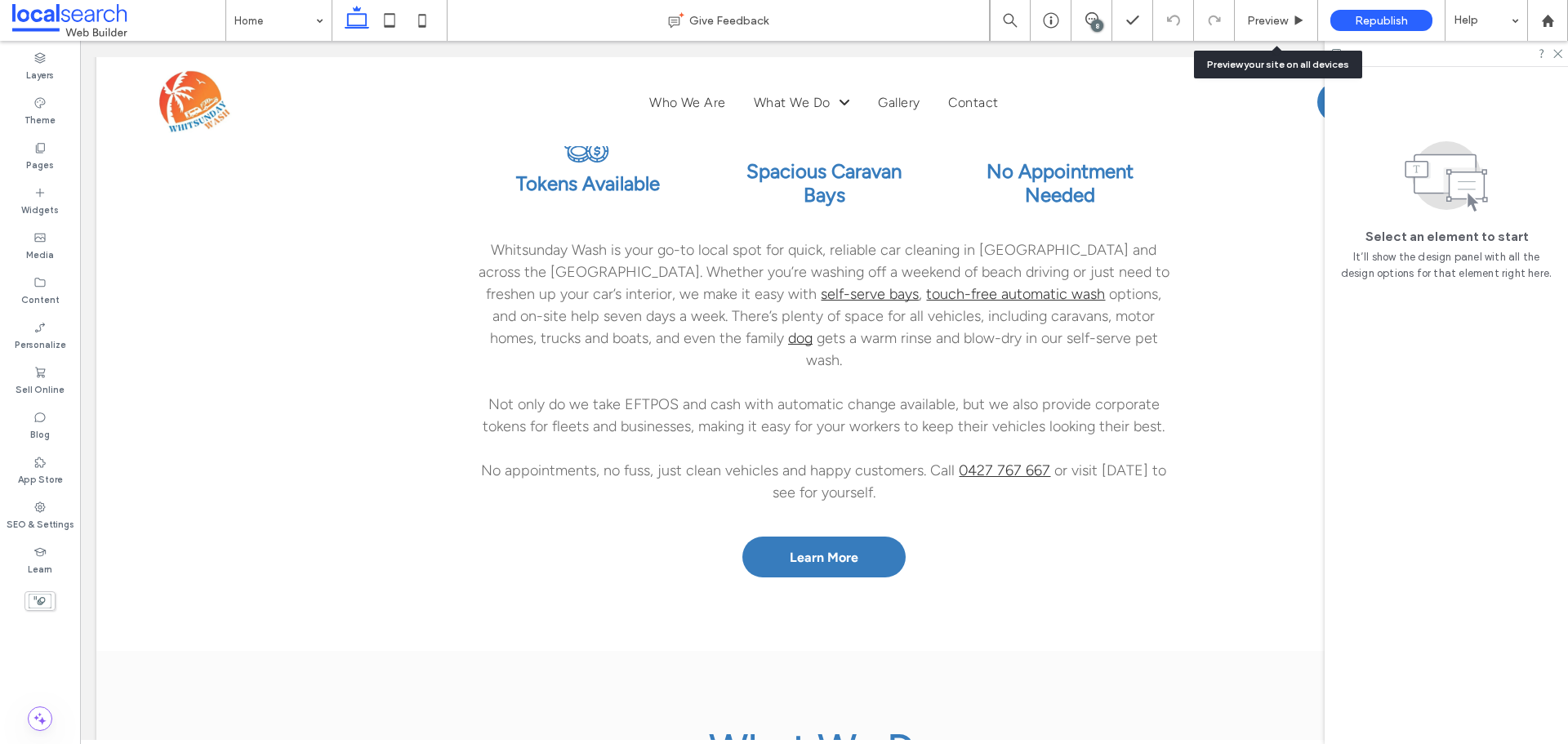
scroll to position [870, 0]
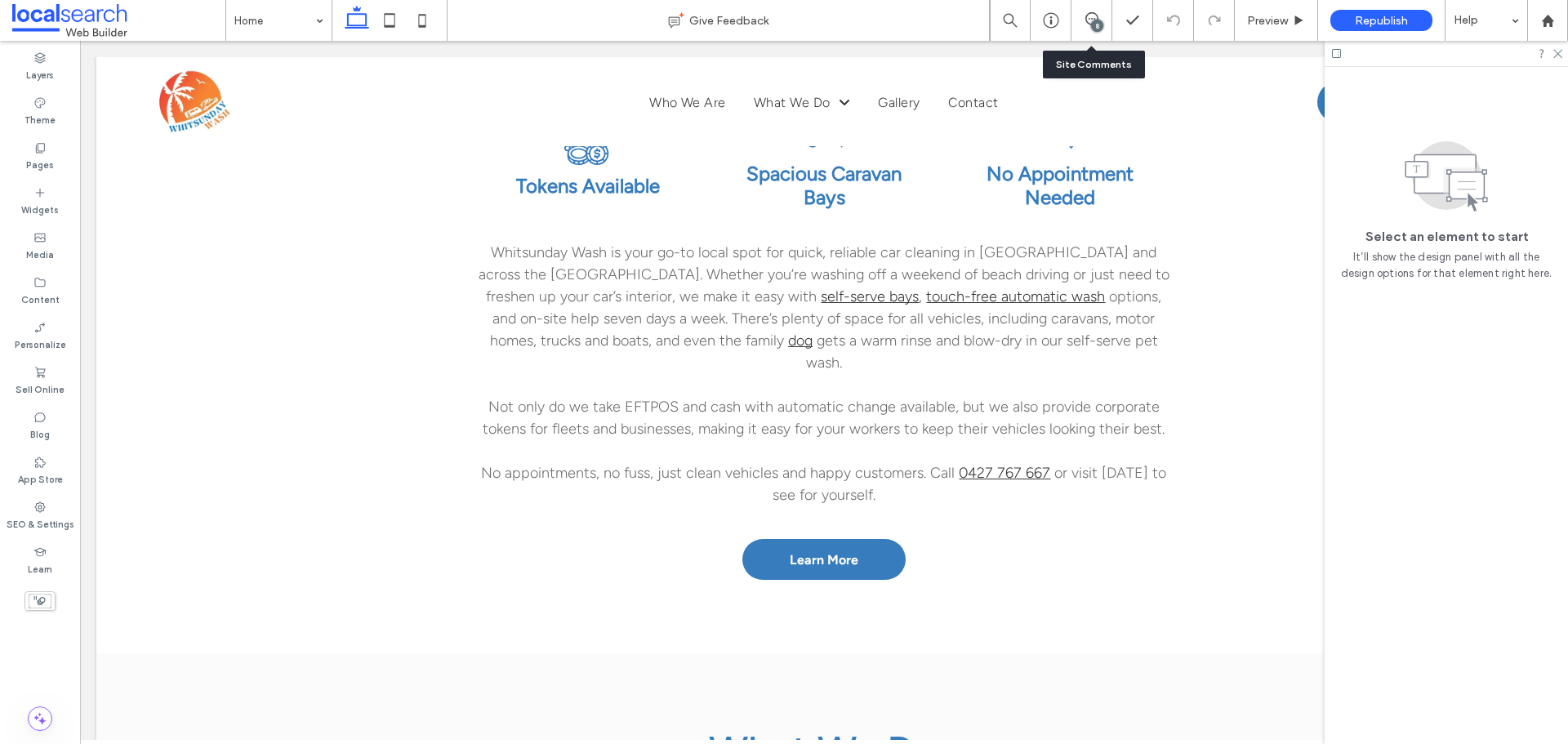
click at [1096, 32] on div "8" at bounding box center [1092, 20] width 41 height 41
drag, startPoint x: 1558, startPoint y: 54, endPoint x: 1390, endPoint y: 8, distance: 174.2
click at [1558, 53] on use at bounding box center [1557, 54] width 9 height 9
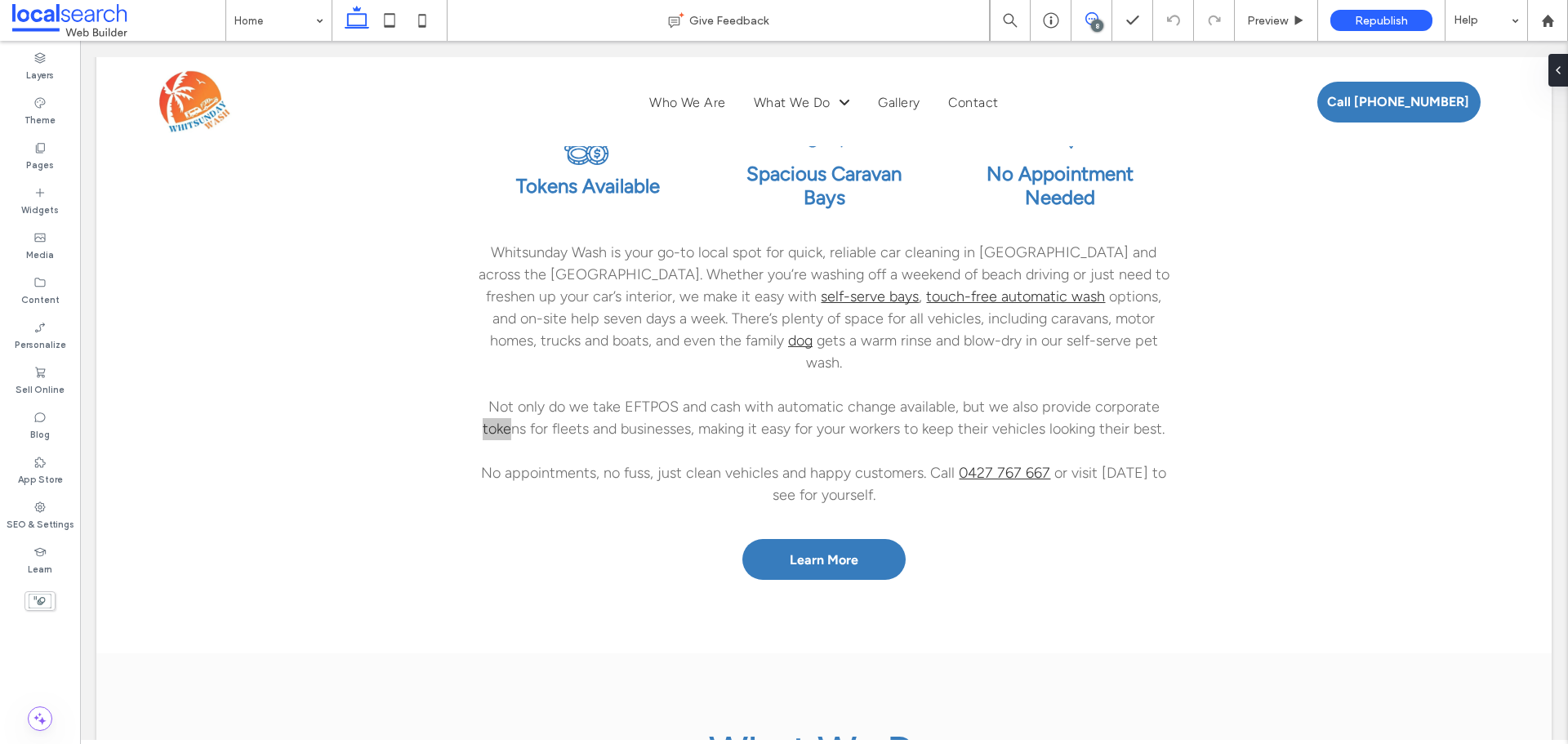
click at [1101, 18] on span at bounding box center [1091, 19] width 40 height 13
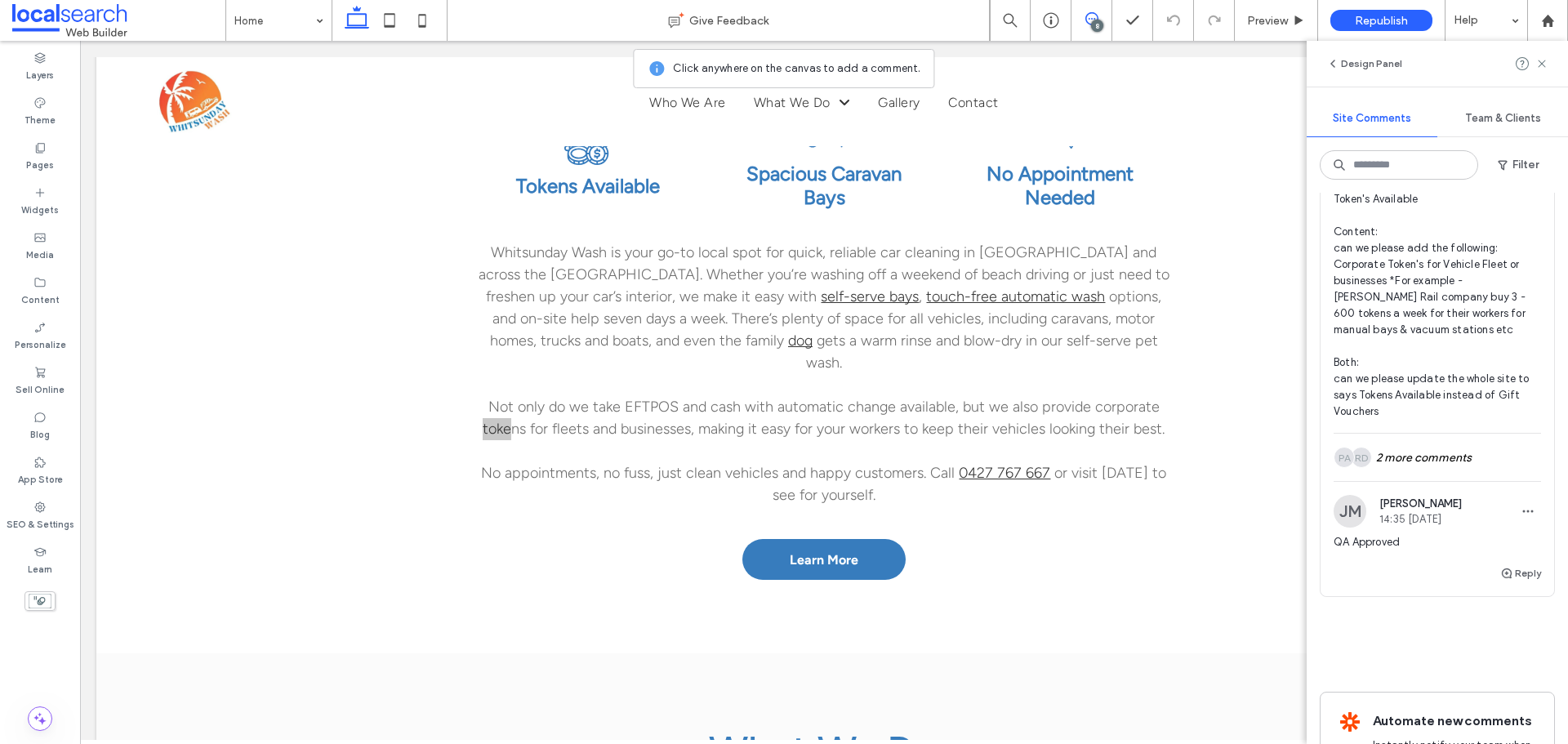
scroll to position [3023, 0]
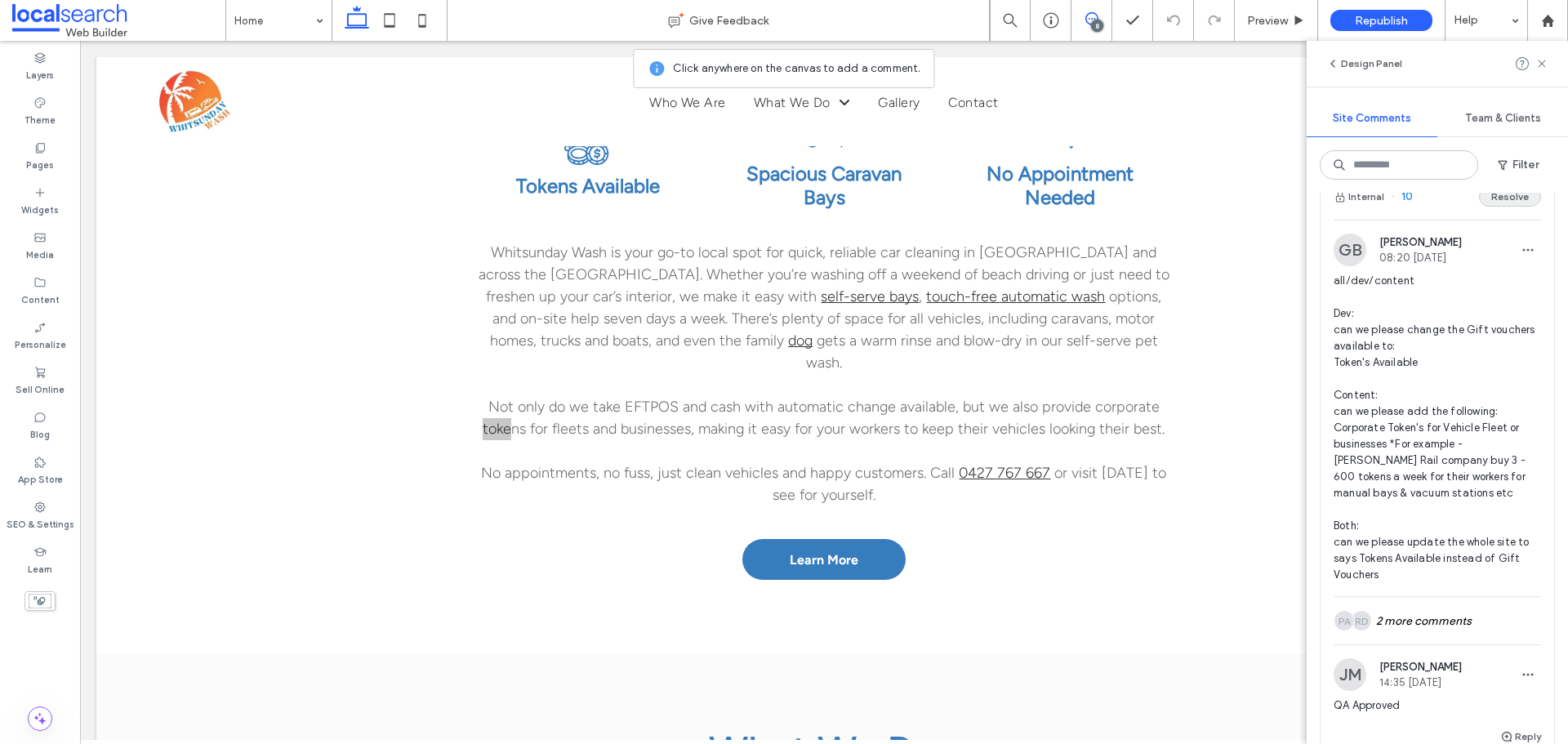
click at [1506, 207] on button "Resolve" at bounding box center [1510, 197] width 62 height 20
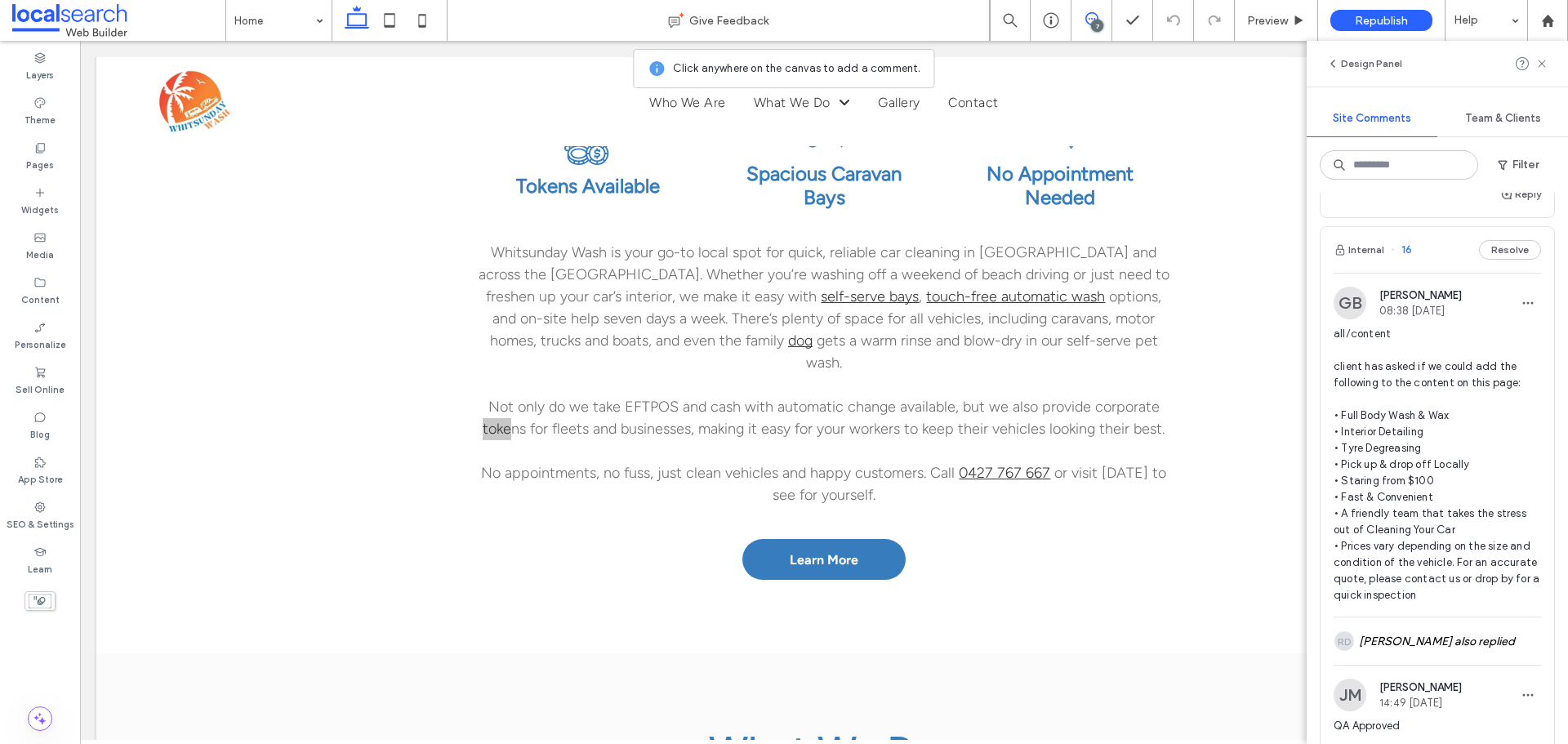
scroll to position [2369, 0]
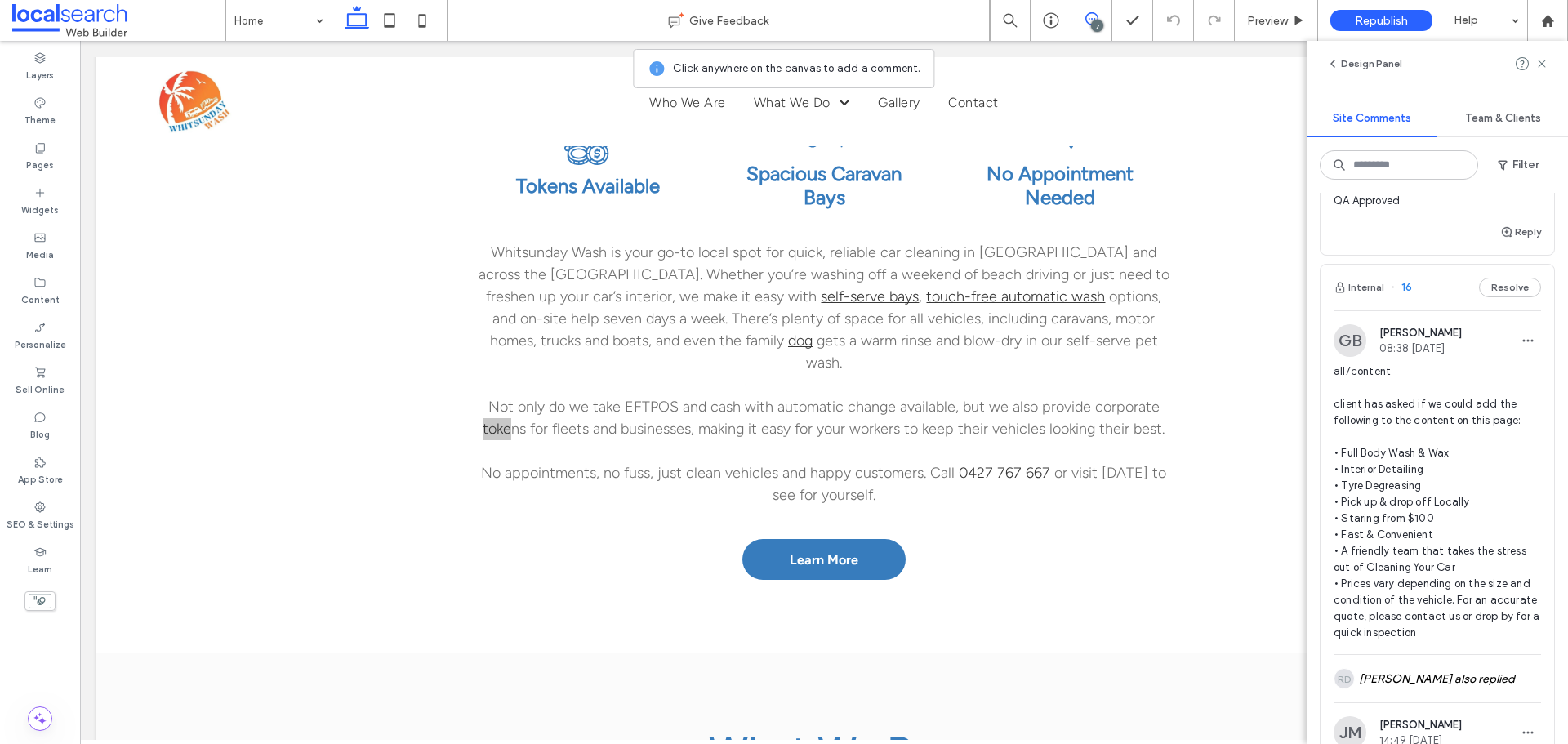
click at [1408, 295] on span "16" at bounding box center [1402, 287] width 21 height 17
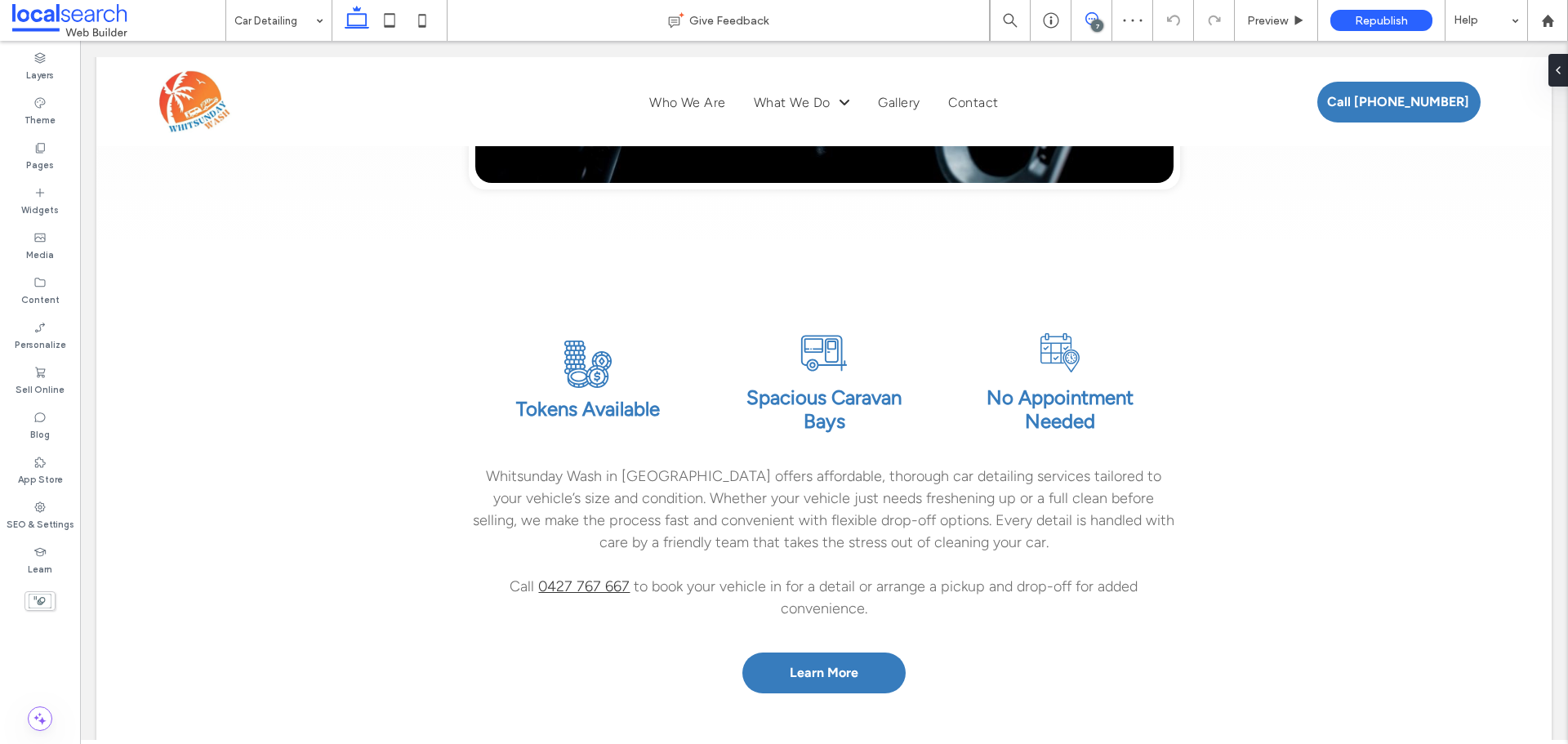
click at [1088, 20] on icon at bounding box center [1091, 19] width 13 height 13
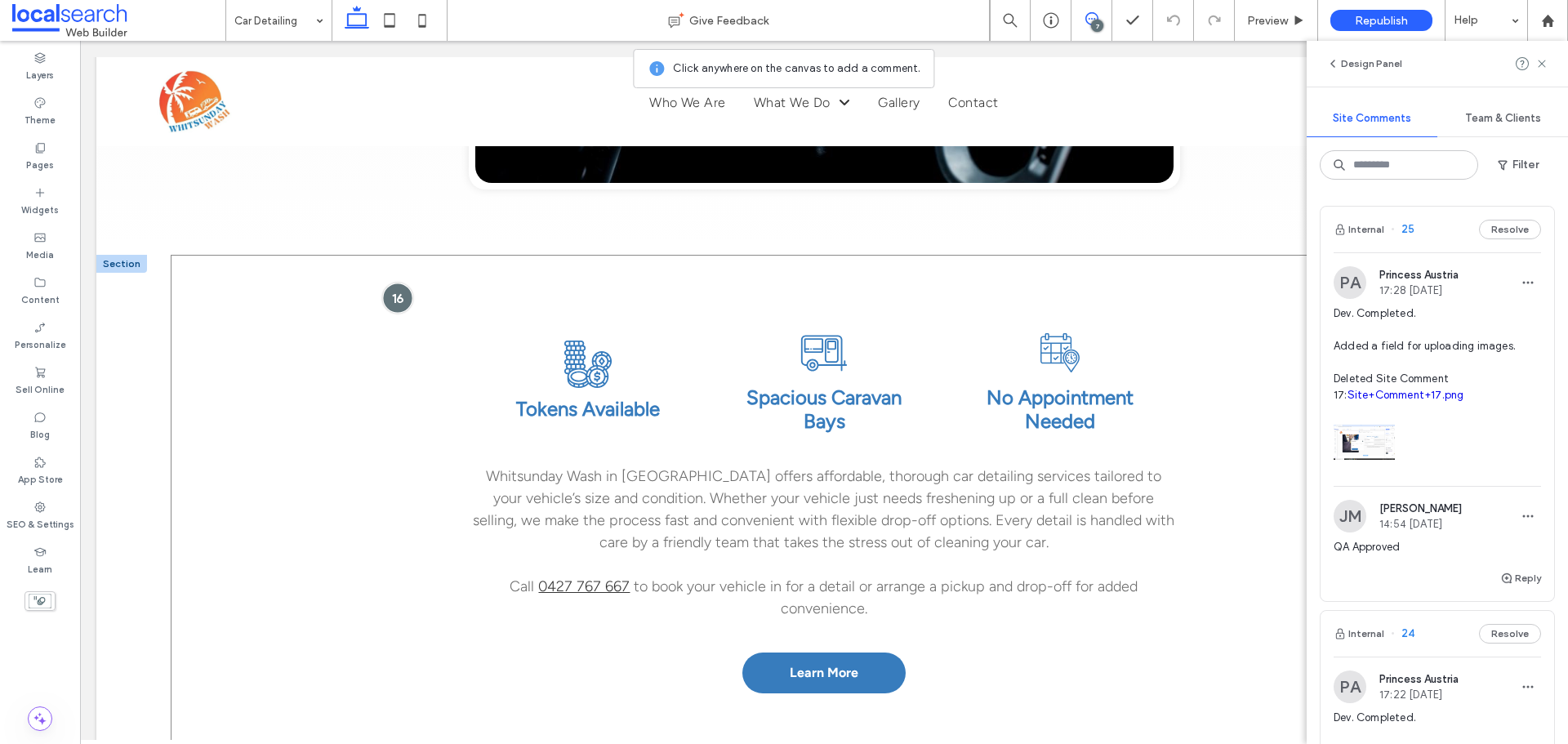
click at [386, 283] on div at bounding box center [397, 297] width 30 height 30
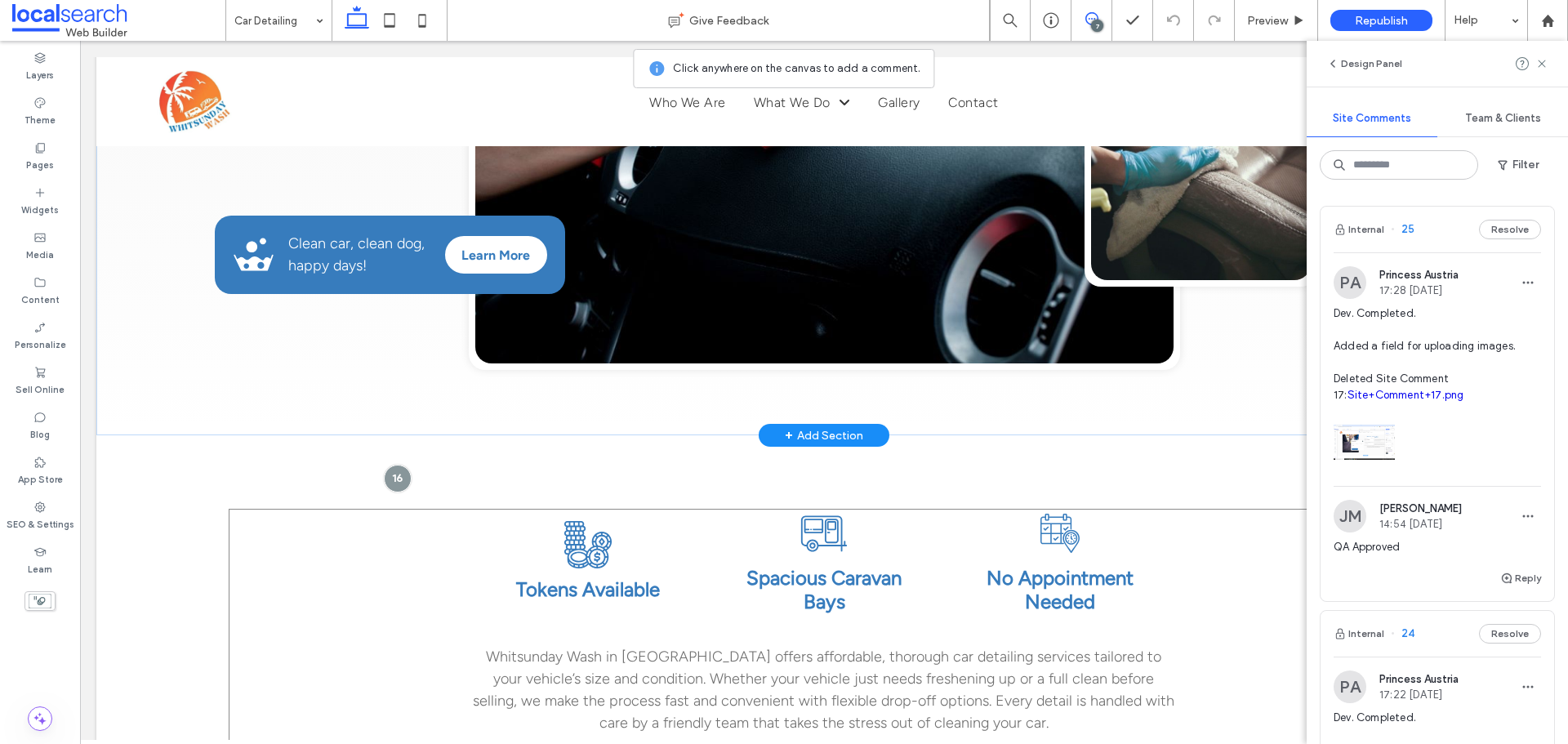
scroll to position [800, 0]
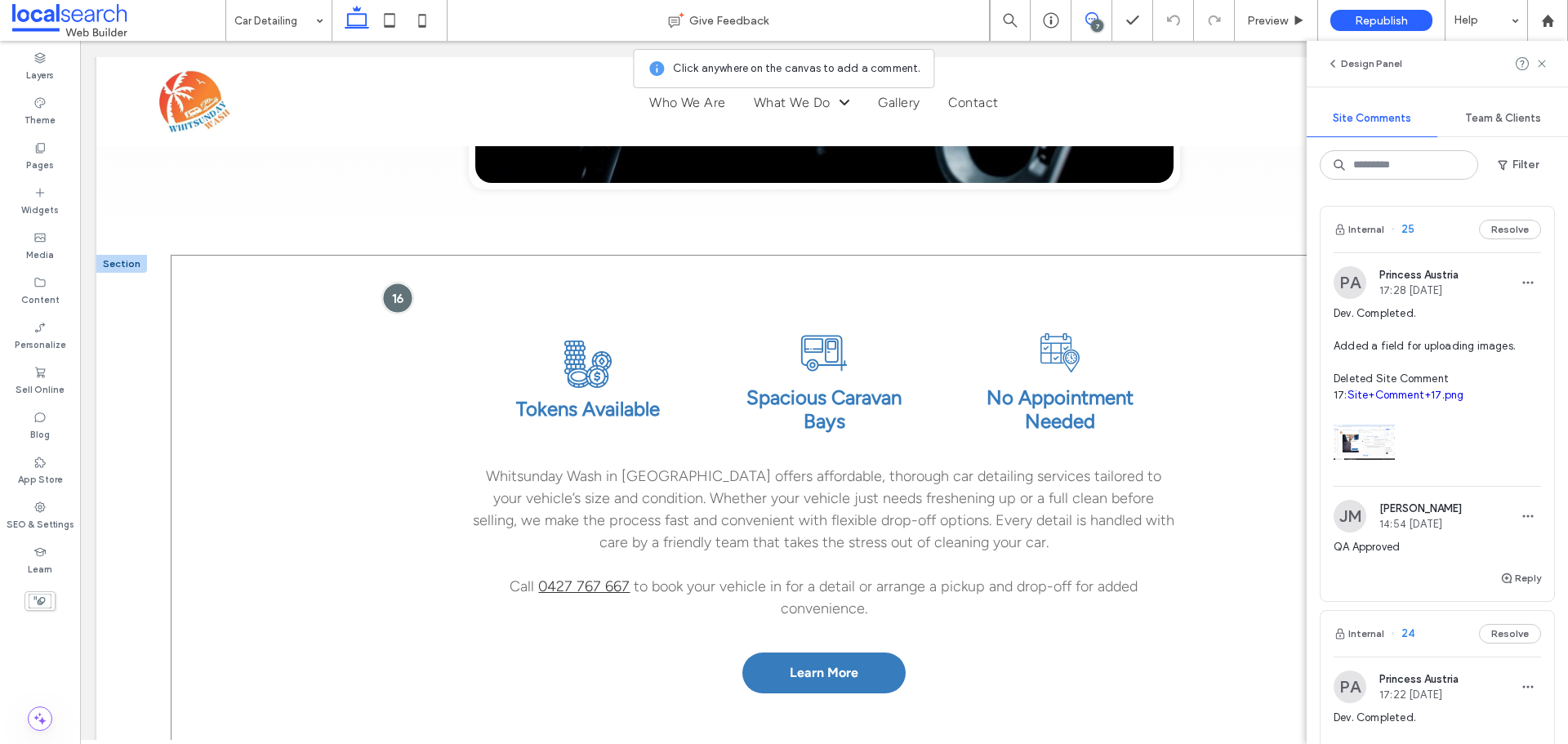
click at [389, 283] on div at bounding box center [397, 297] width 30 height 30
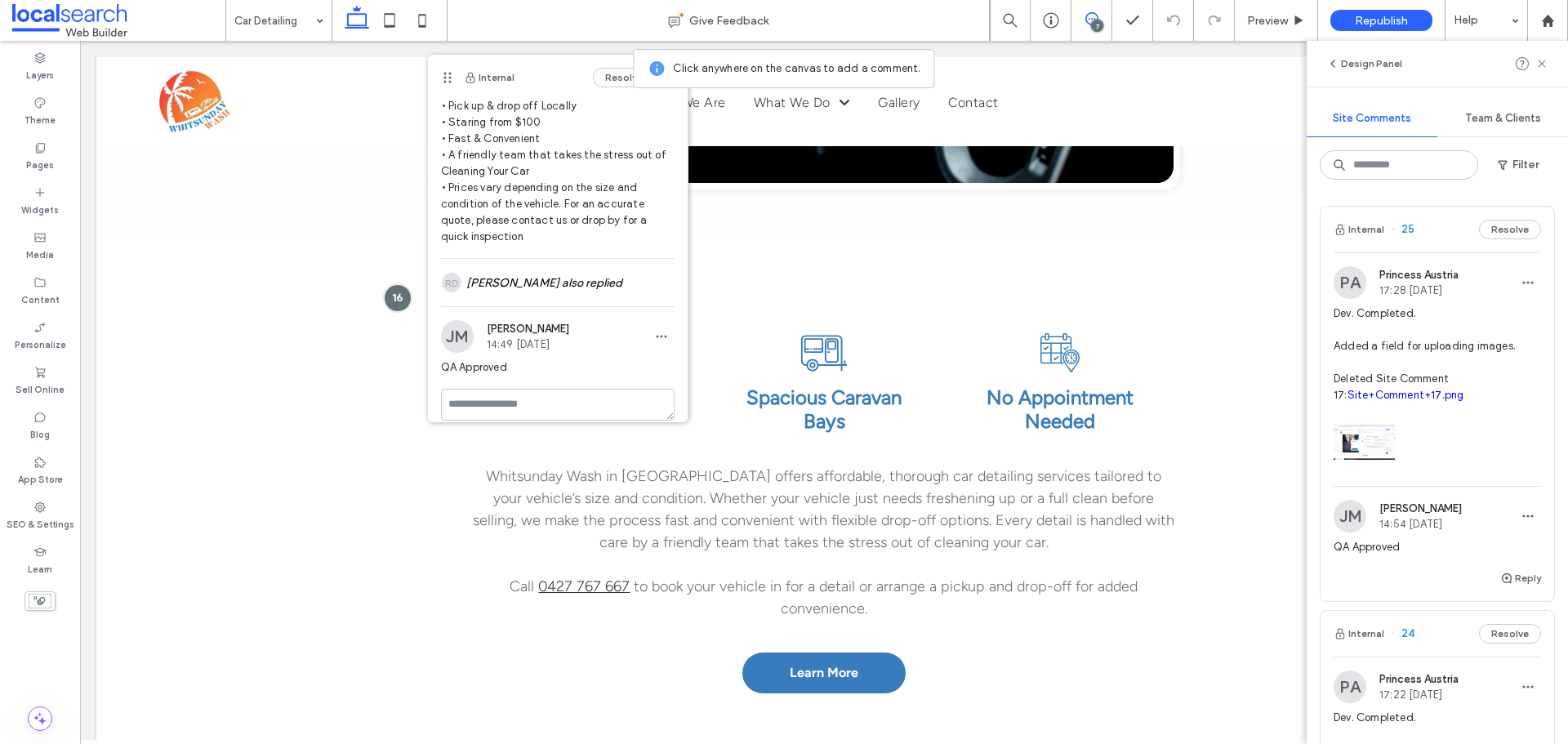
scroll to position [189, 0]
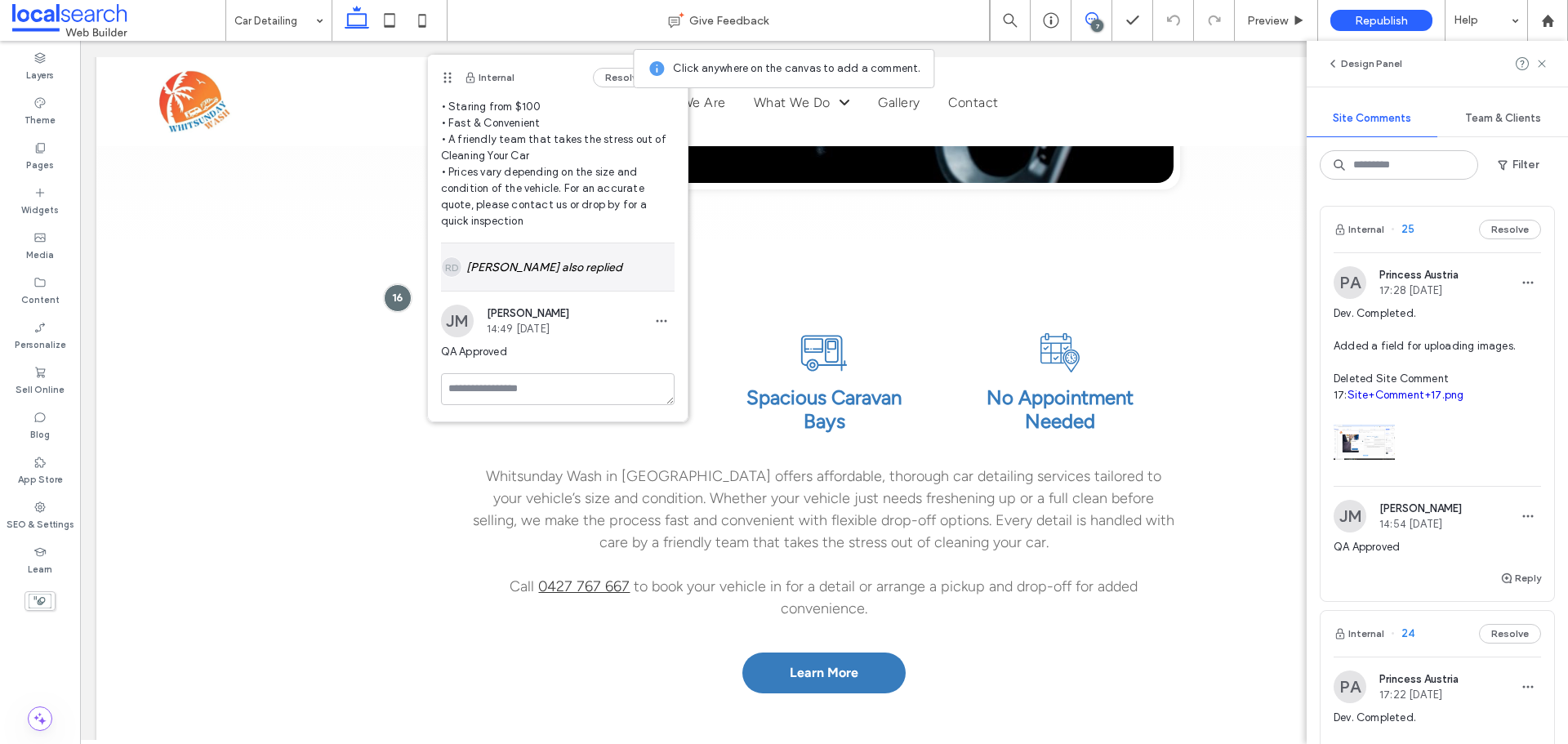
click at [507, 267] on div "RD Rebecca Diskett also replied" at bounding box center [558, 267] width 234 height 48
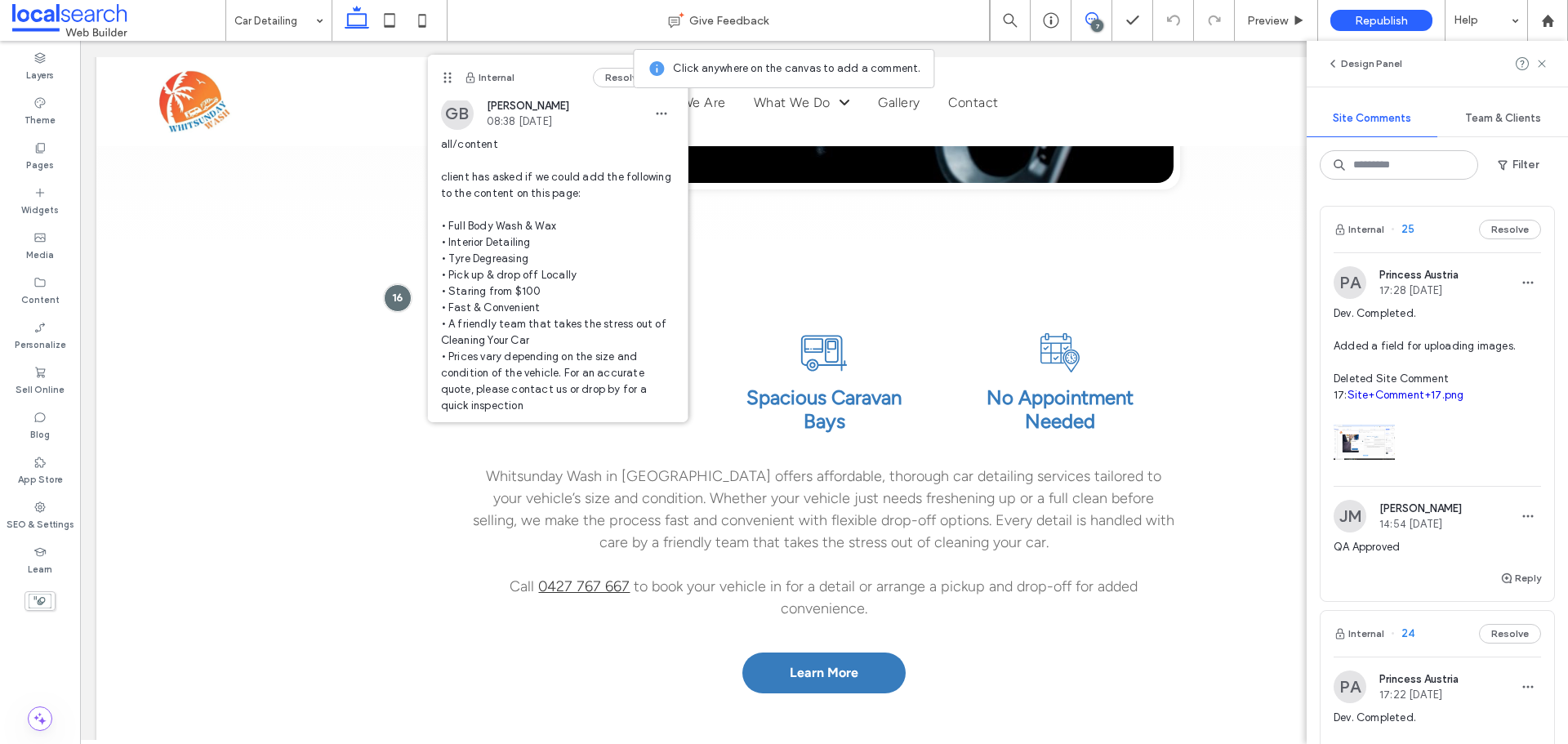
scroll to position [0, 0]
click at [604, 76] on button "Resolve" at bounding box center [624, 78] width 62 height 20
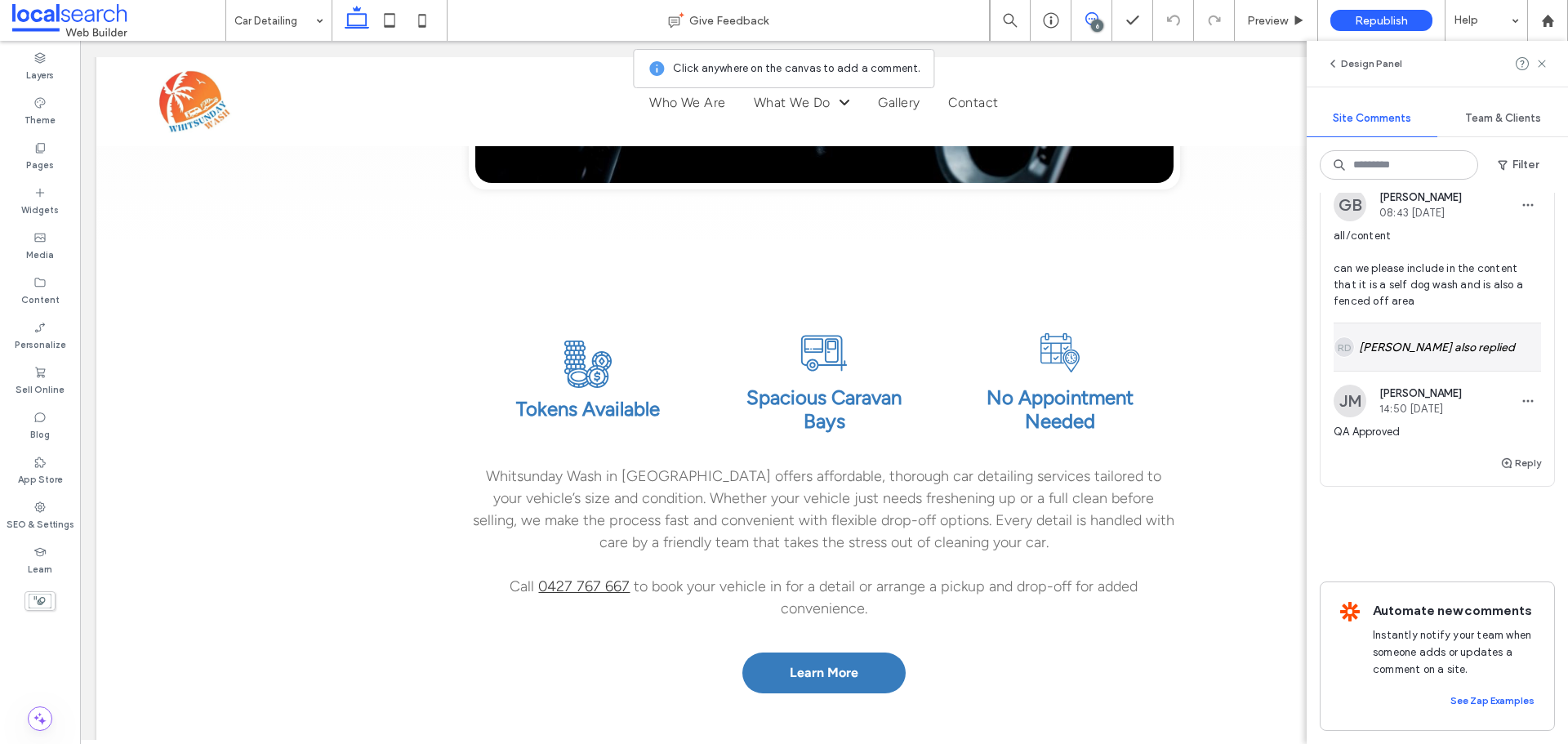
scroll to position [2025, 0]
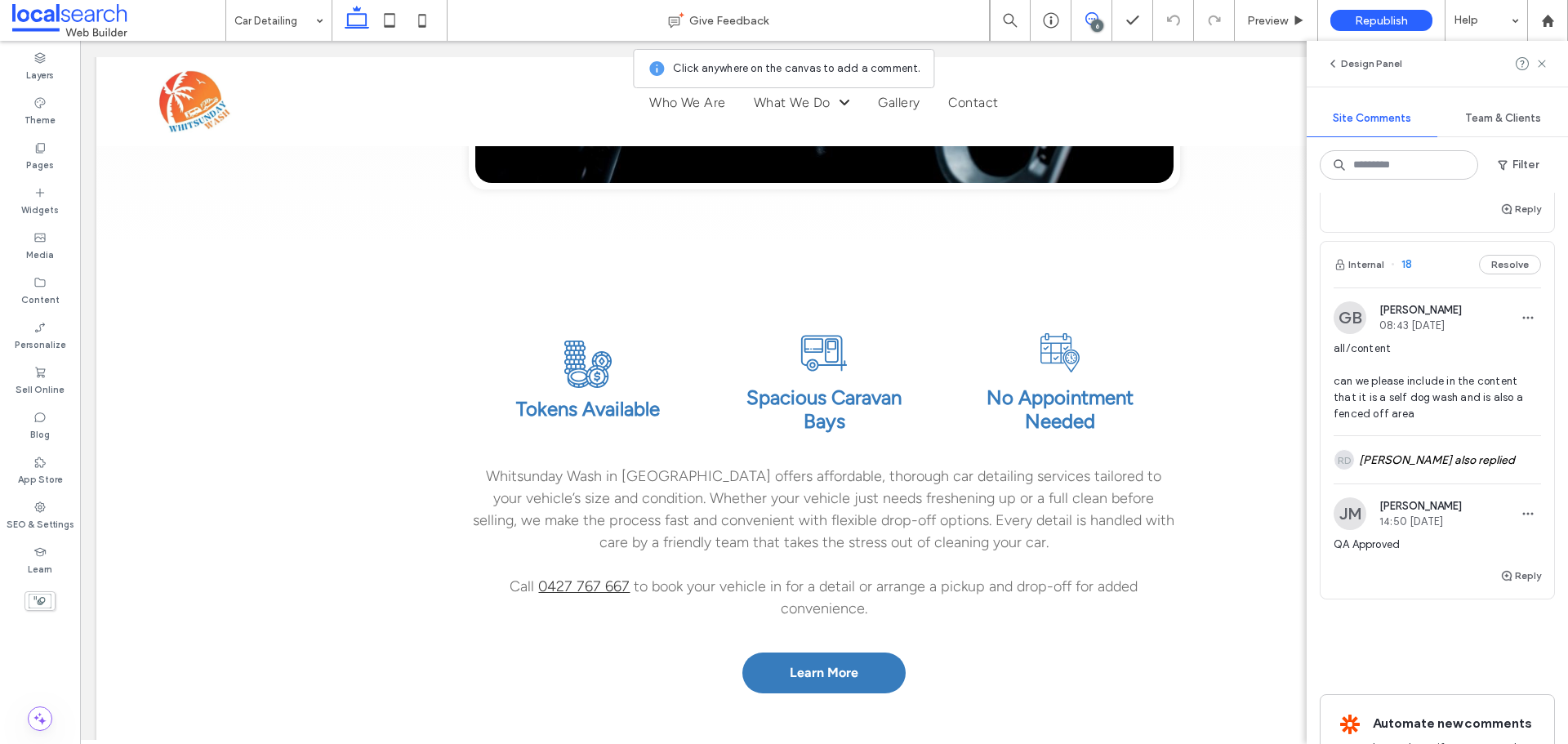
click at [1404, 273] on span "18" at bounding box center [1402, 264] width 21 height 17
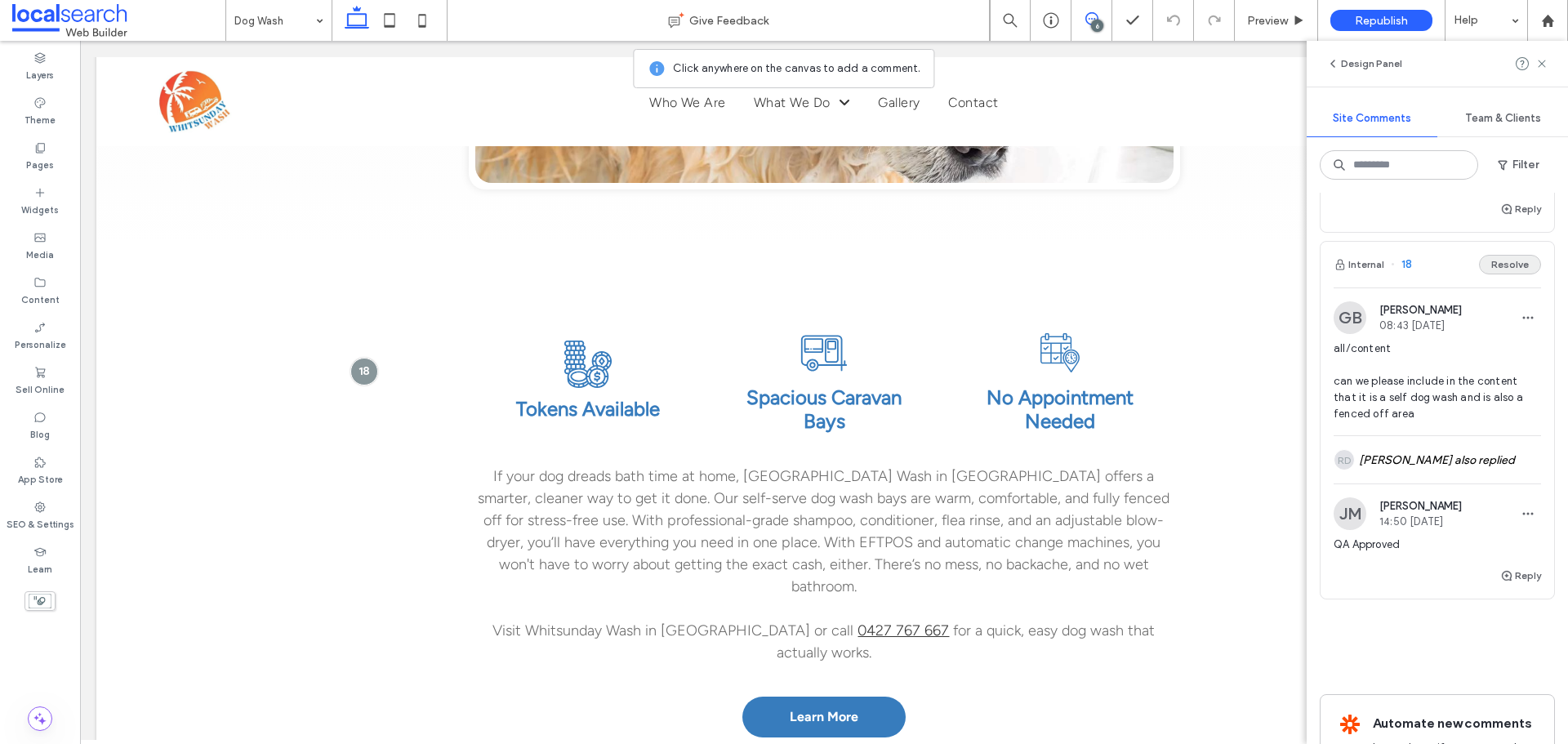
click at [1503, 274] on button "Resolve" at bounding box center [1510, 264] width 62 height 20
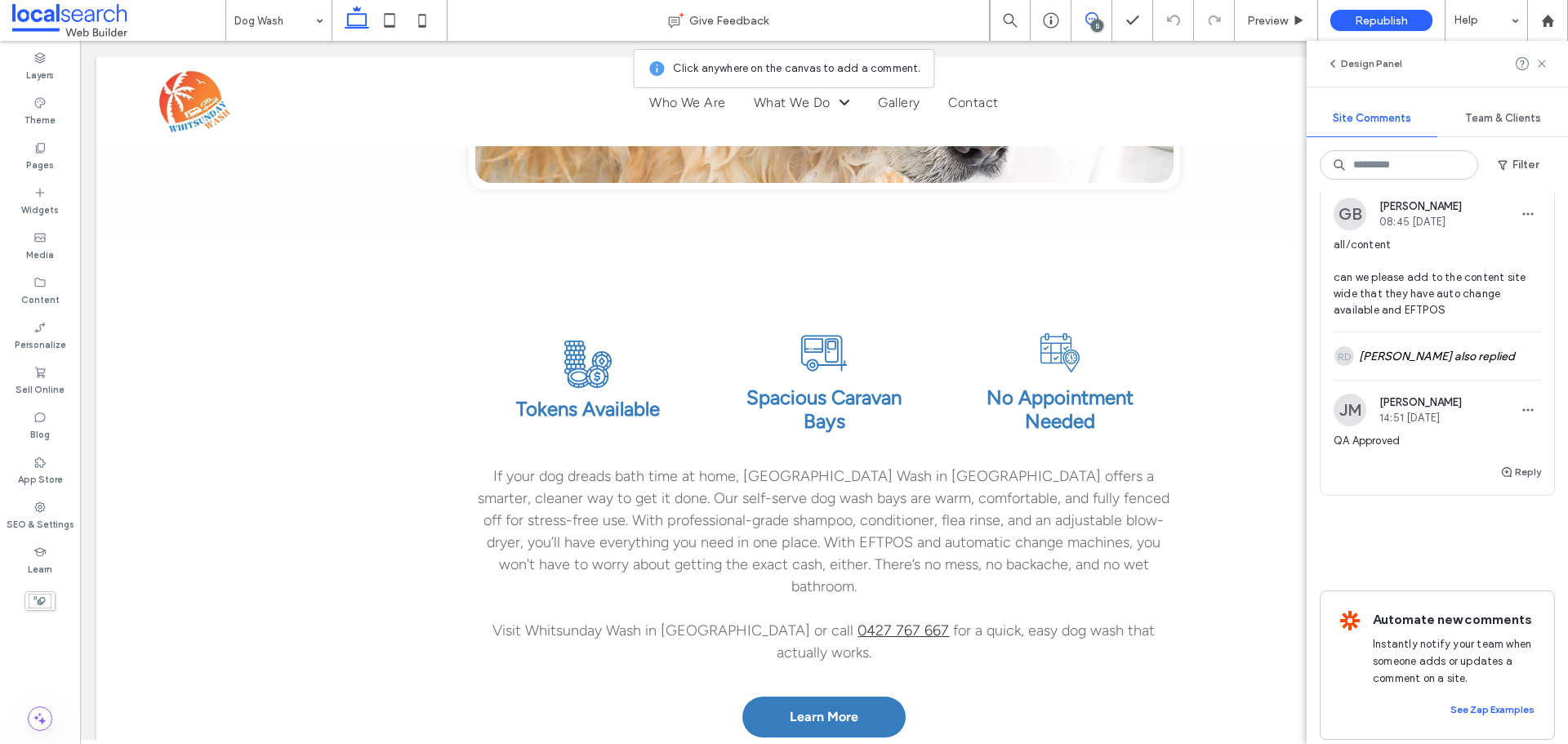
scroll to position [1740, 0]
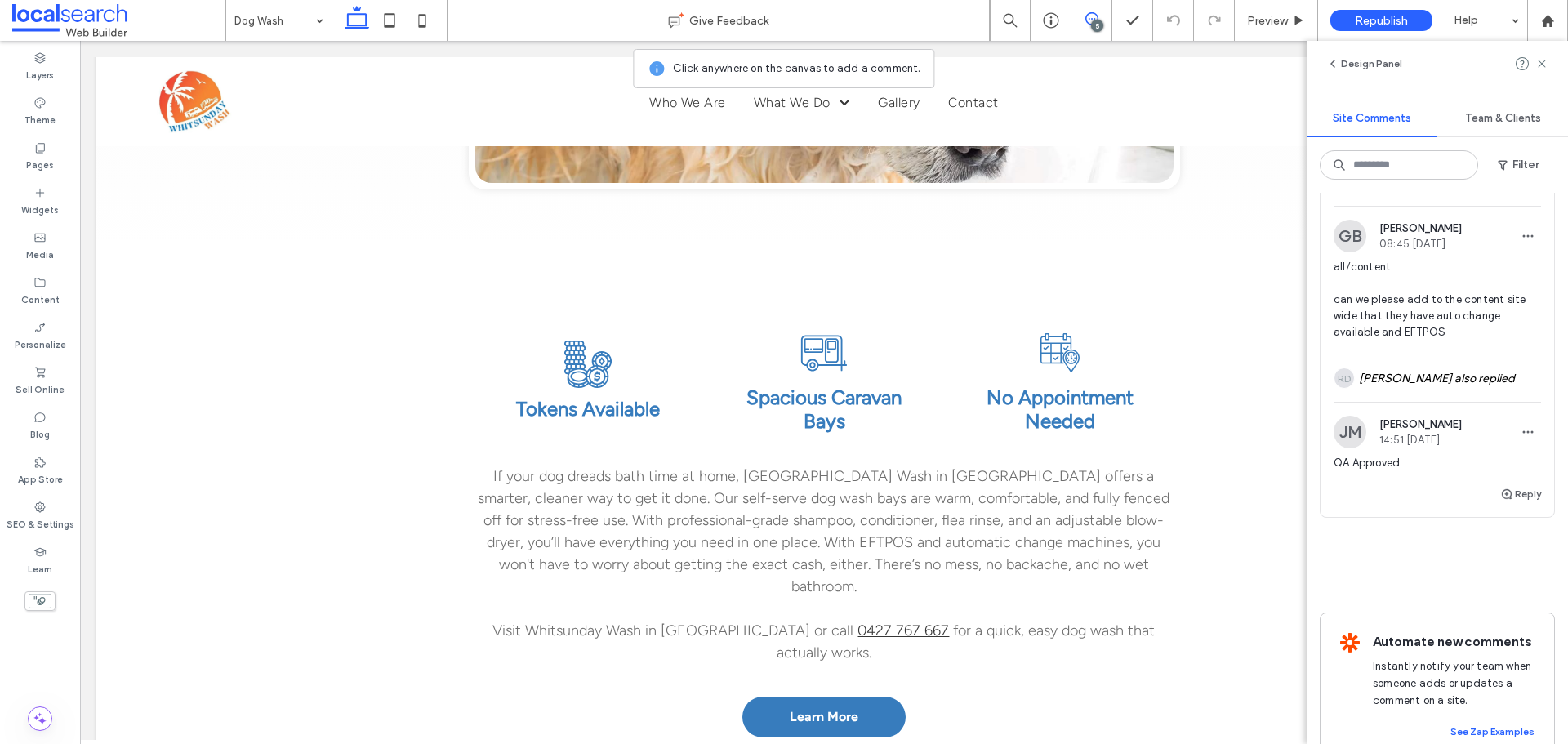
click at [1409, 191] on span "20" at bounding box center [1403, 182] width 24 height 17
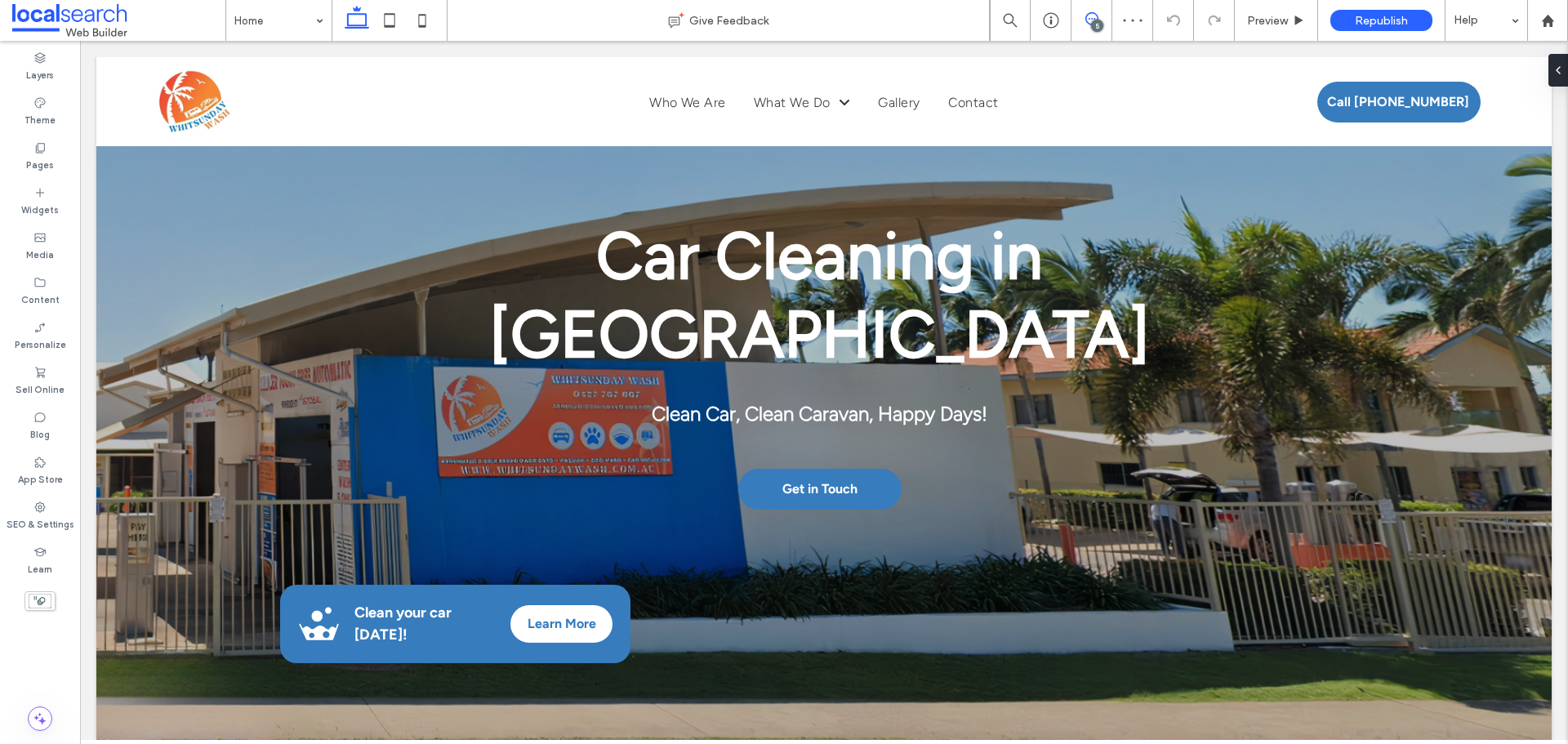
click at [1092, 20] on icon at bounding box center [1091, 19] width 13 height 13
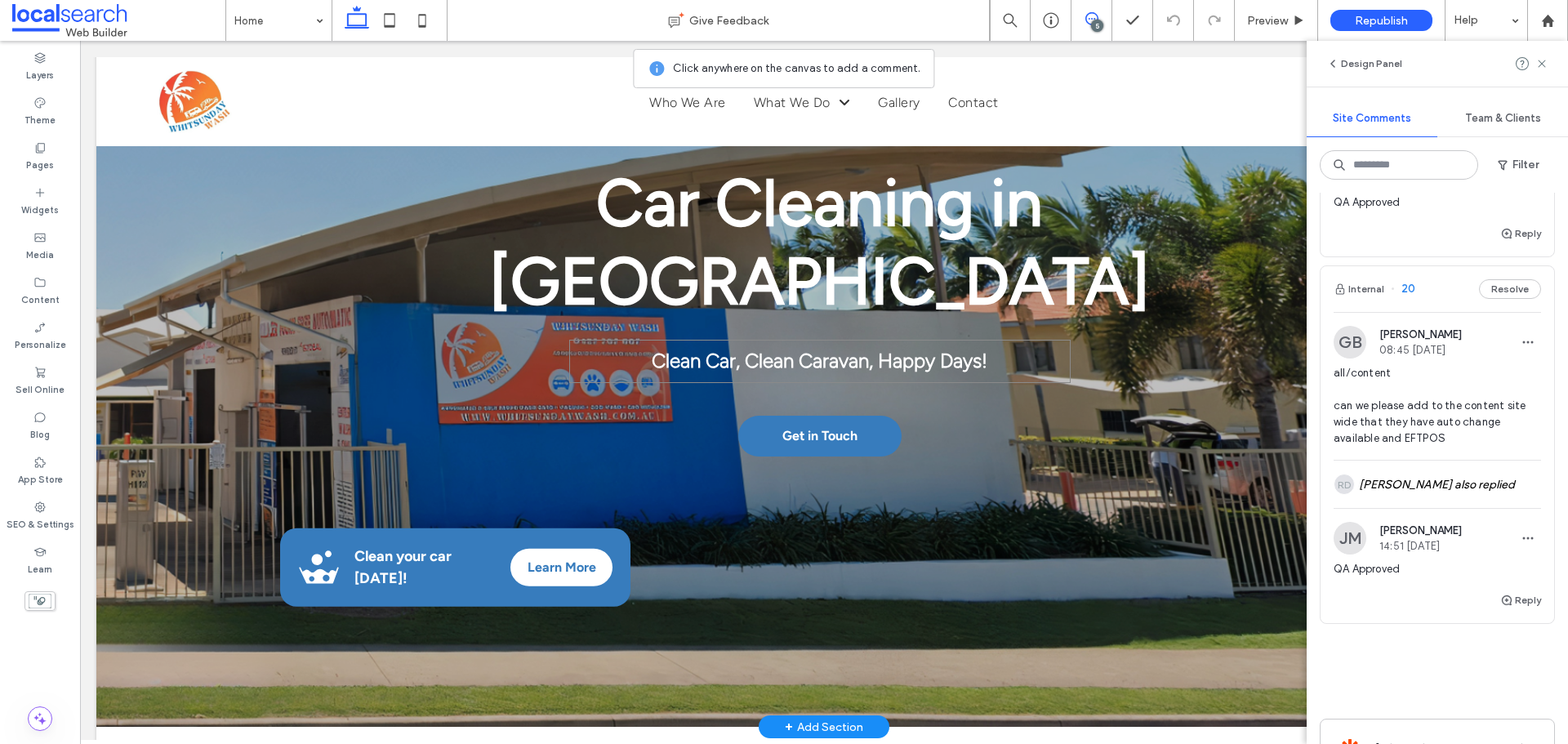
scroll to position [204, 0]
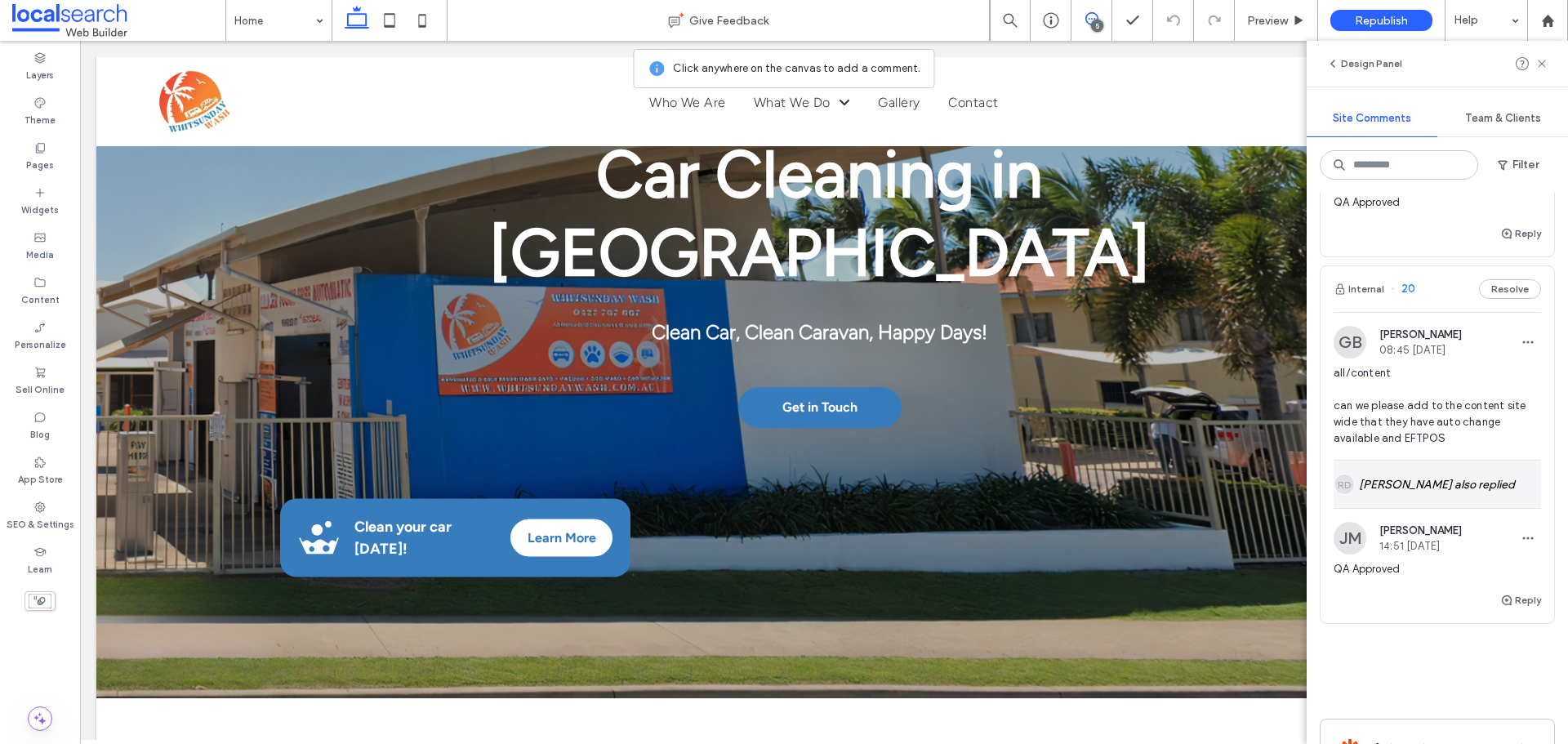
click at [1427, 508] on div "RD Rebecca Diskett also replied" at bounding box center [1437, 484] width 208 height 48
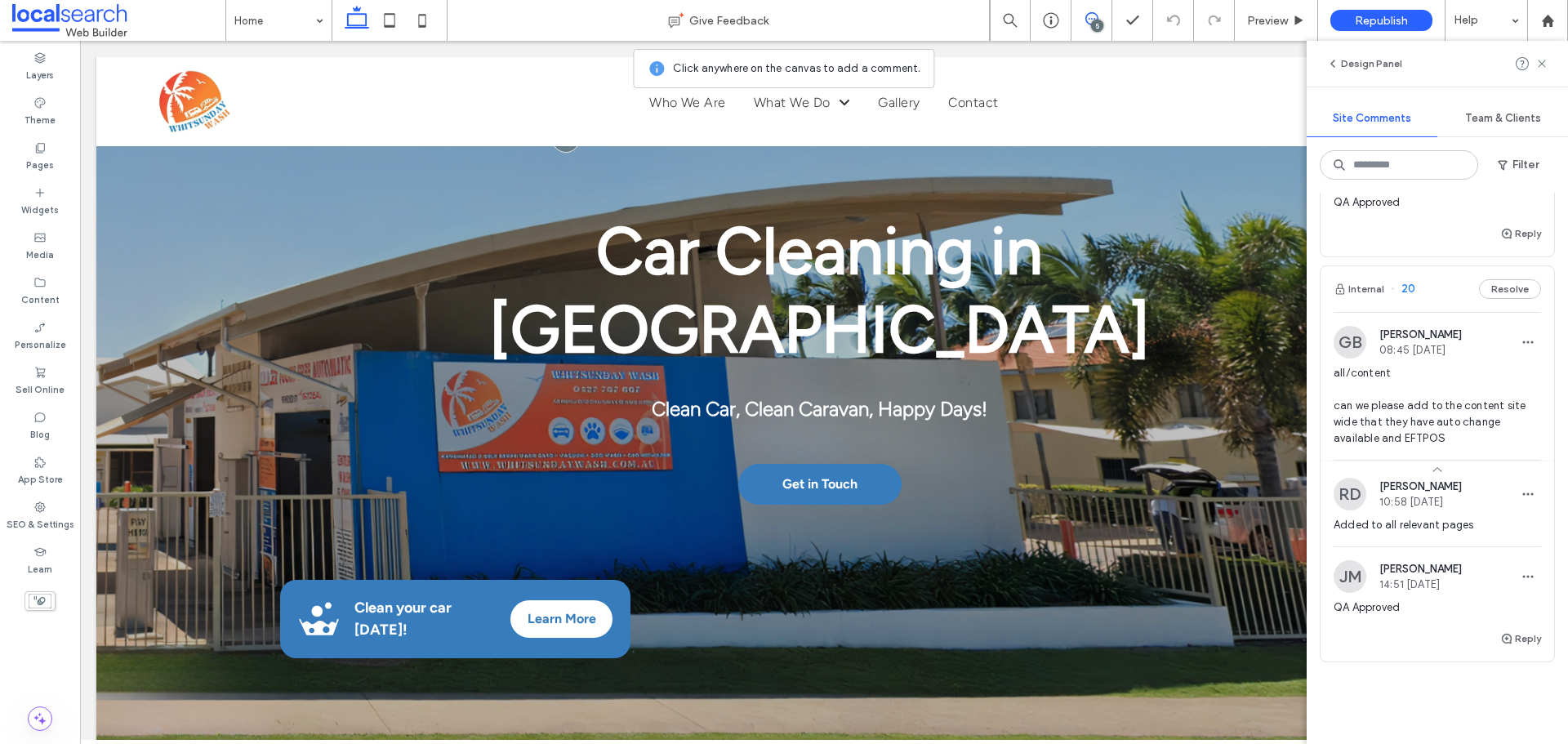
scroll to position [122, 0]
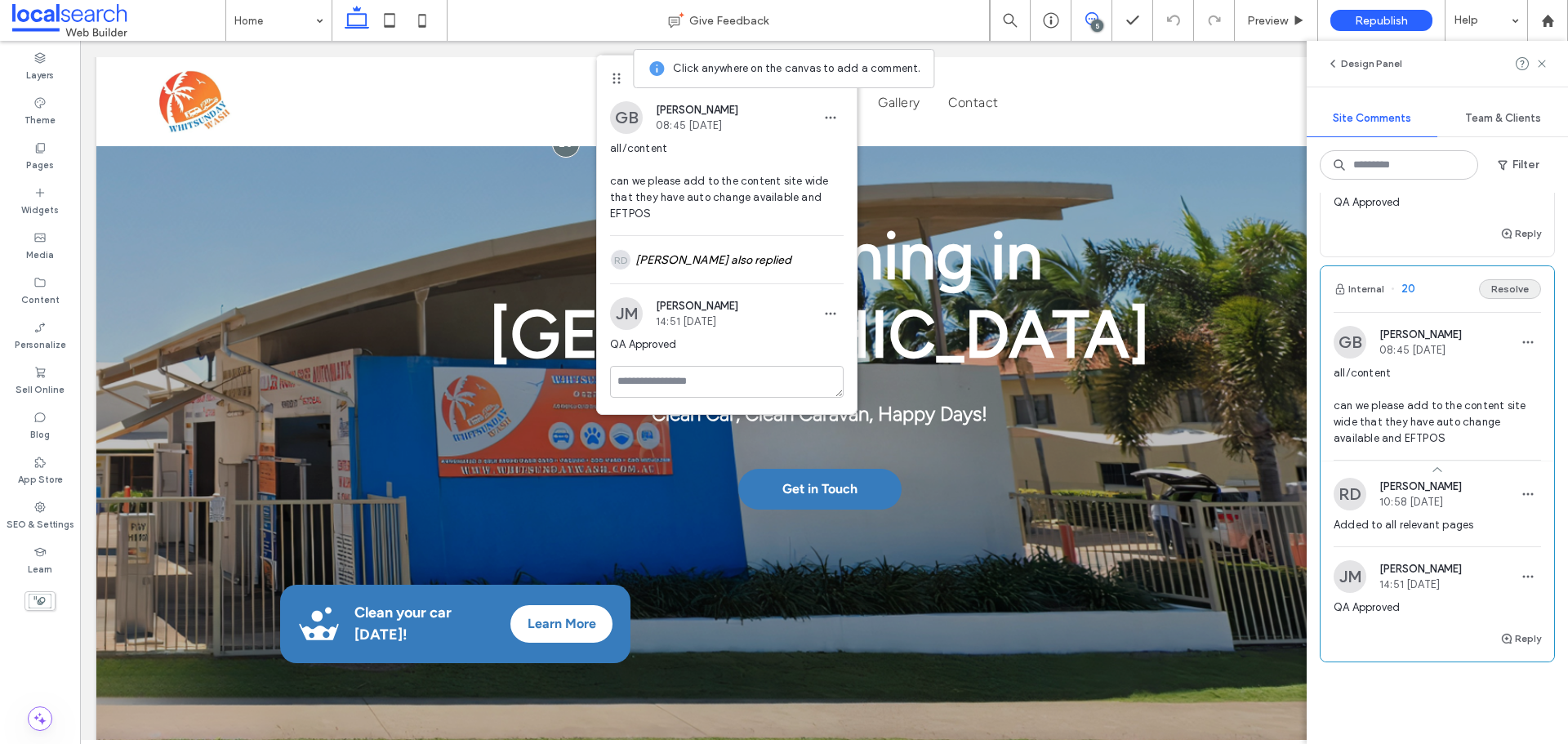
click at [1487, 299] on button "Resolve" at bounding box center [1510, 289] width 62 height 20
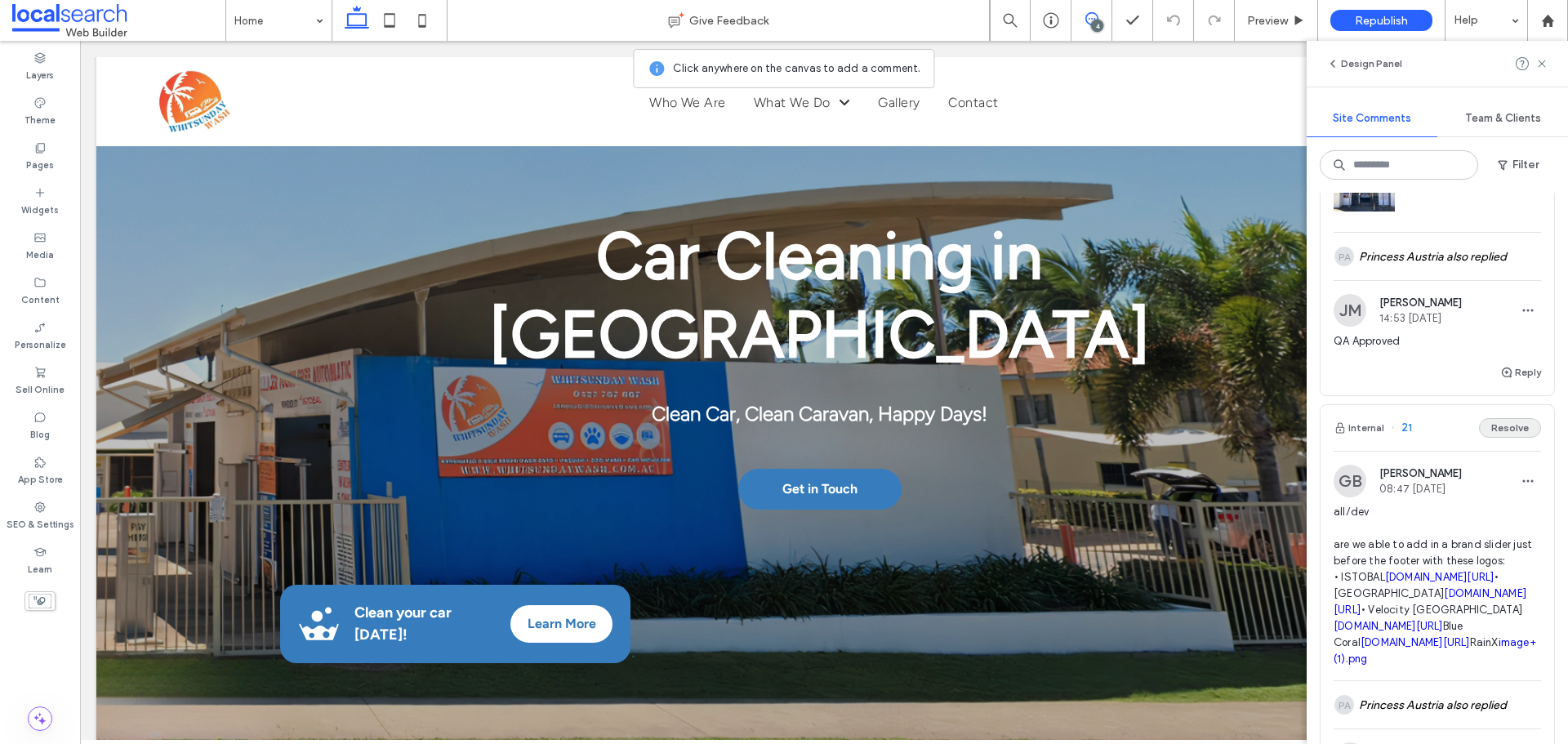
scroll to position [1210, 0]
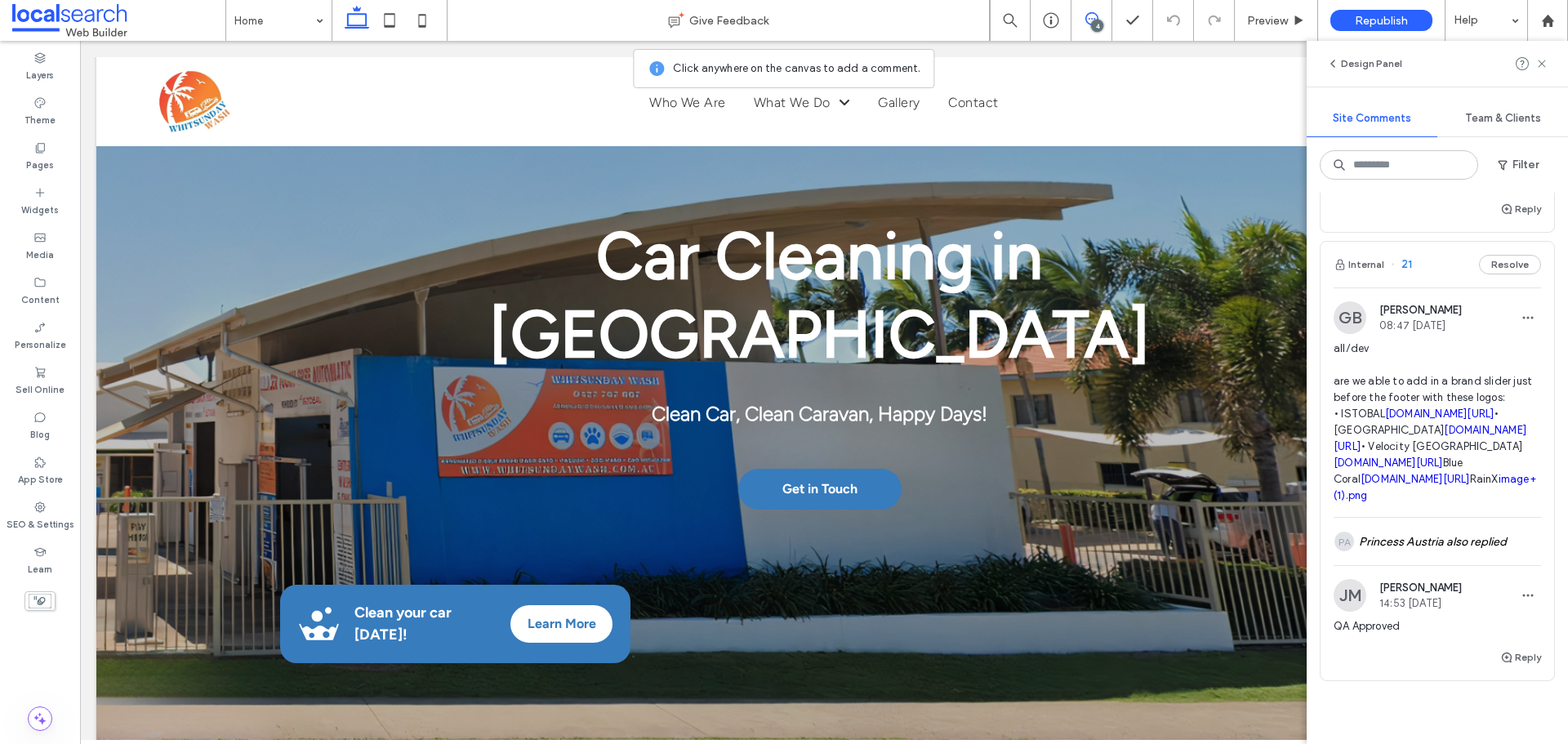
click at [1402, 265] on span "21" at bounding box center [1402, 264] width 21 height 17
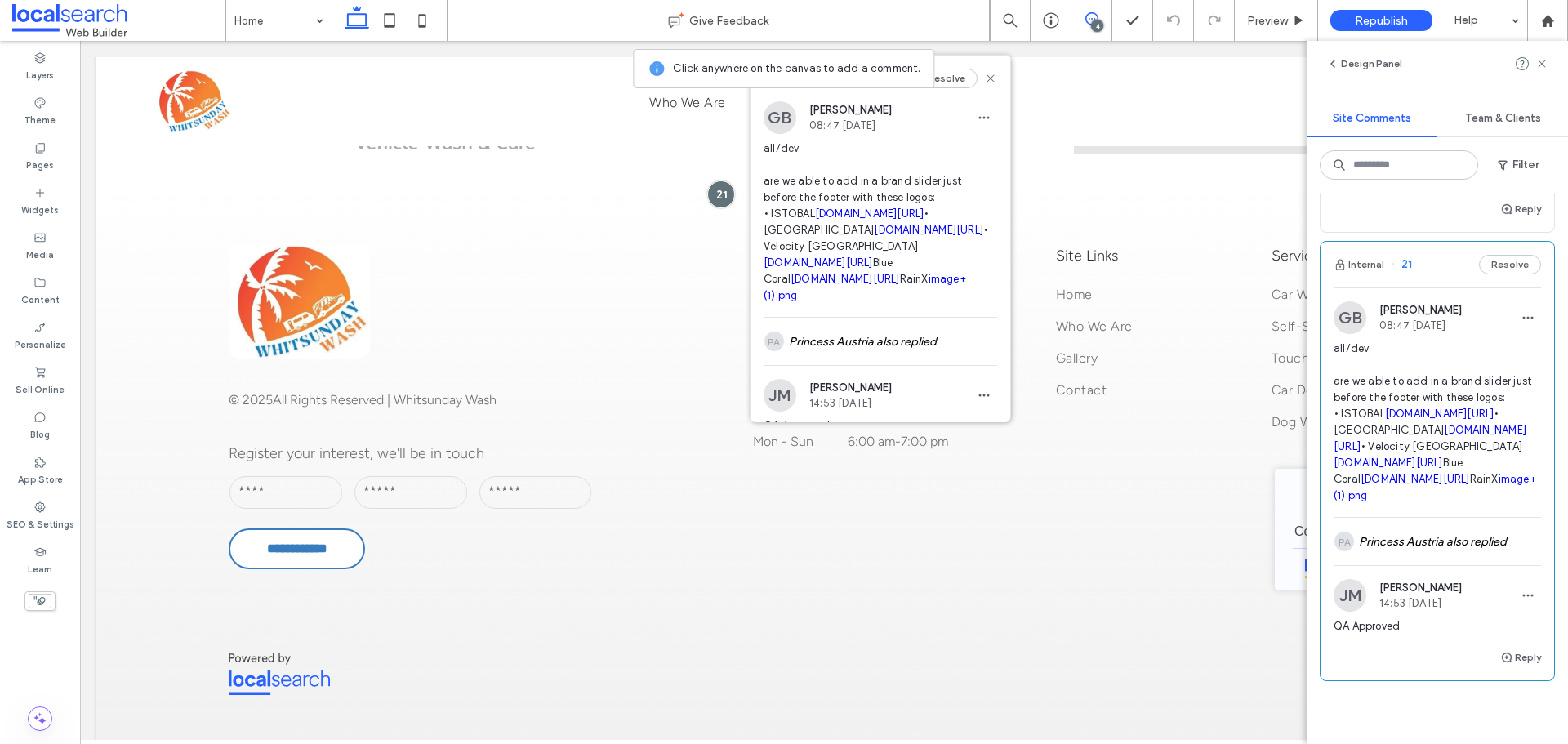
scroll to position [4686, 0]
click at [987, 78] on use at bounding box center [991, 78] width 8 height 8
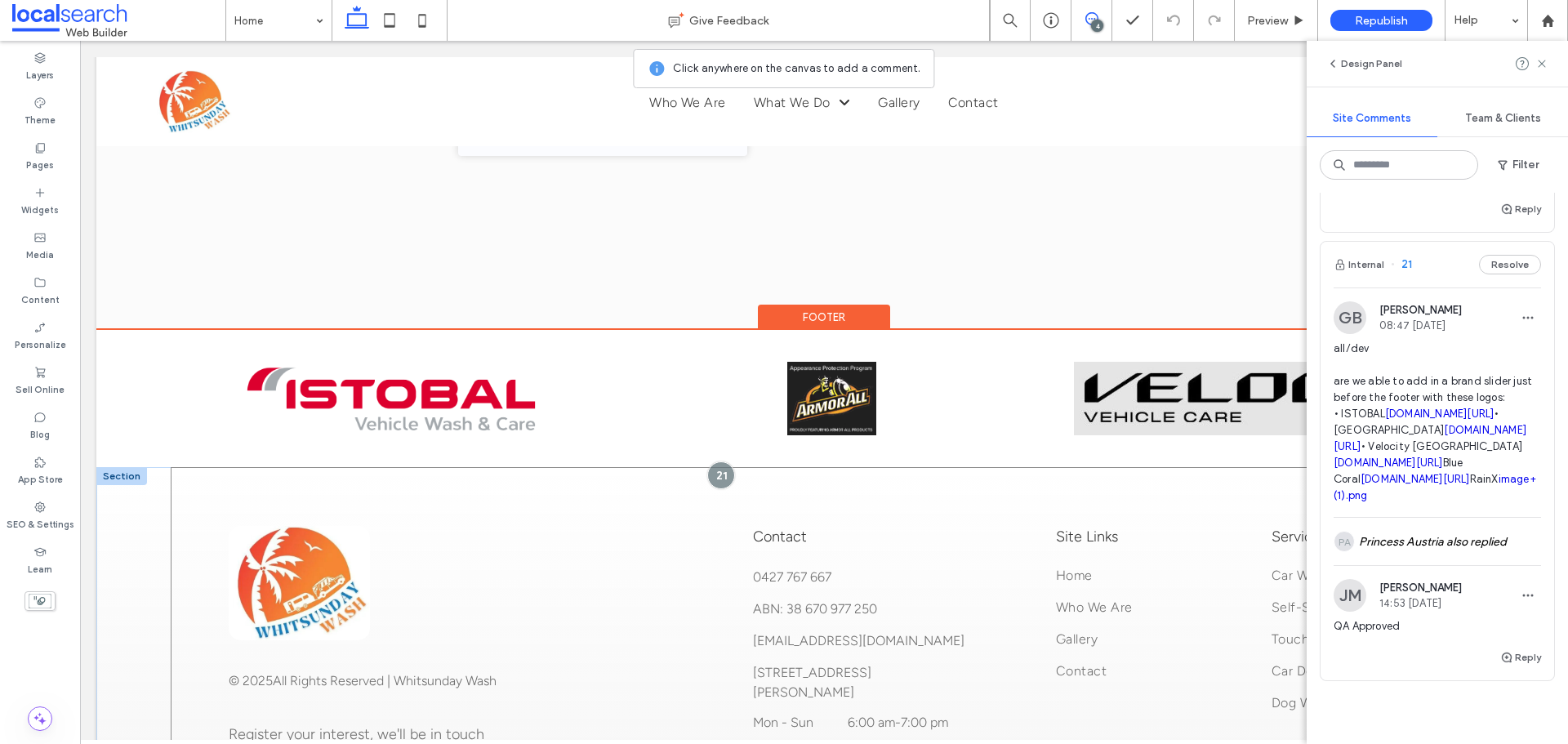
scroll to position [4497, 0]
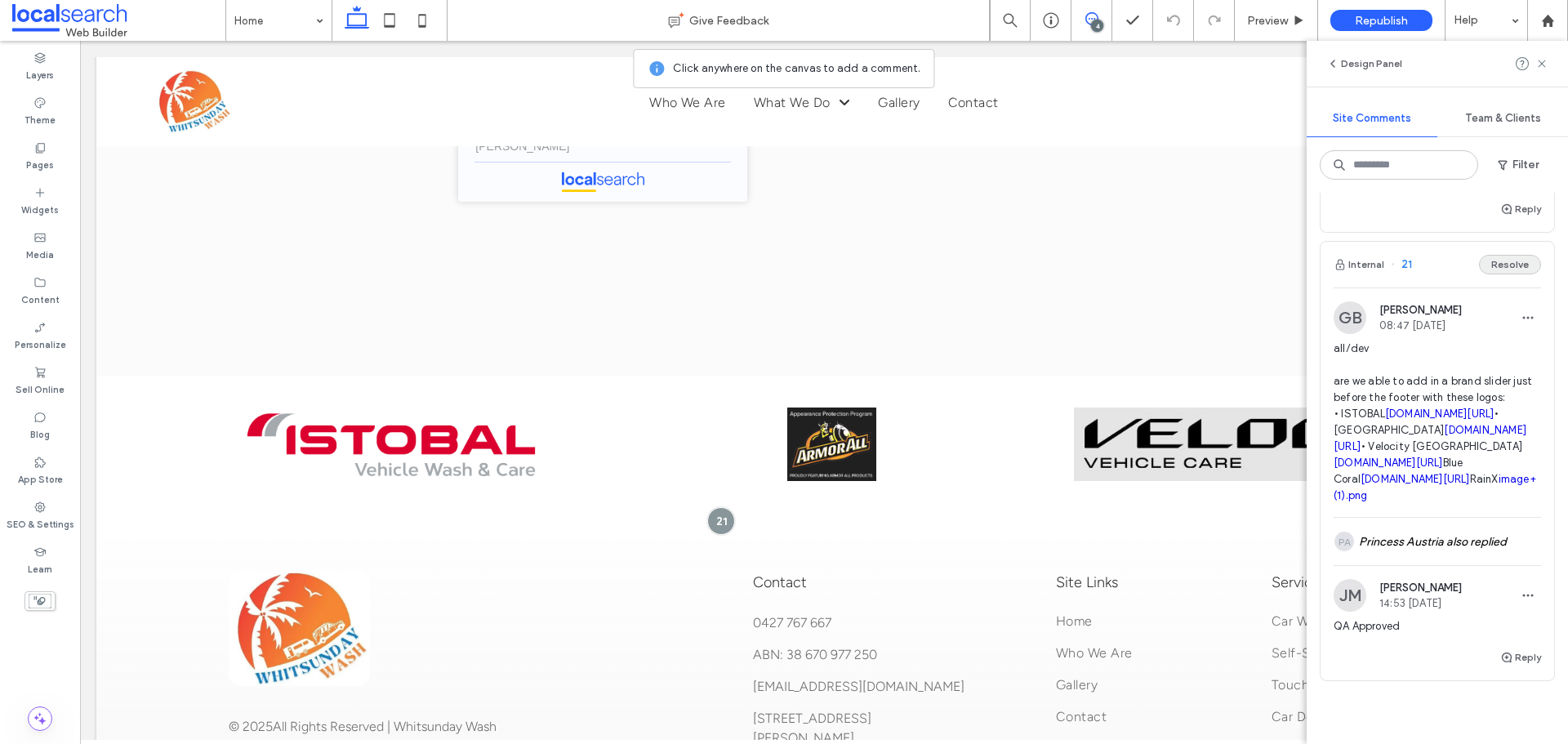
click at [1499, 267] on button "Resolve" at bounding box center [1510, 264] width 62 height 20
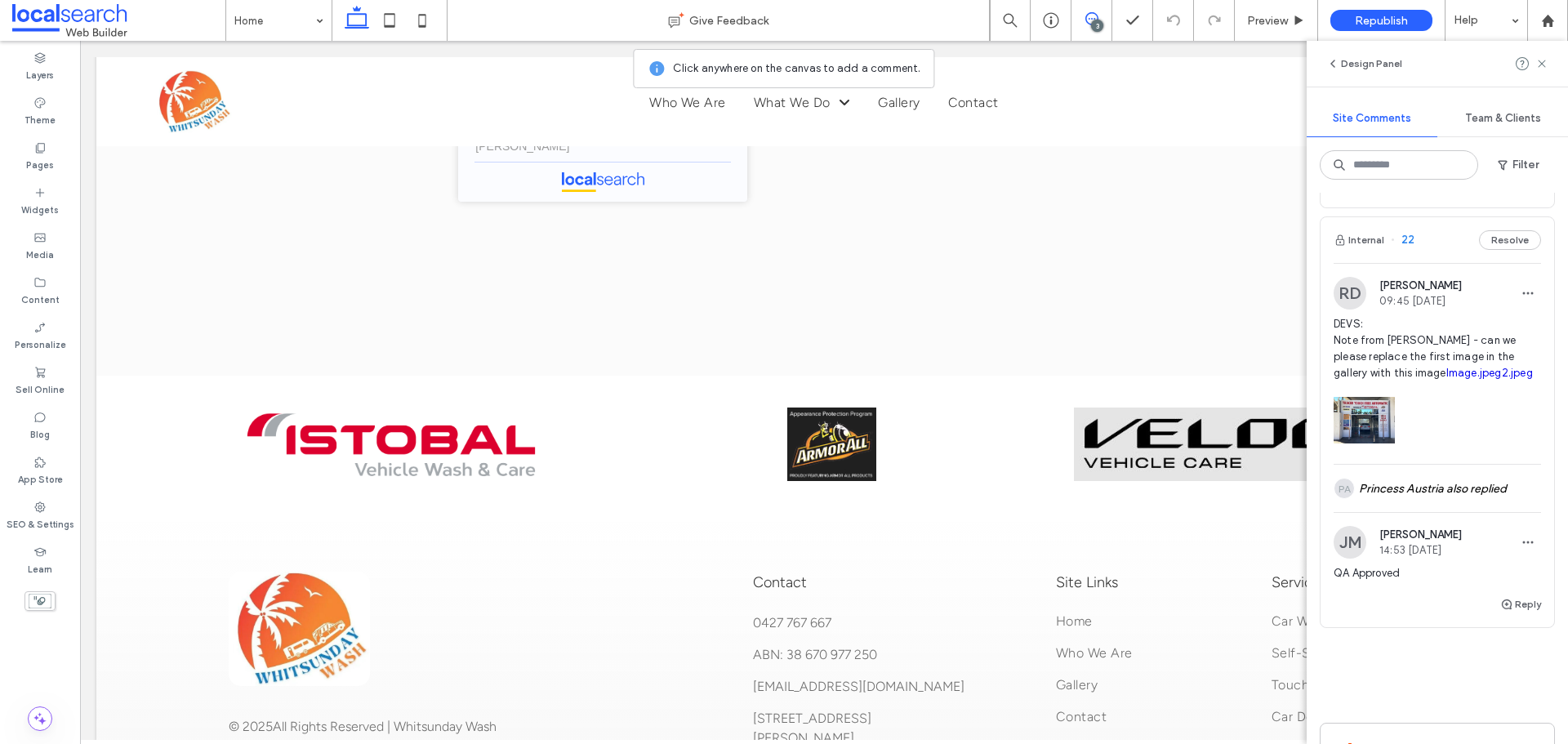
scroll to position [728, 0]
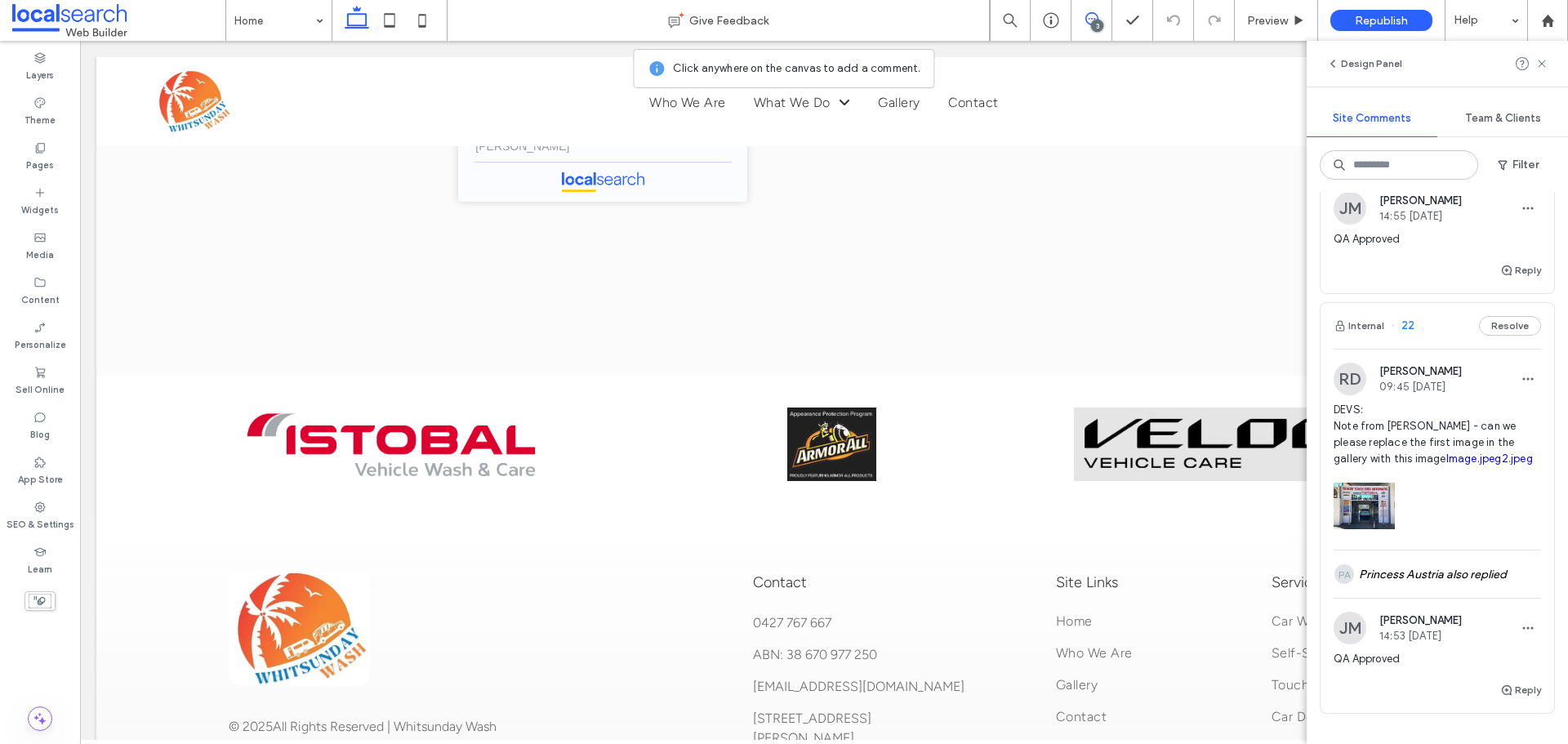
click at [1404, 332] on span "22" at bounding box center [1403, 326] width 23 height 17
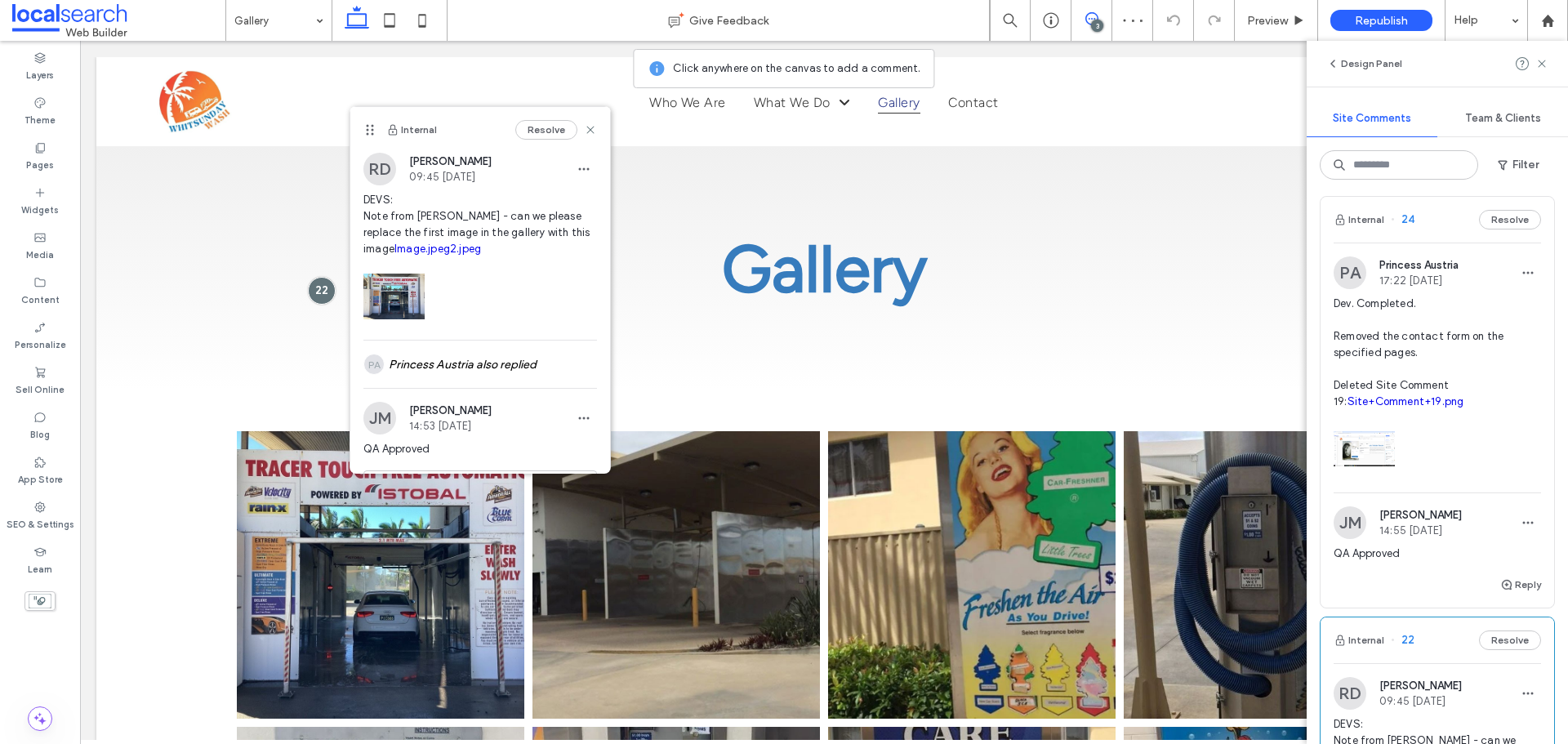
scroll to position [320, 0]
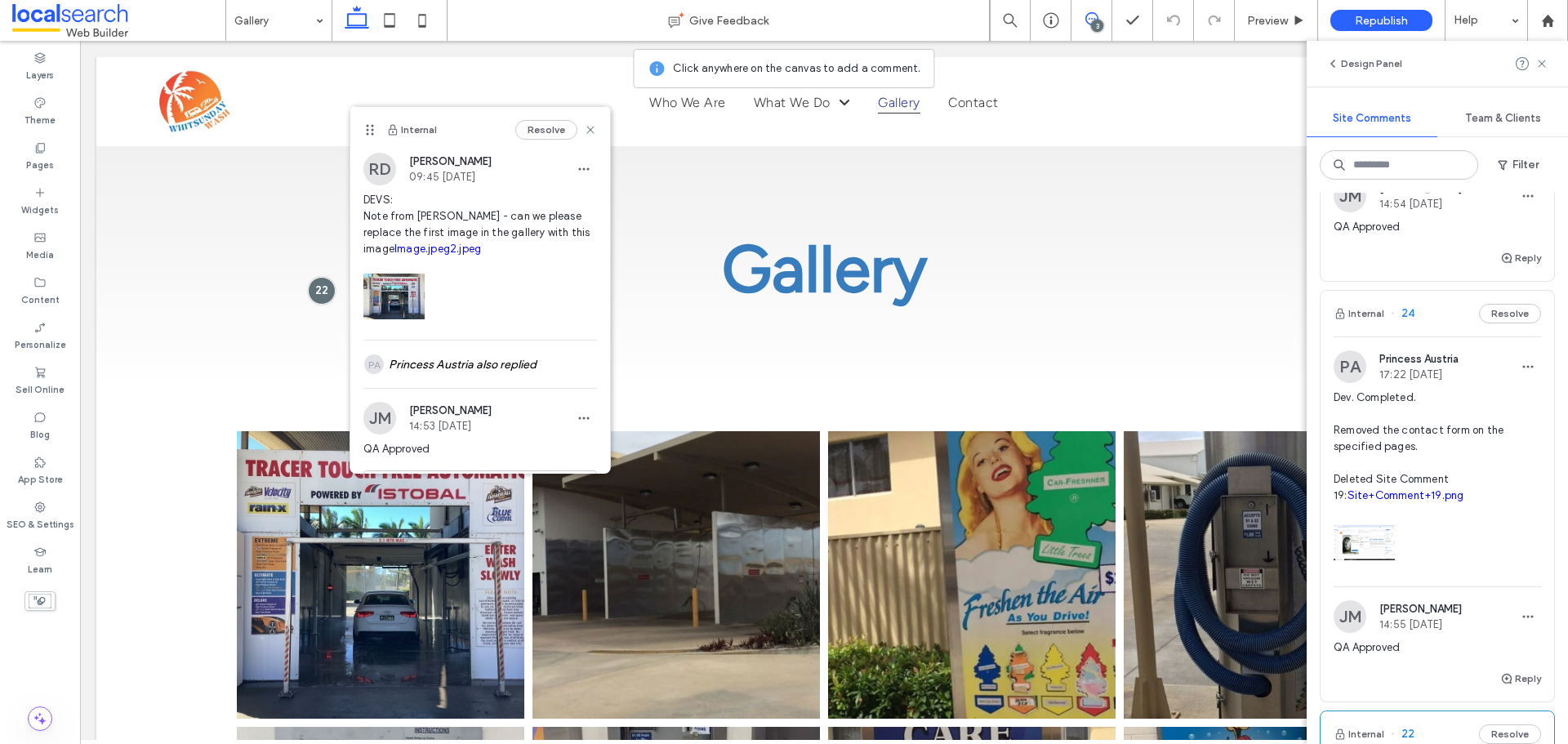
click at [1406, 314] on span "24" at bounding box center [1403, 313] width 23 height 17
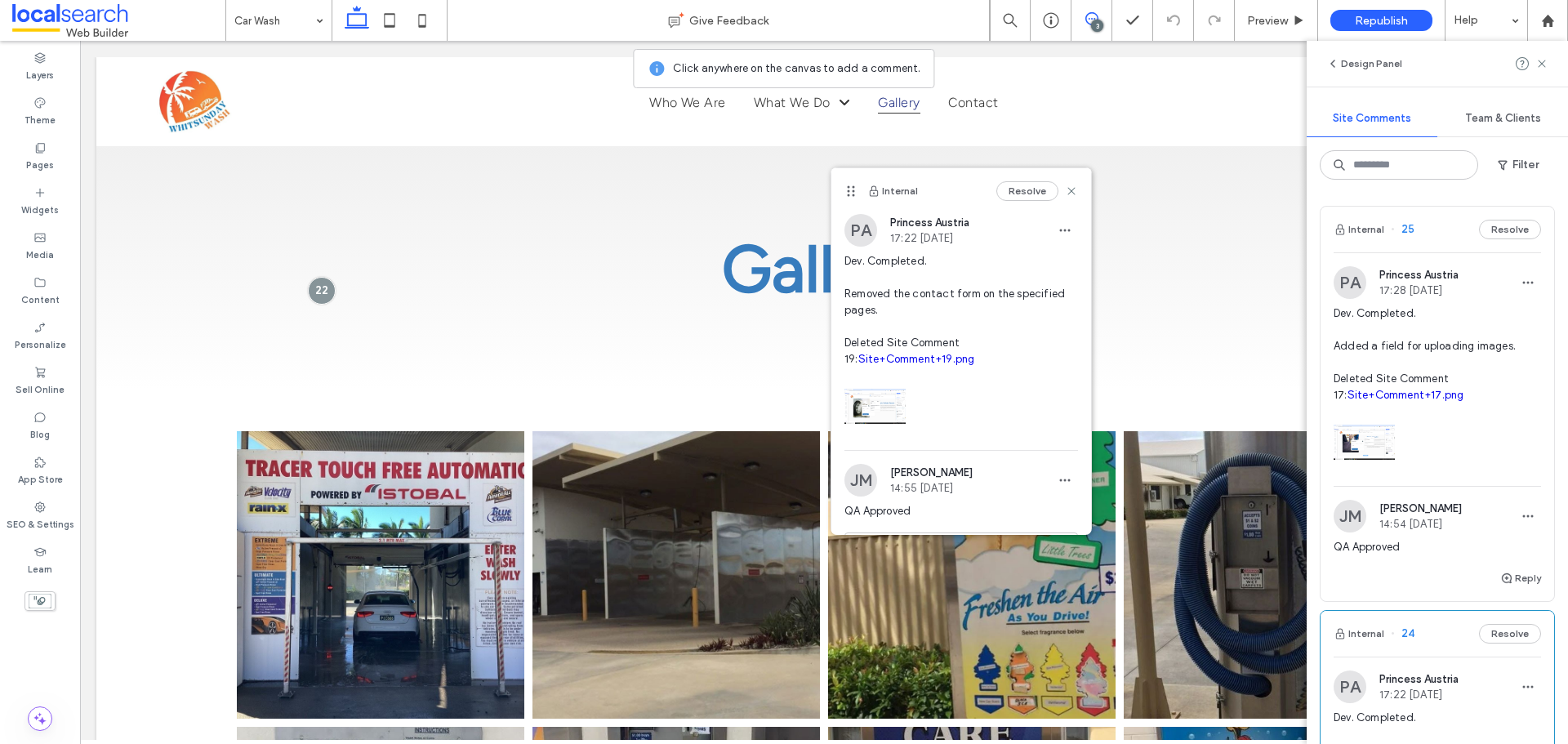
click at [1403, 231] on span "25" at bounding box center [1403, 229] width 23 height 17
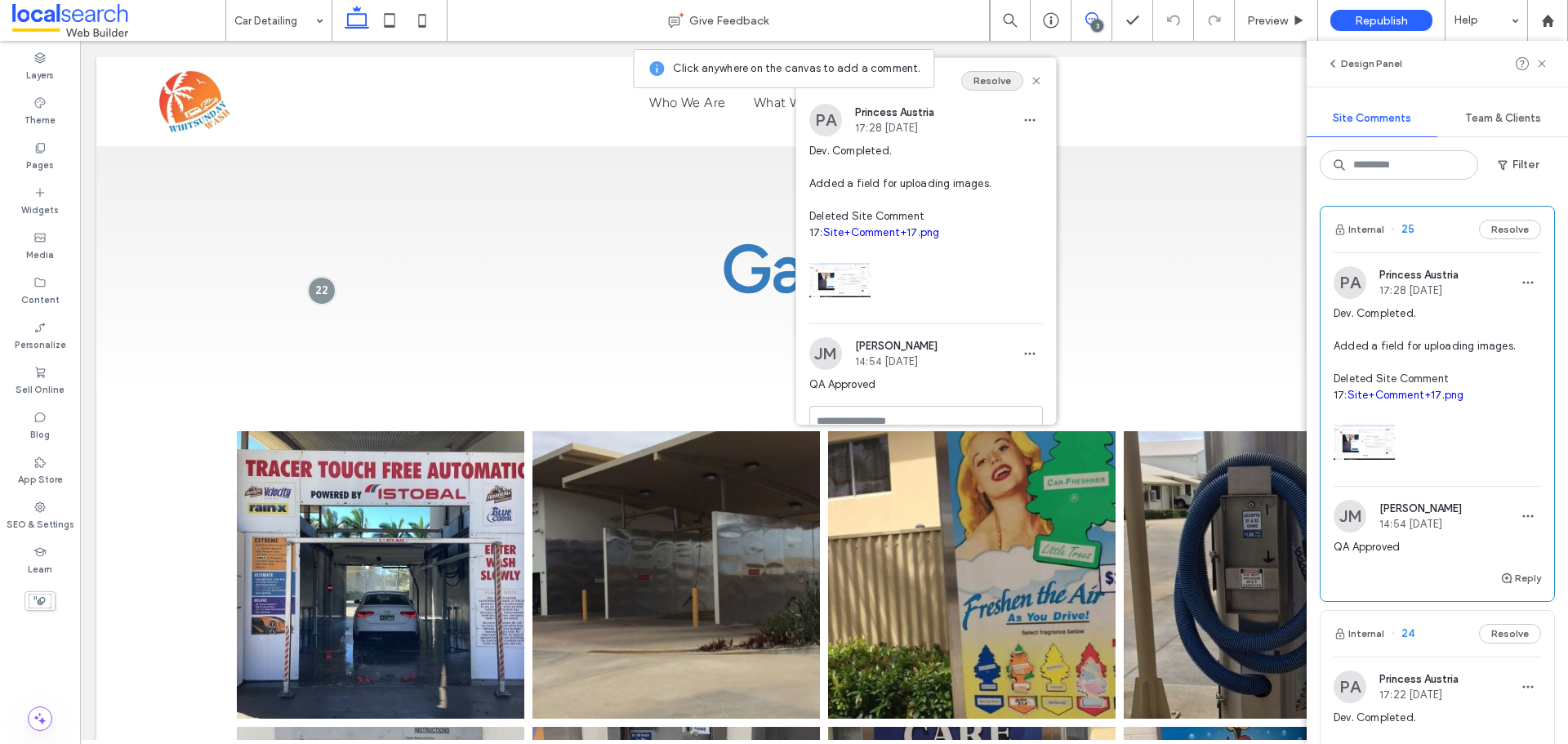
click at [976, 83] on button "Resolve" at bounding box center [993, 81] width 62 height 20
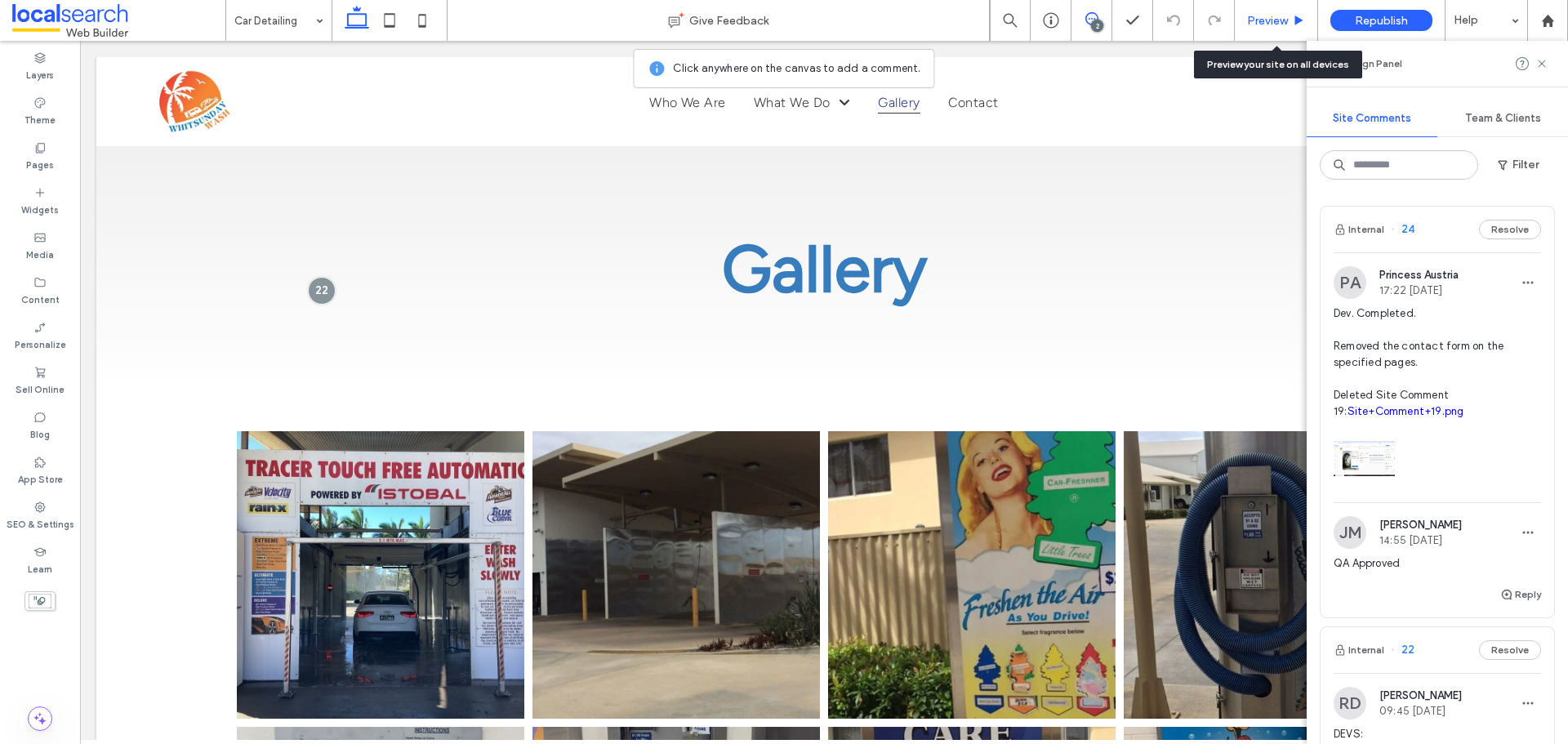
click at [1261, 18] on span "Preview" at bounding box center [1268, 20] width 41 height 14
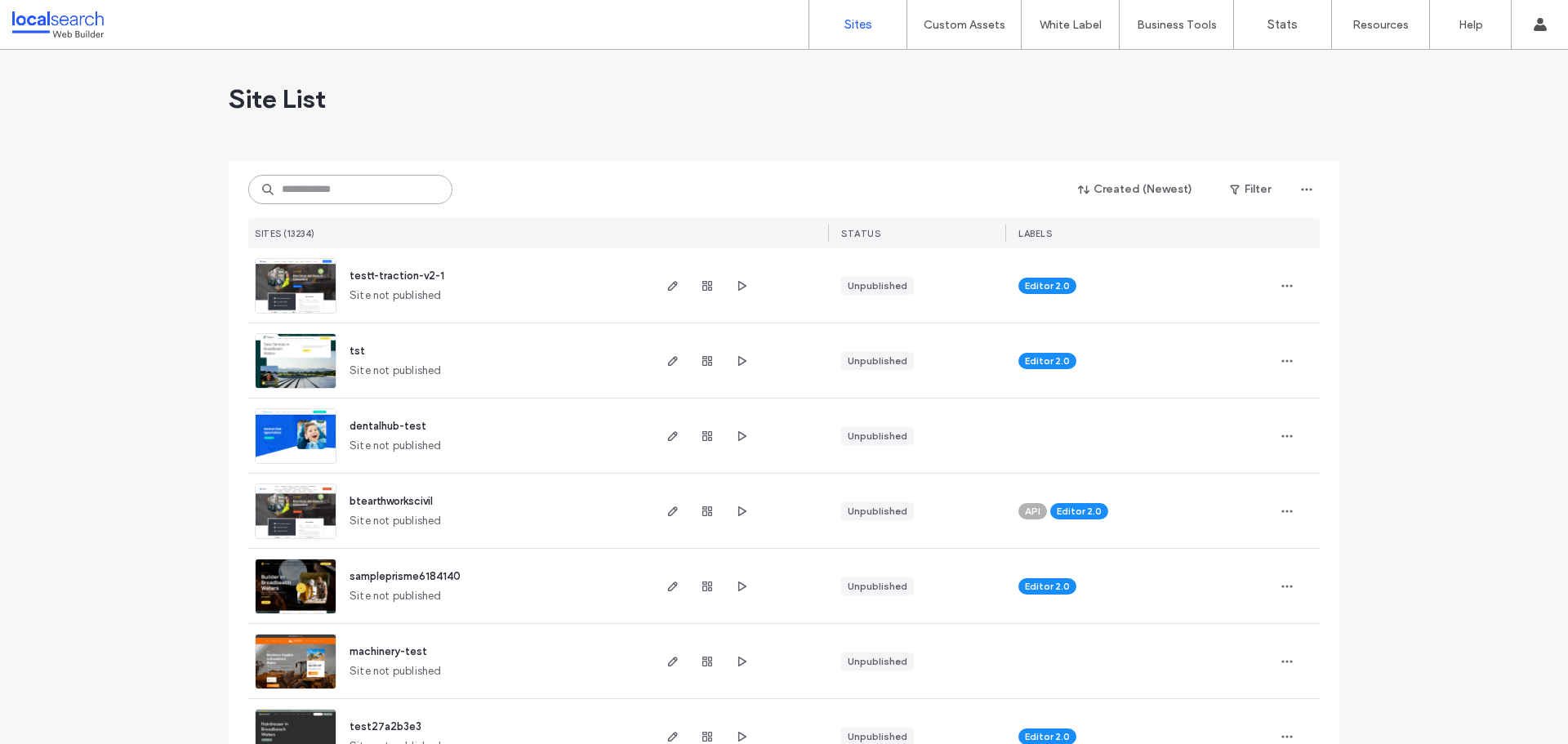
click at [328, 193] on input at bounding box center [350, 189] width 204 height 29
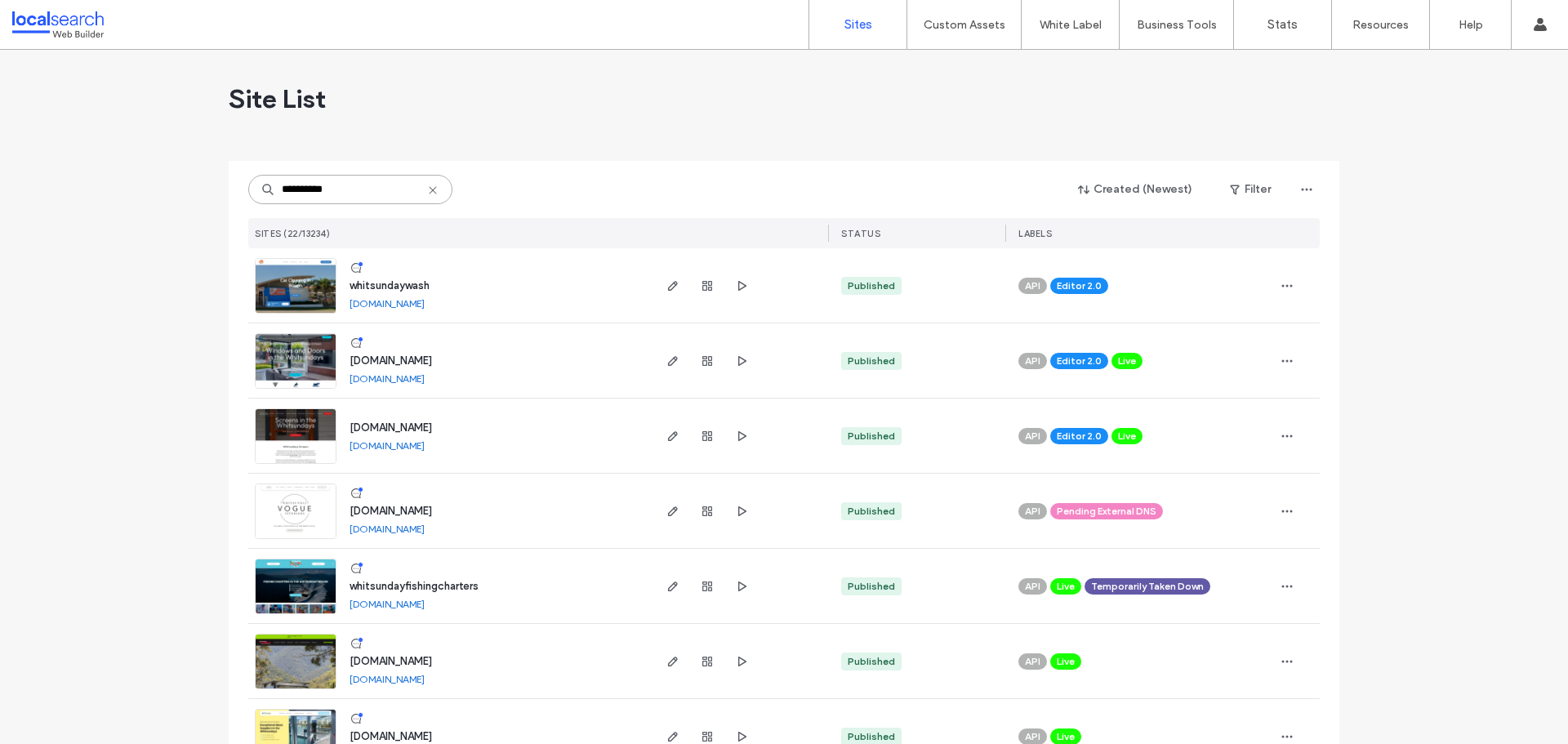
type input "**********"
click at [431, 587] on span "whitsundayfishingcharters" at bounding box center [414, 586] width 129 height 13
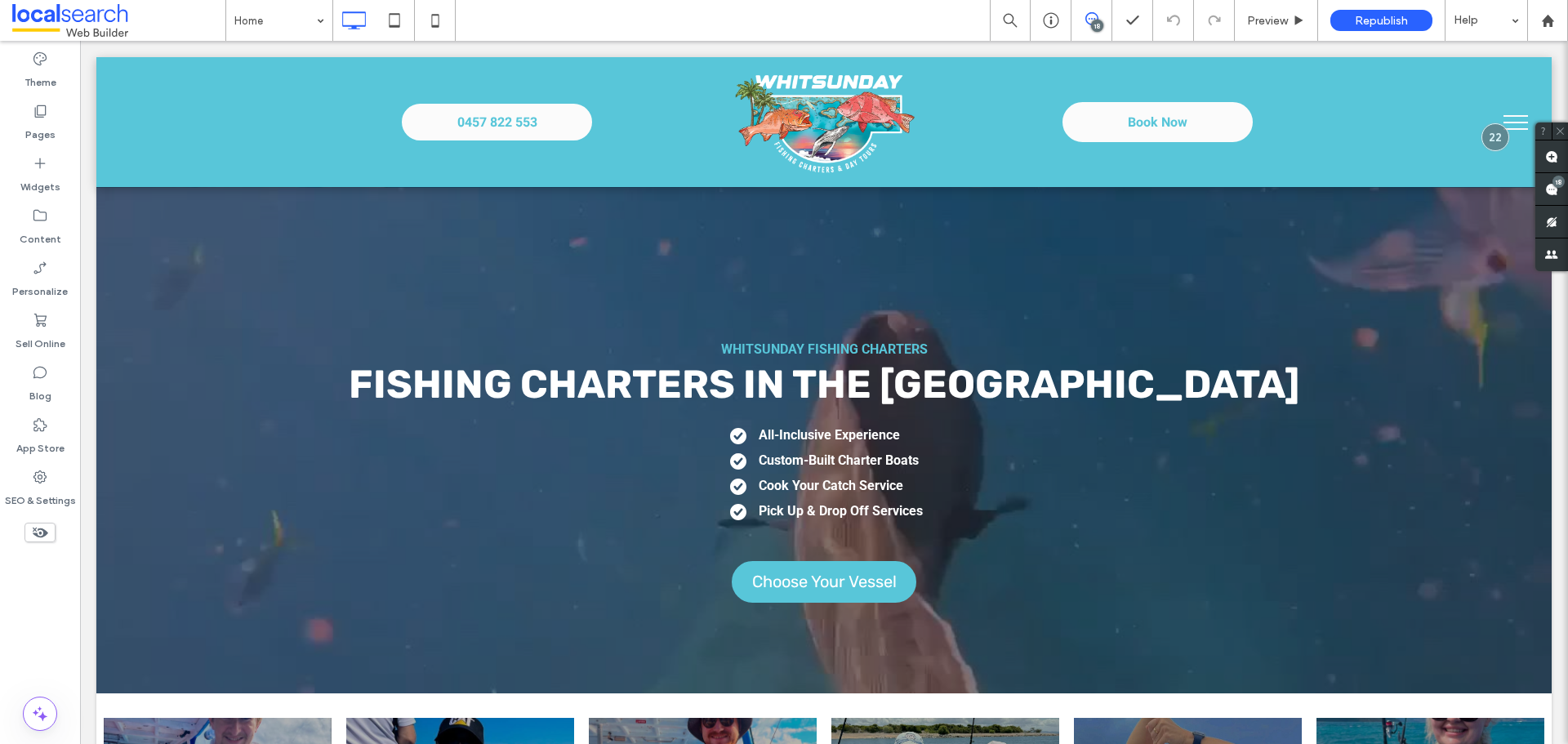
click at [1084, 20] on span at bounding box center [1091, 19] width 40 height 13
click at [1087, 20] on icon at bounding box center [1091, 19] width 13 height 13
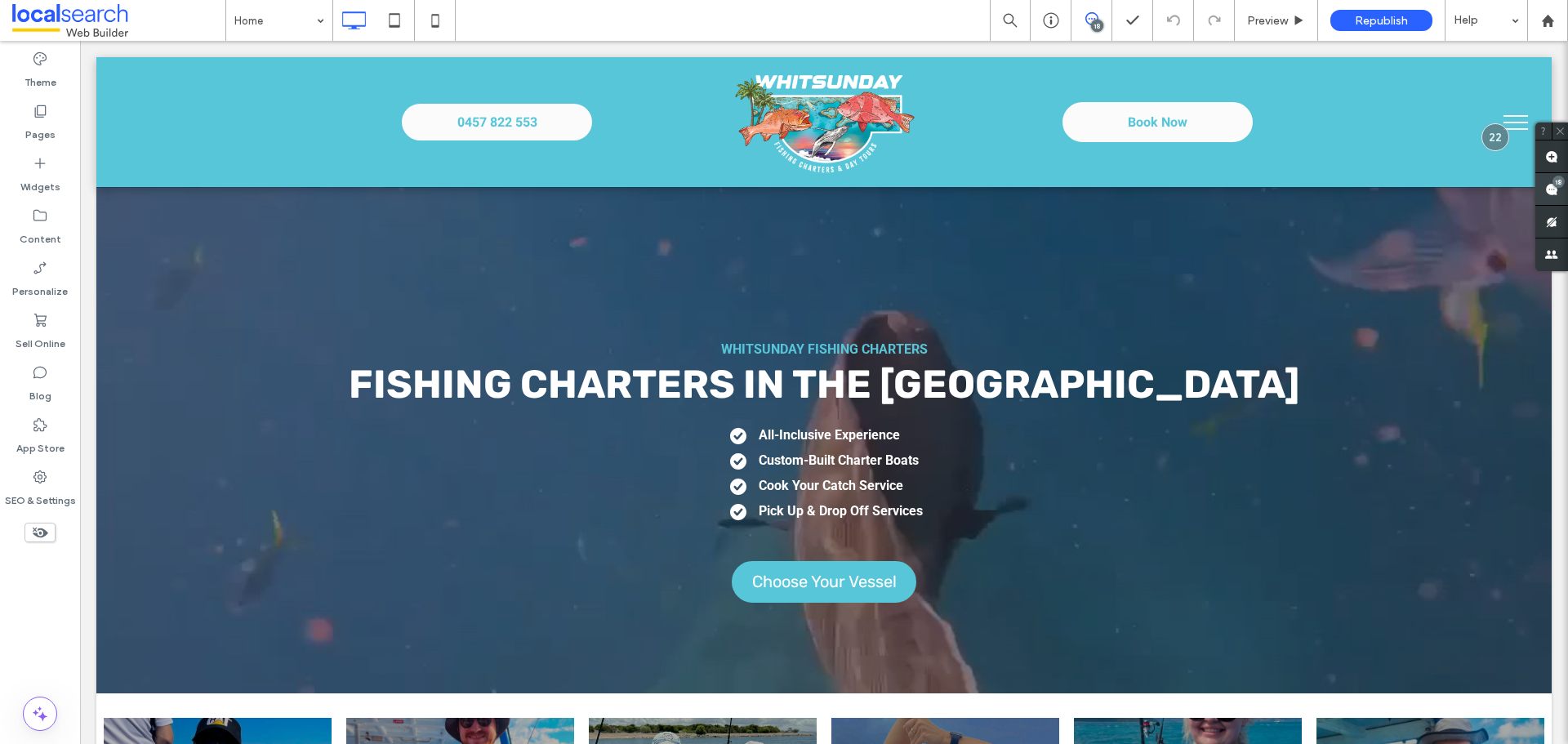
click at [1554, 182] on div "18" at bounding box center [1558, 181] width 13 height 13
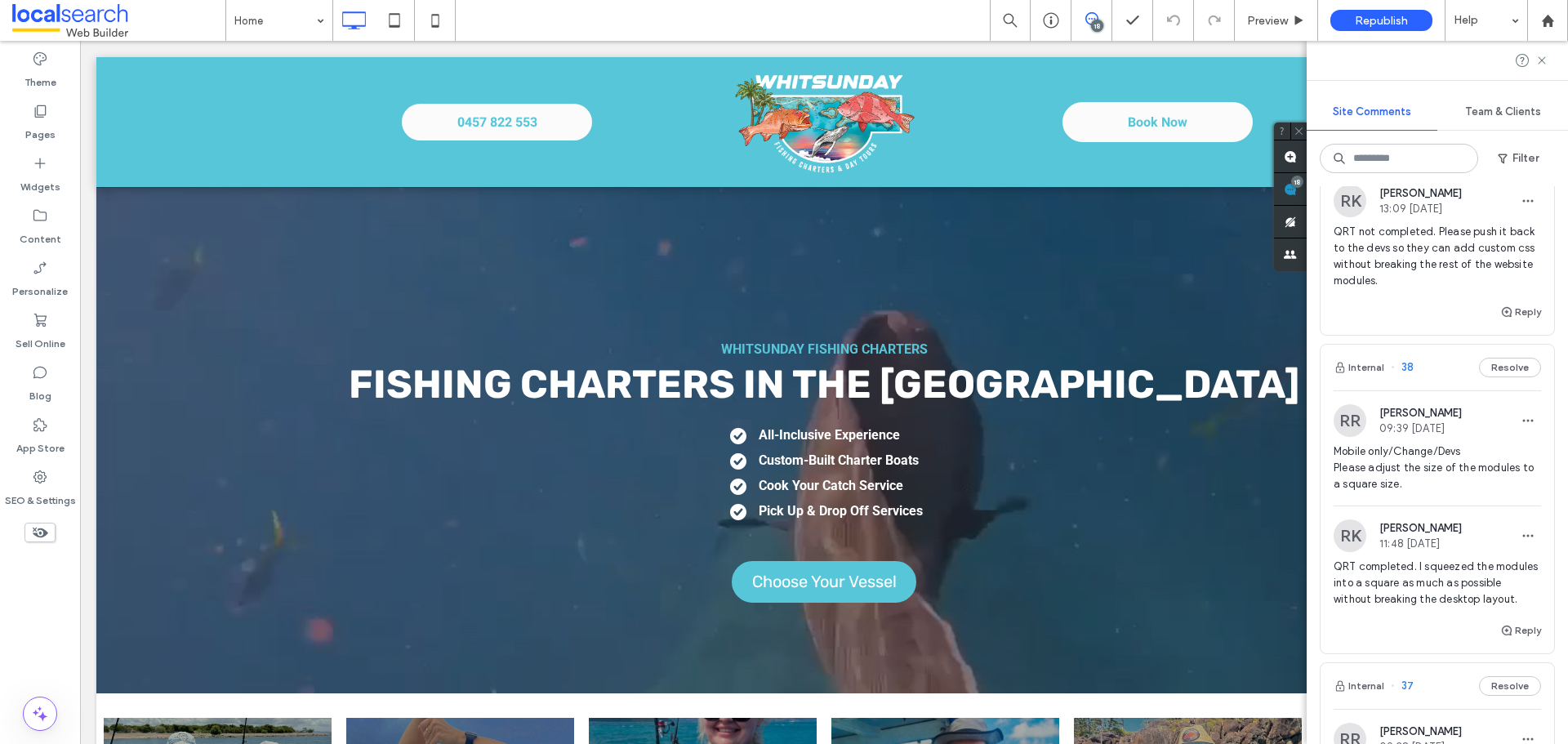
scroll to position [245, 0]
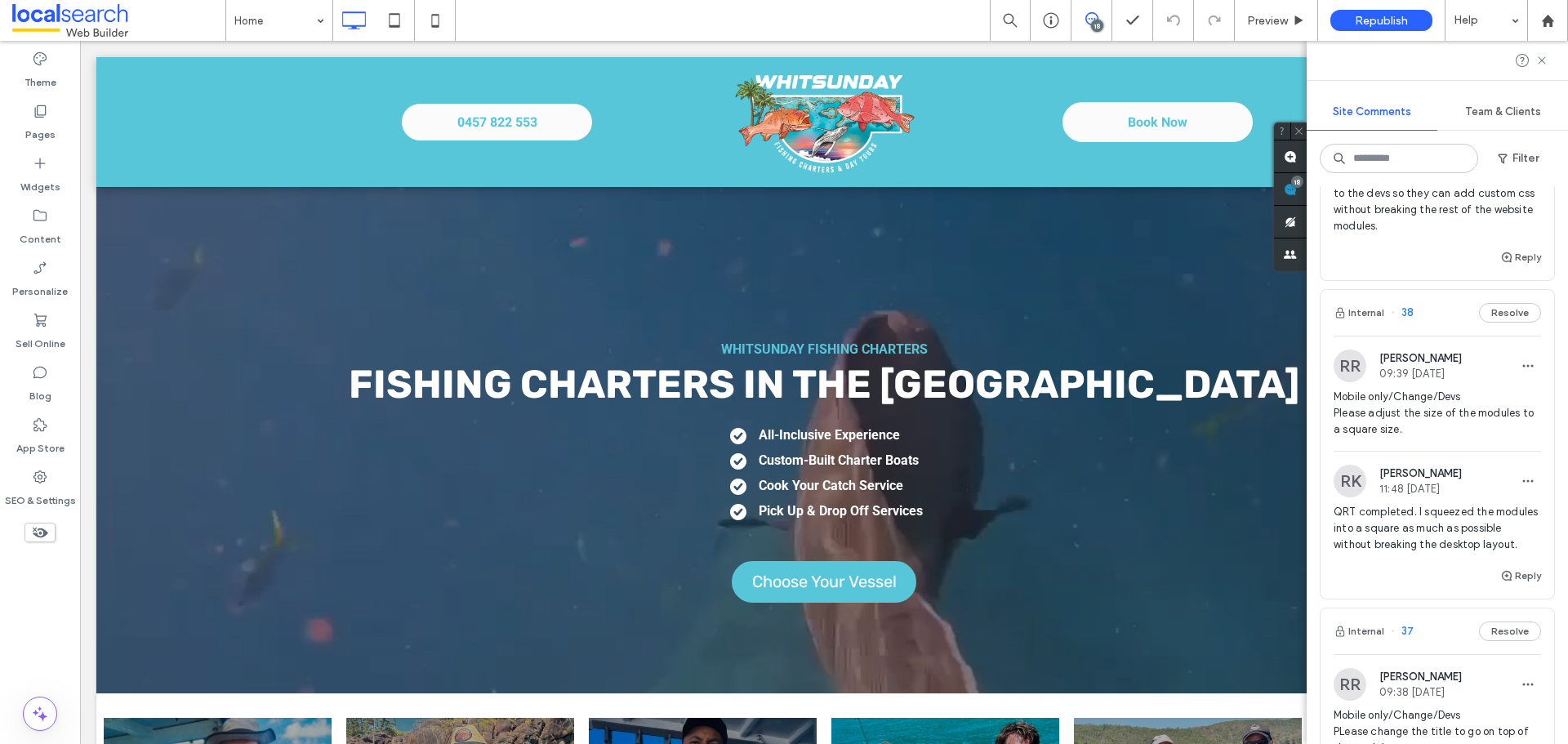
click at [1409, 312] on span "38" at bounding box center [1402, 312] width 22 height 17
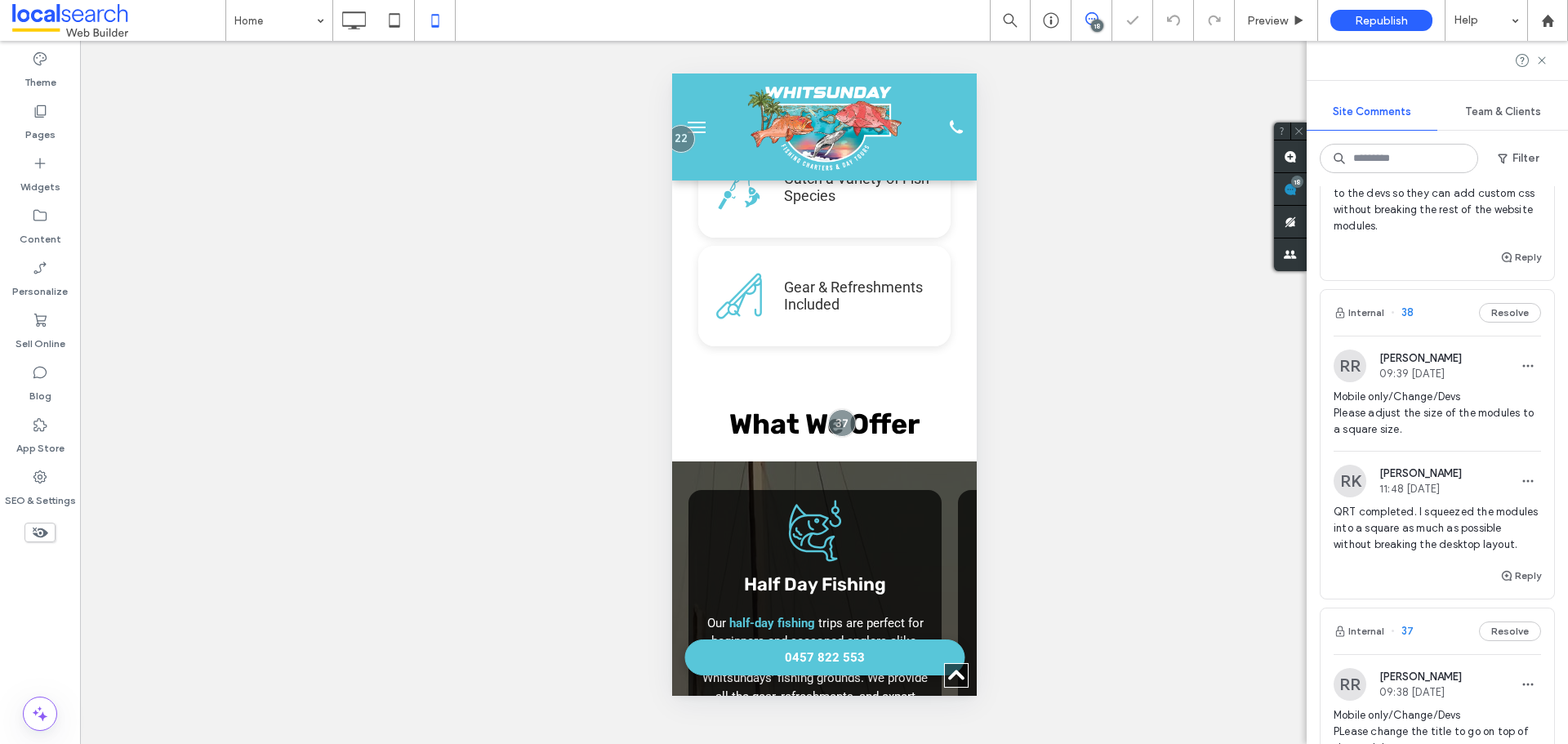
scroll to position [1689, 0]
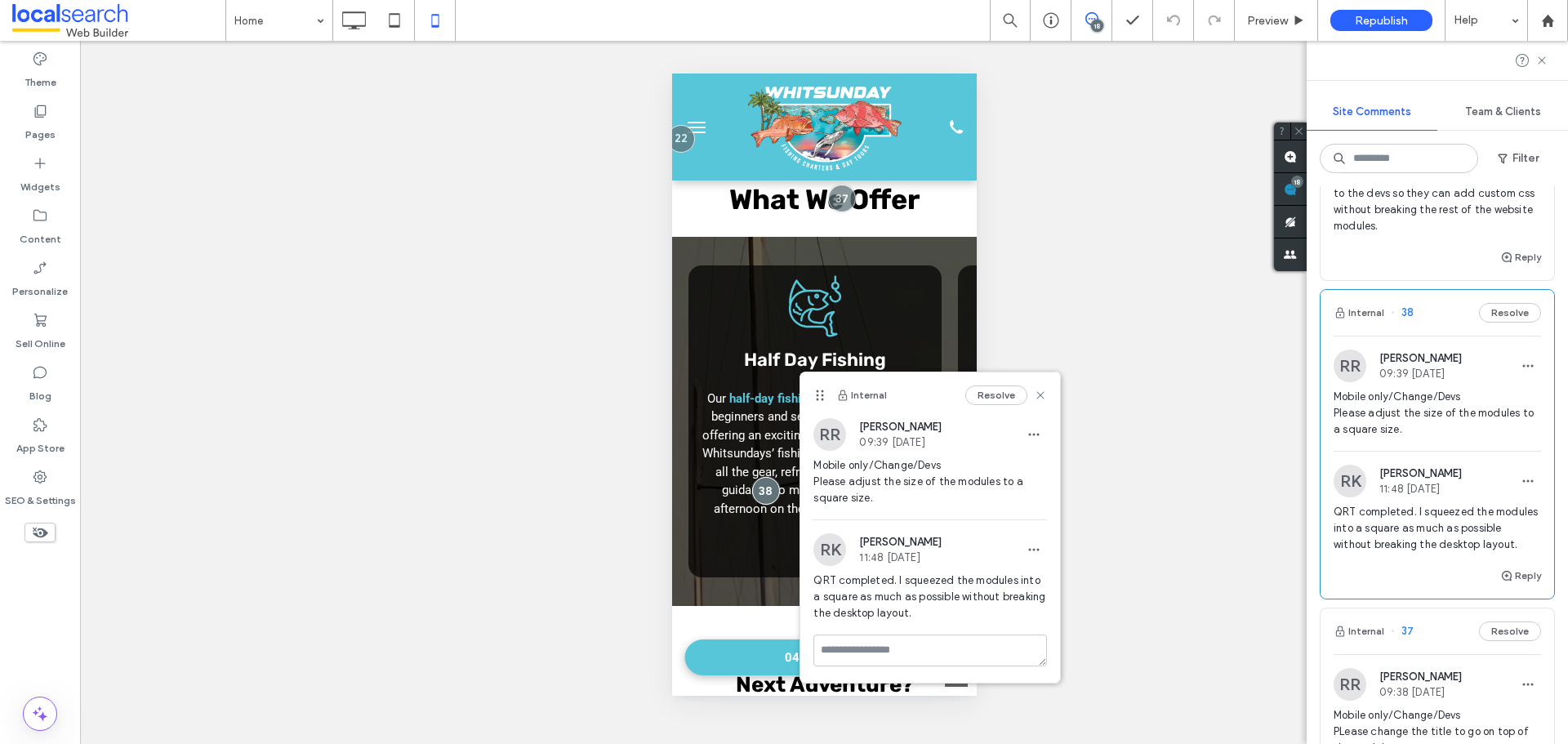
drag, startPoint x: 1009, startPoint y: 398, endPoint x: 987, endPoint y: 413, distance: 26.6
click at [1008, 398] on button "Resolve" at bounding box center [997, 395] width 62 height 20
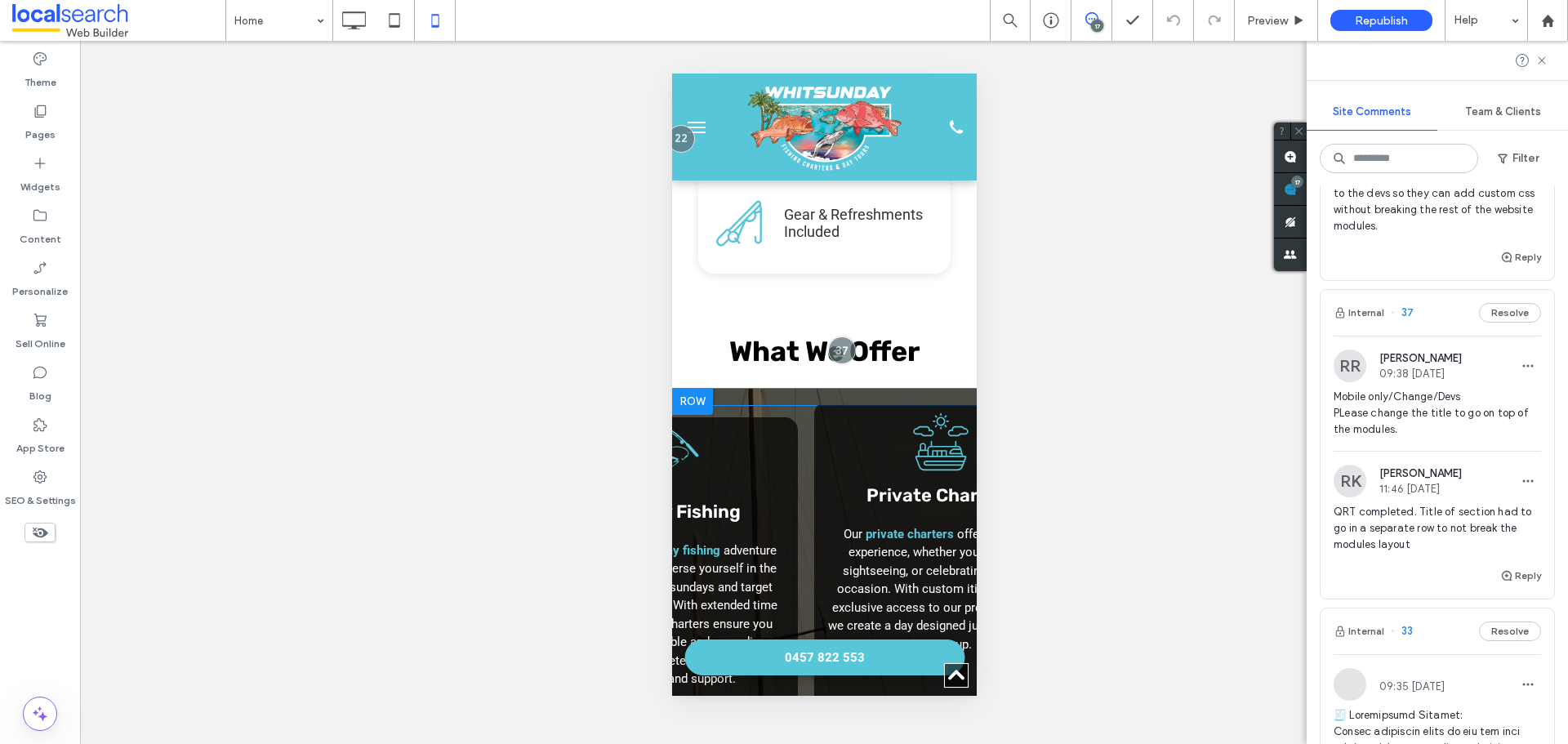
scroll to position [1526, 0]
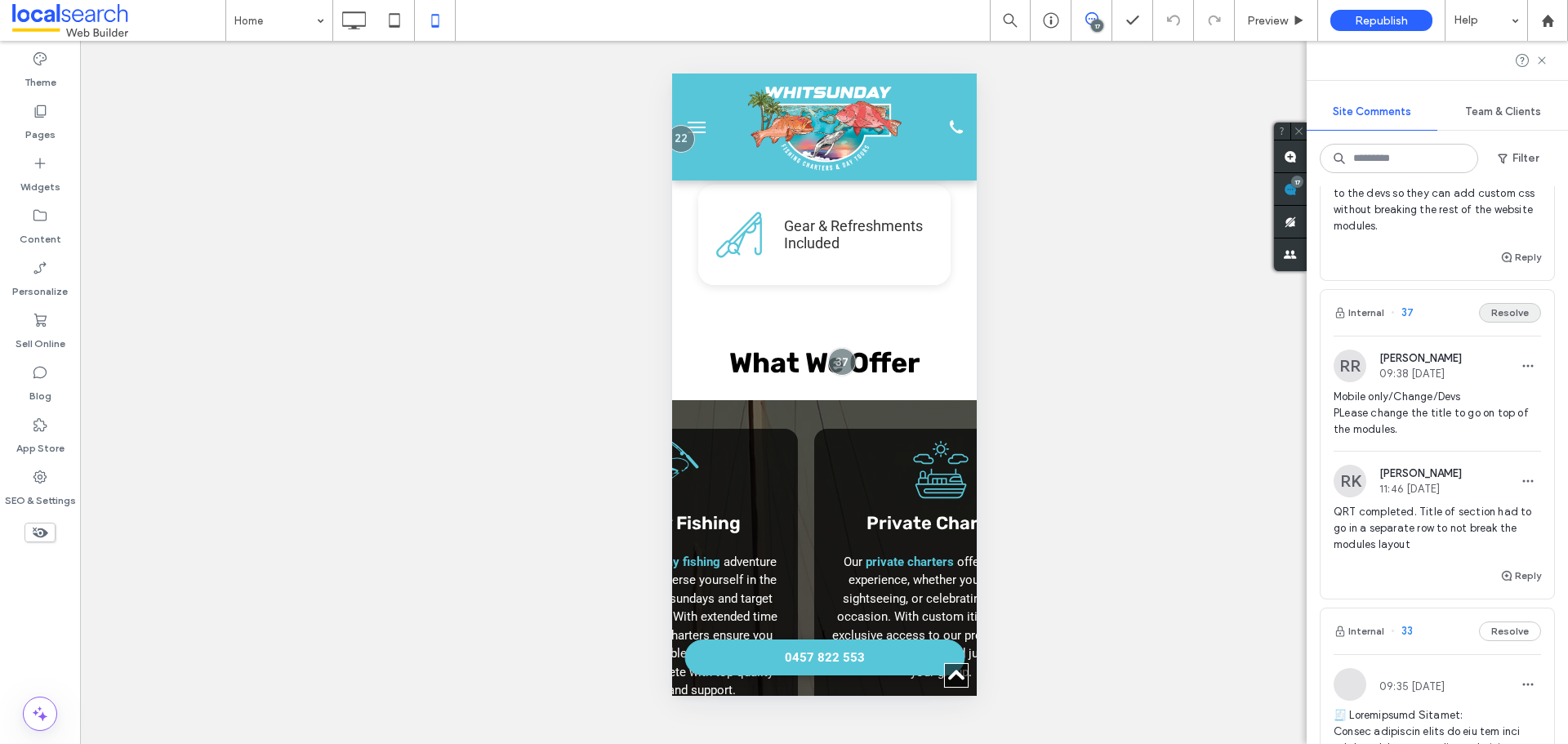
click at [1511, 307] on button "Resolve" at bounding box center [1510, 313] width 62 height 20
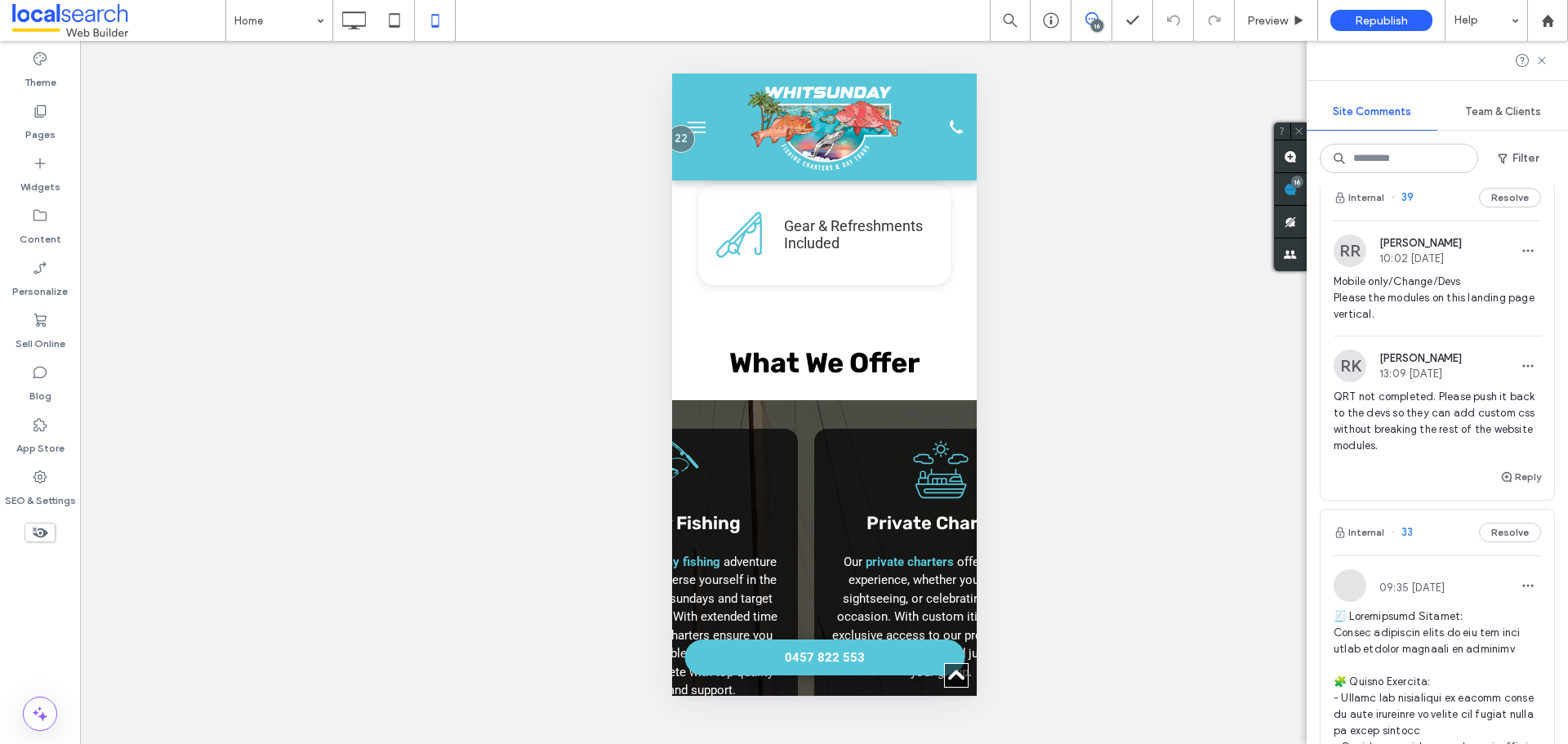
scroll to position [0, 0]
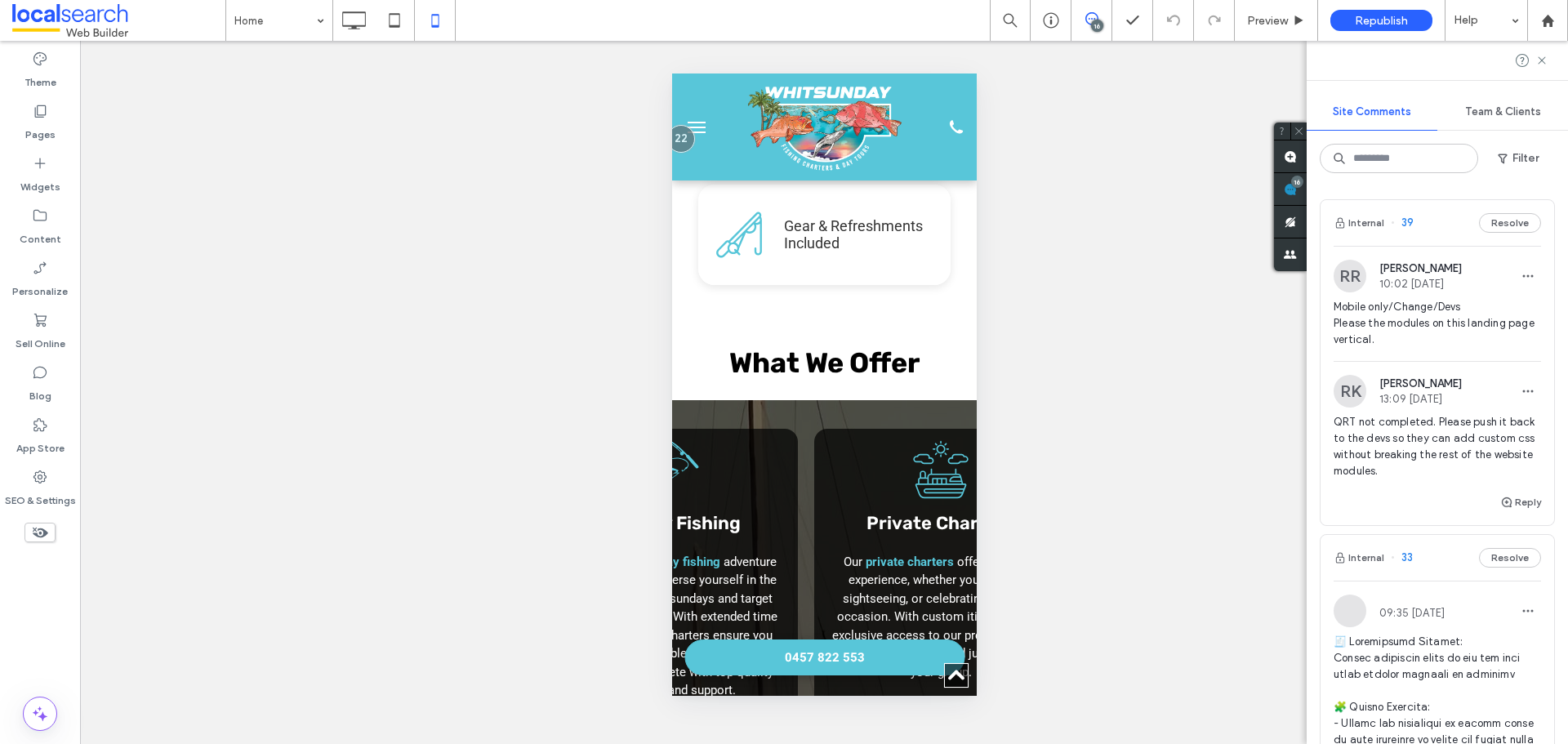
click at [1400, 222] on span "39" at bounding box center [1402, 222] width 22 height 17
click at [1402, 222] on div at bounding box center [784, 372] width 1568 height 744
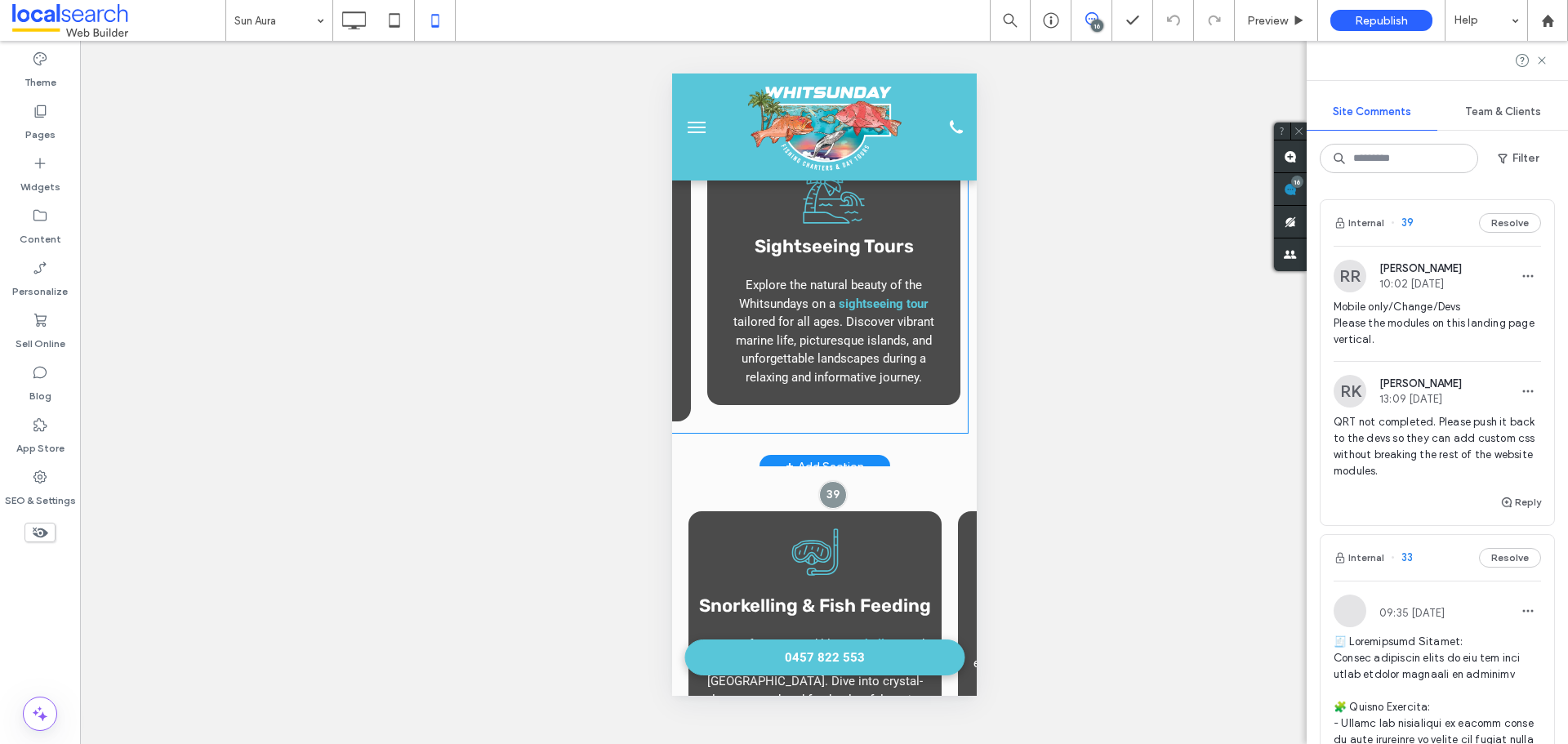
scroll to position [327, 0]
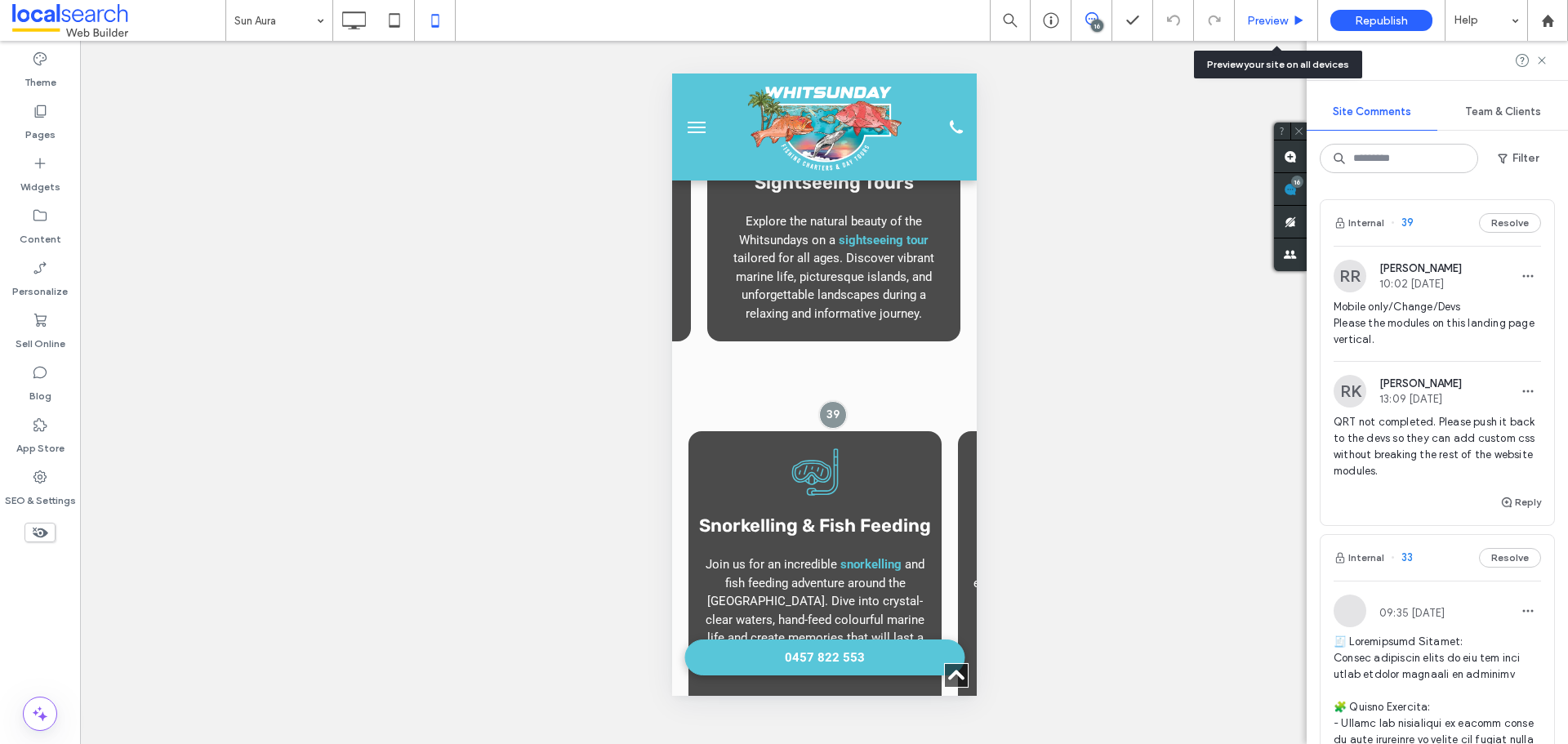
click at [1269, 17] on span "Preview" at bounding box center [1268, 20] width 41 height 14
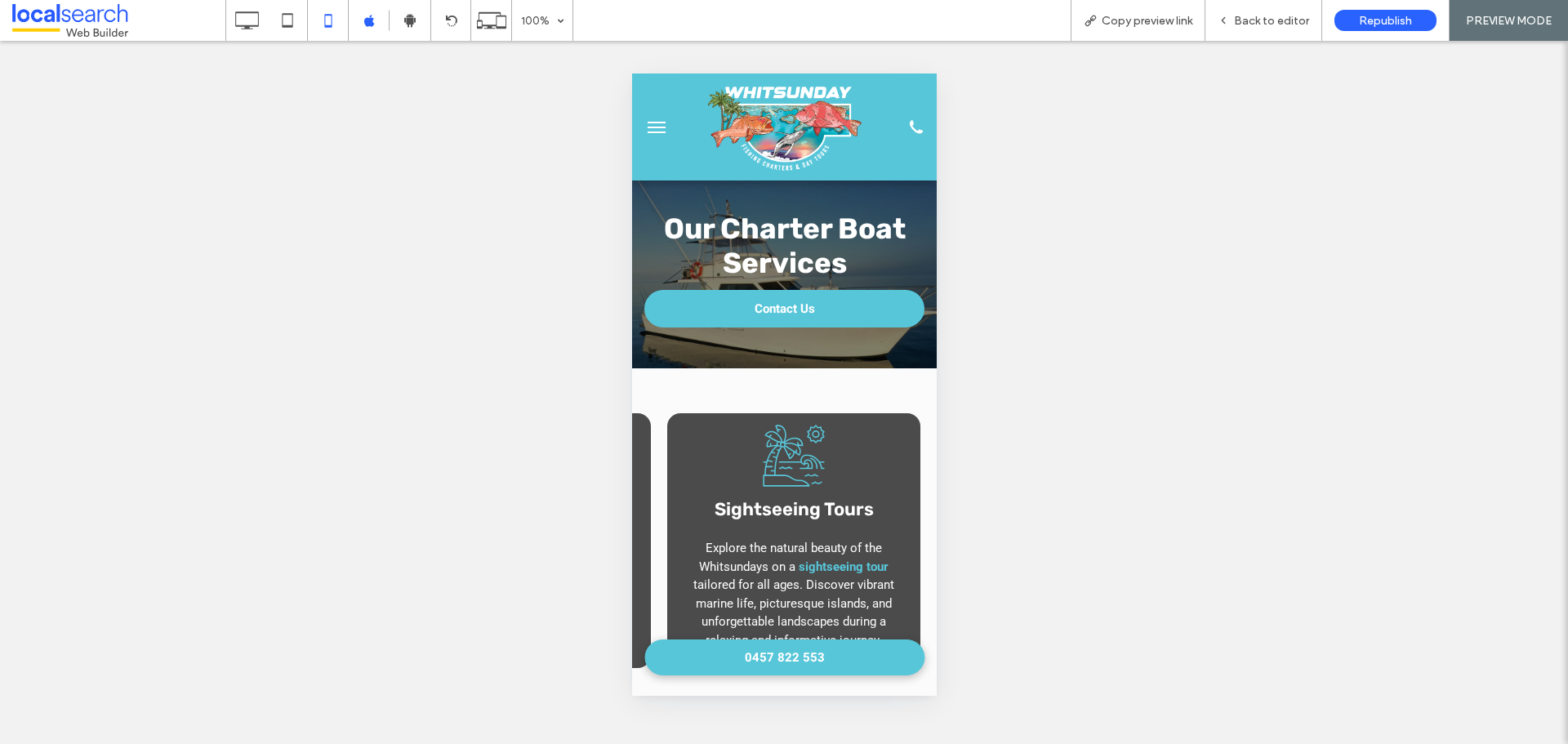
click at [647, 122] on span "menu" at bounding box center [655, 123] width 18 height 2
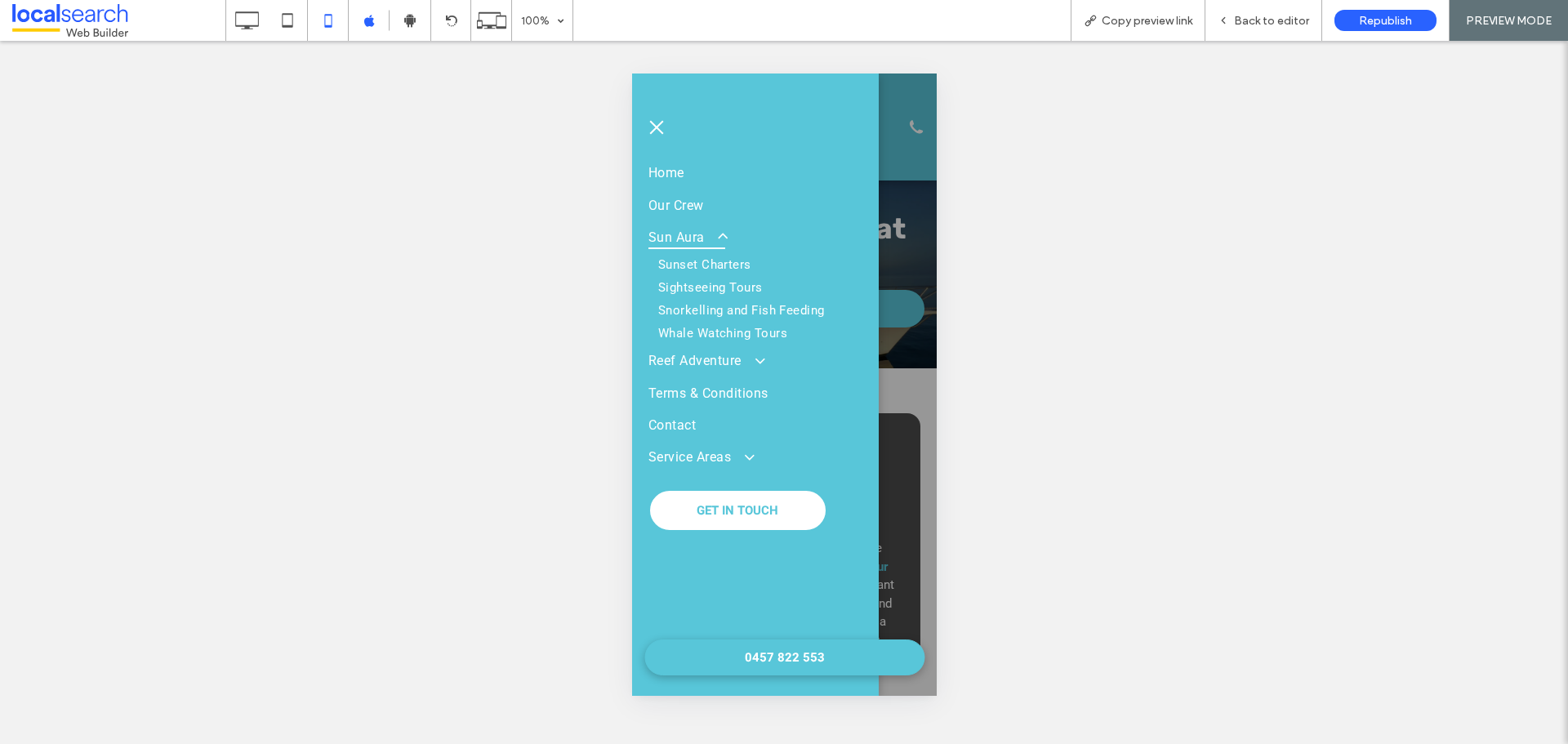
scroll to position [0, 251]
click at [665, 231] on span "Sun Aura" at bounding box center [686, 237] width 77 height 23
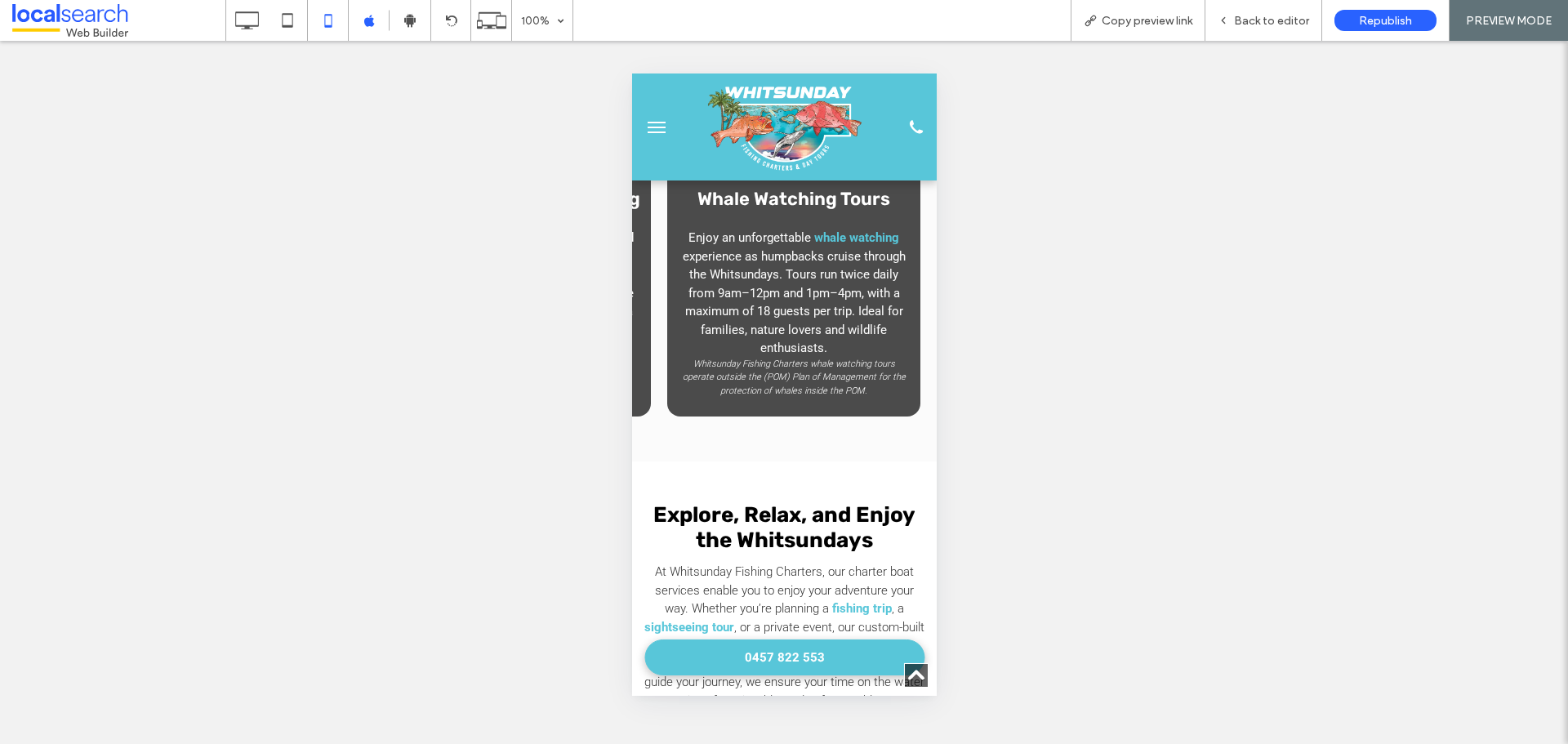
scroll to position [0, 0]
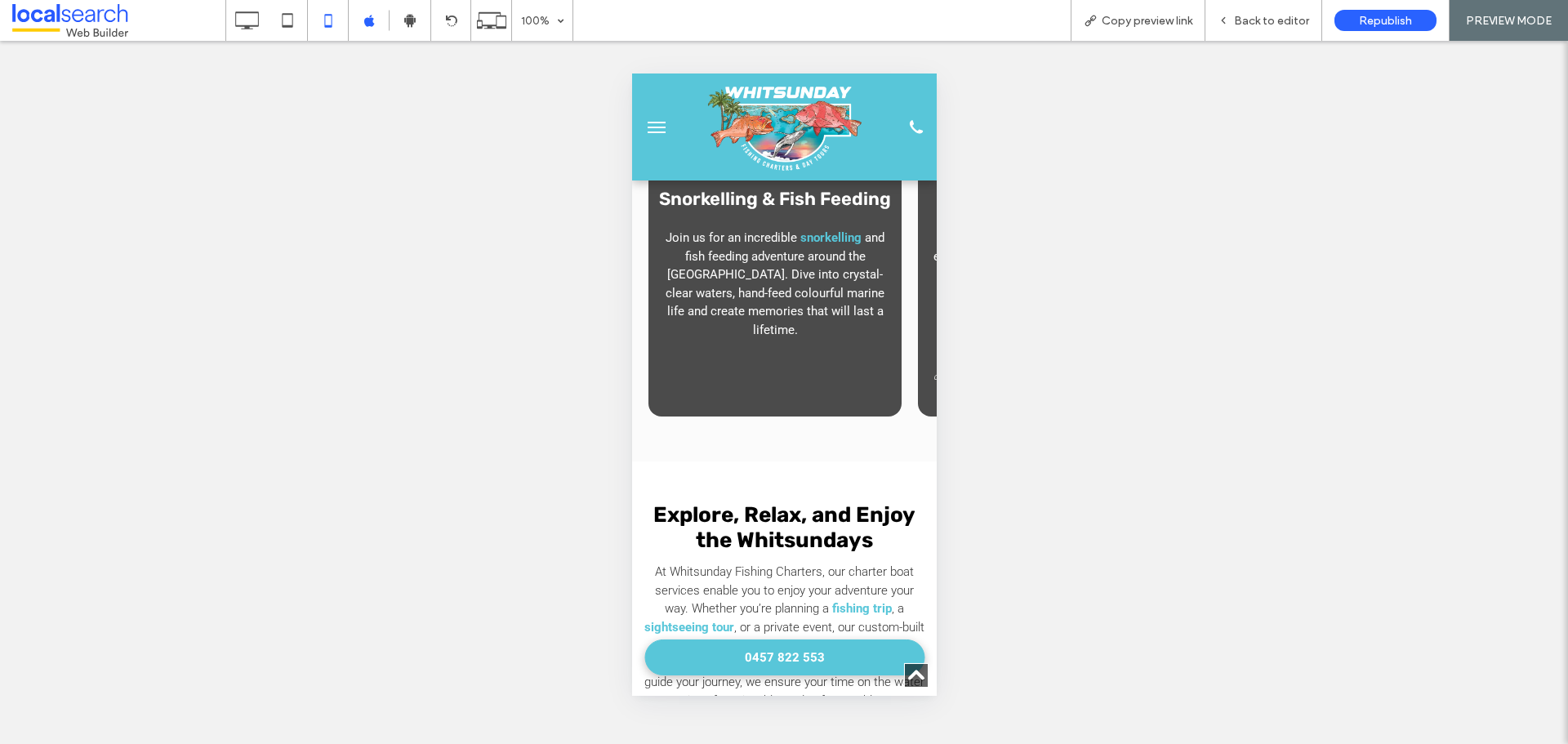
drag, startPoint x: 738, startPoint y: 446, endPoint x: 1258, endPoint y: 493, distance: 522.1
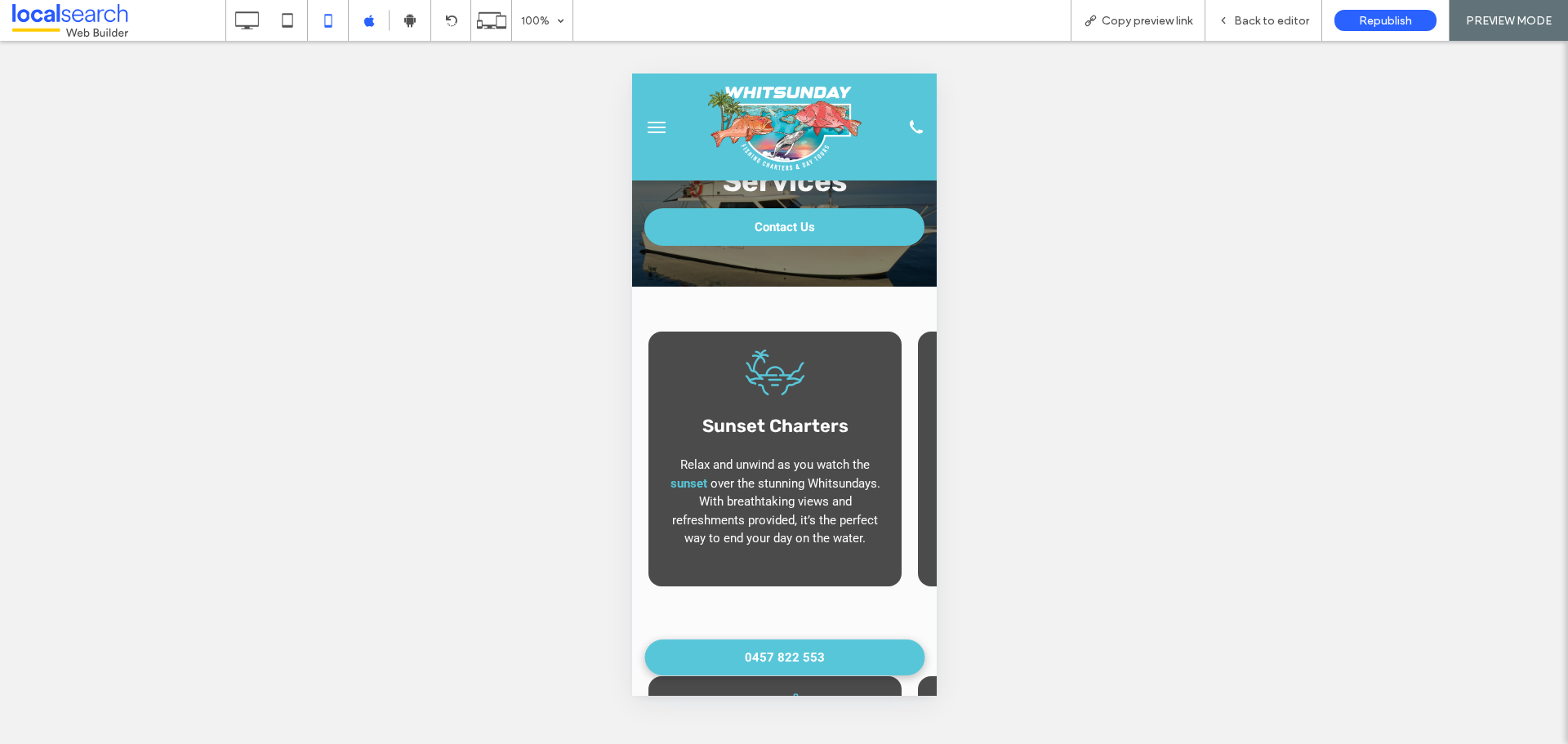
click at [662, 128] on span "menu" at bounding box center [655, 128] width 18 height 2
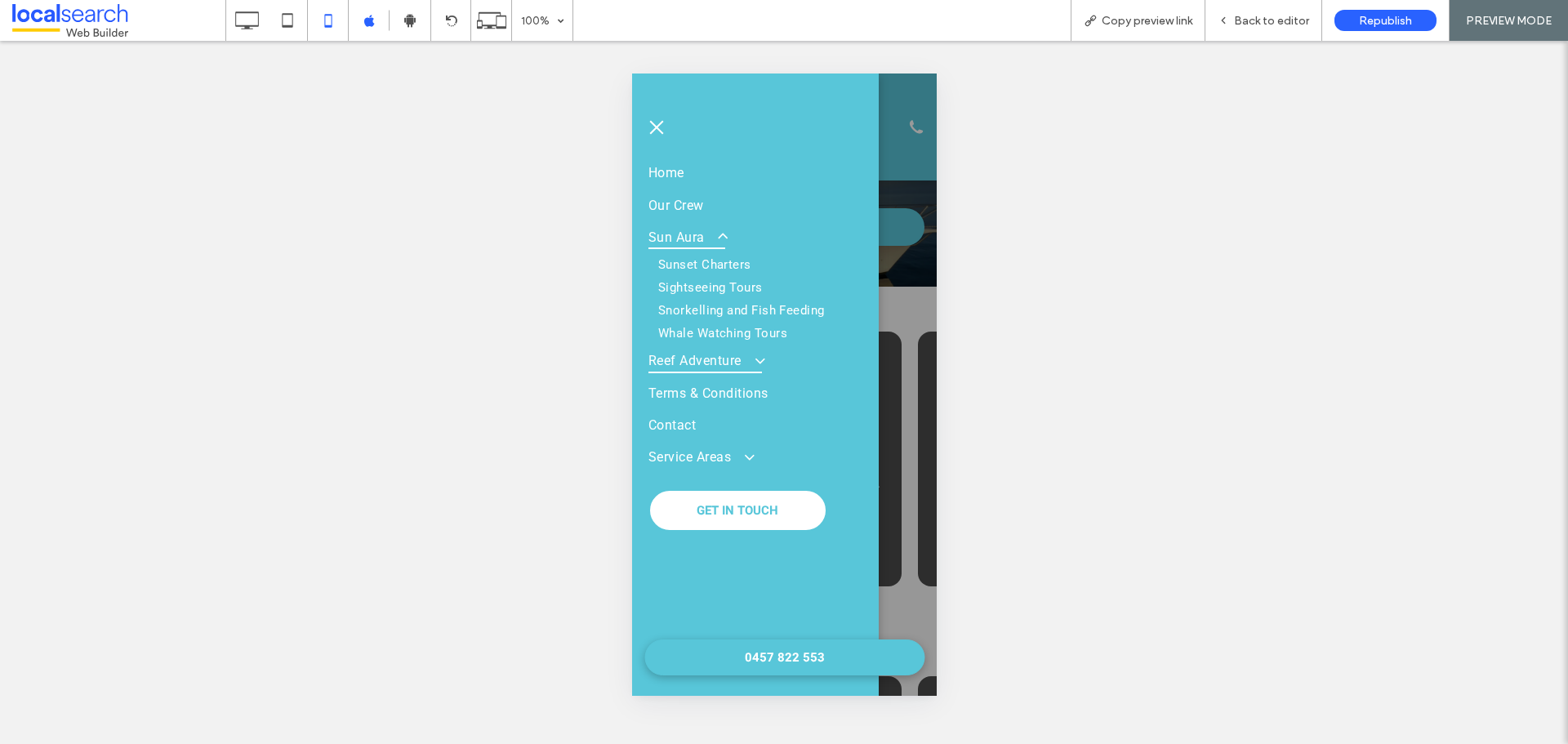
click at [683, 356] on span "Reef Adventure" at bounding box center [704, 361] width 113 height 23
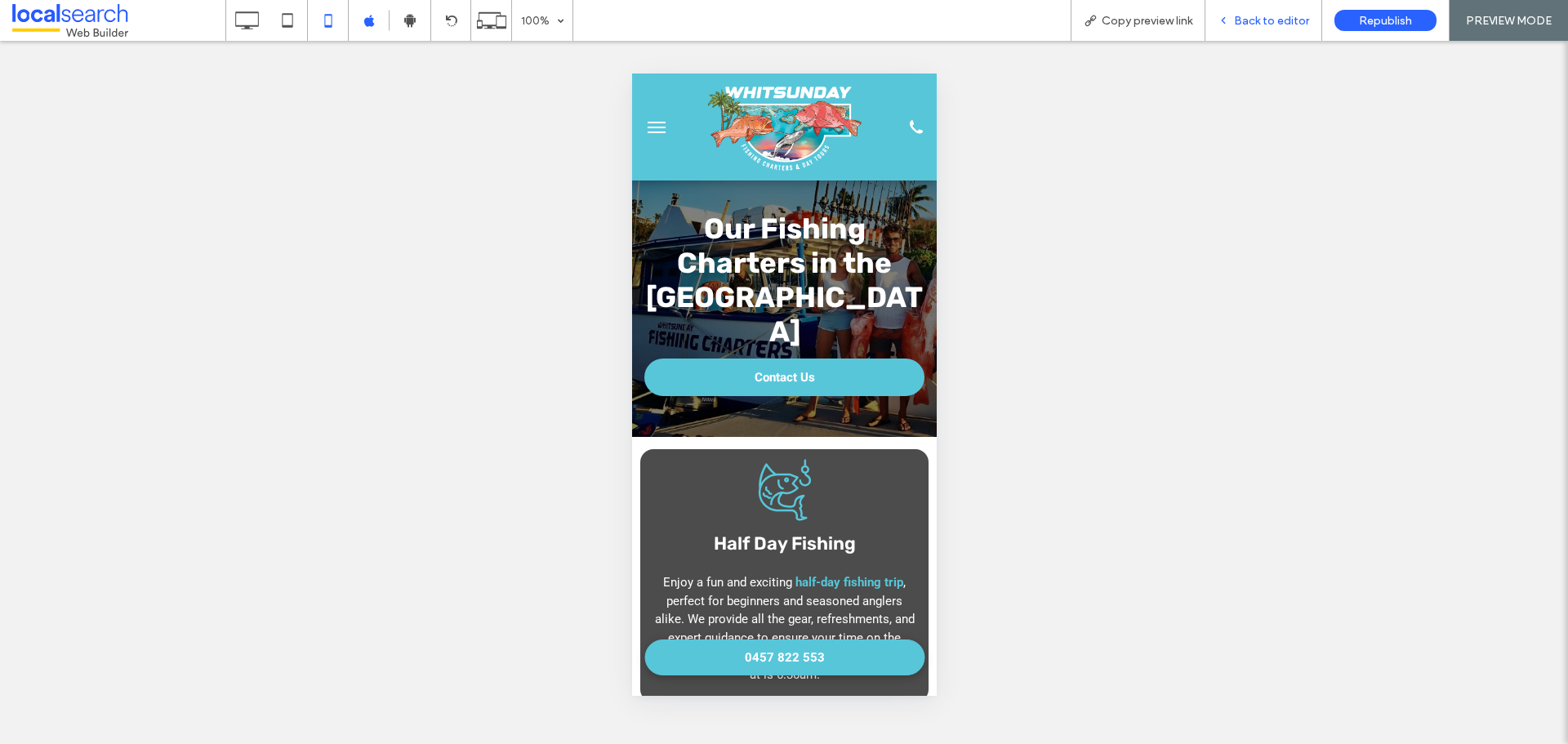
click at [1279, 27] on span "Back to editor" at bounding box center [1272, 20] width 75 height 14
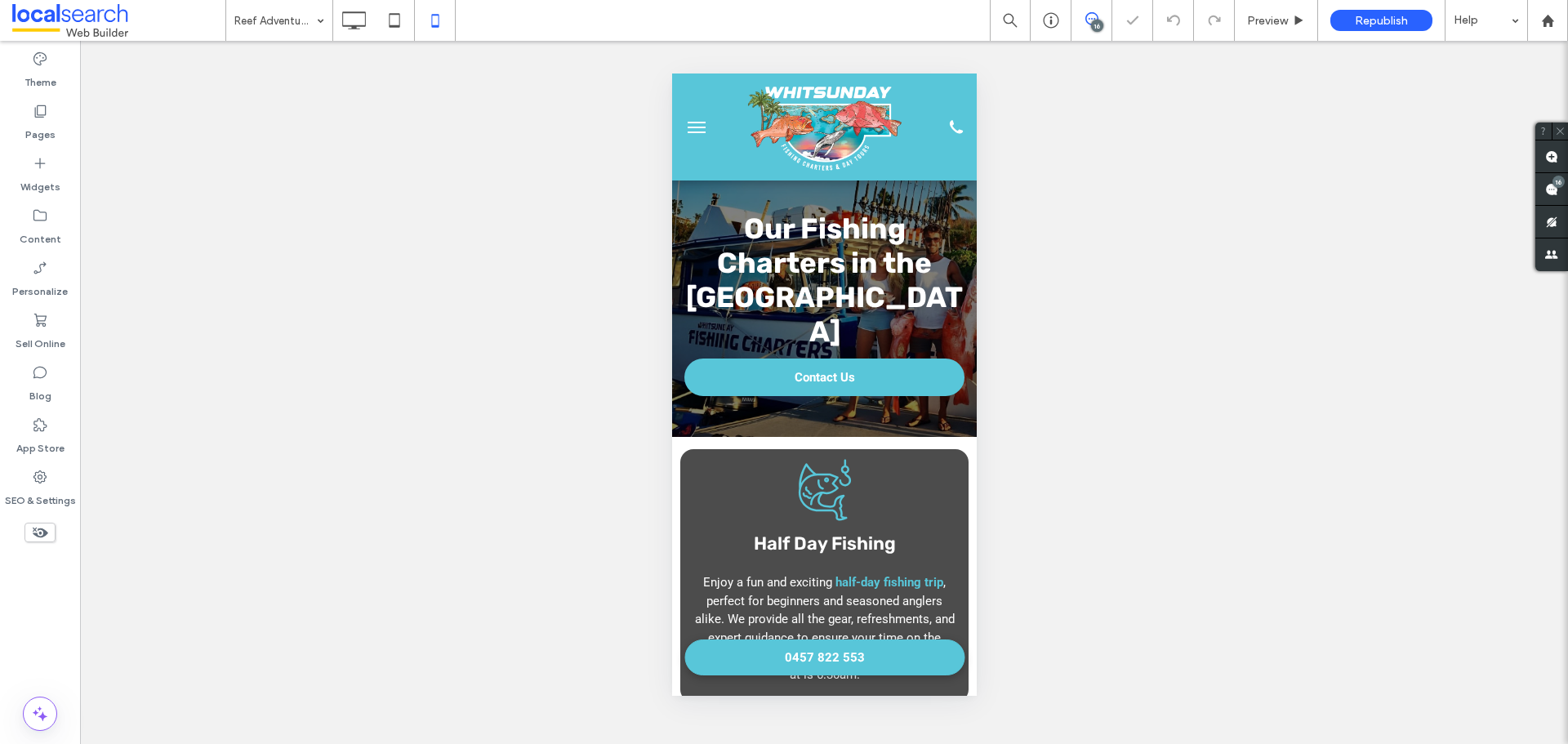
click at [1103, 18] on span at bounding box center [1091, 19] width 40 height 13
click at [1098, 20] on div "16" at bounding box center [1097, 25] width 13 height 13
click at [1553, 183] on div "16" at bounding box center [1558, 181] width 13 height 13
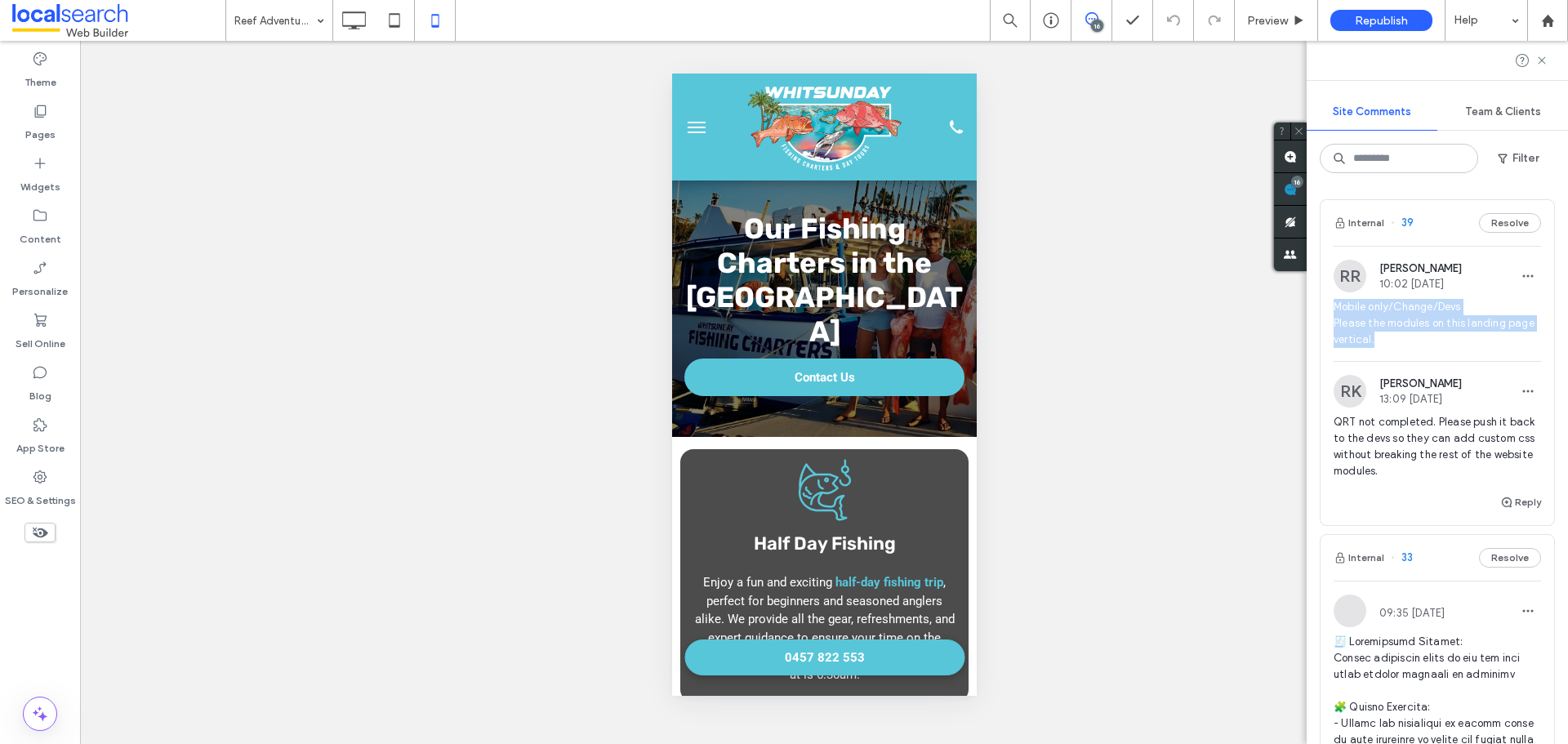
drag, startPoint x: 1413, startPoint y: 343, endPoint x: 1328, endPoint y: 305, distance: 93.1
click at [1328, 305] on div "[PERSON_NAME] 10:02 [DATE] Mobile only/Change/Devs Please the modules on this l…" at bounding box center [1438, 310] width 234 height 101
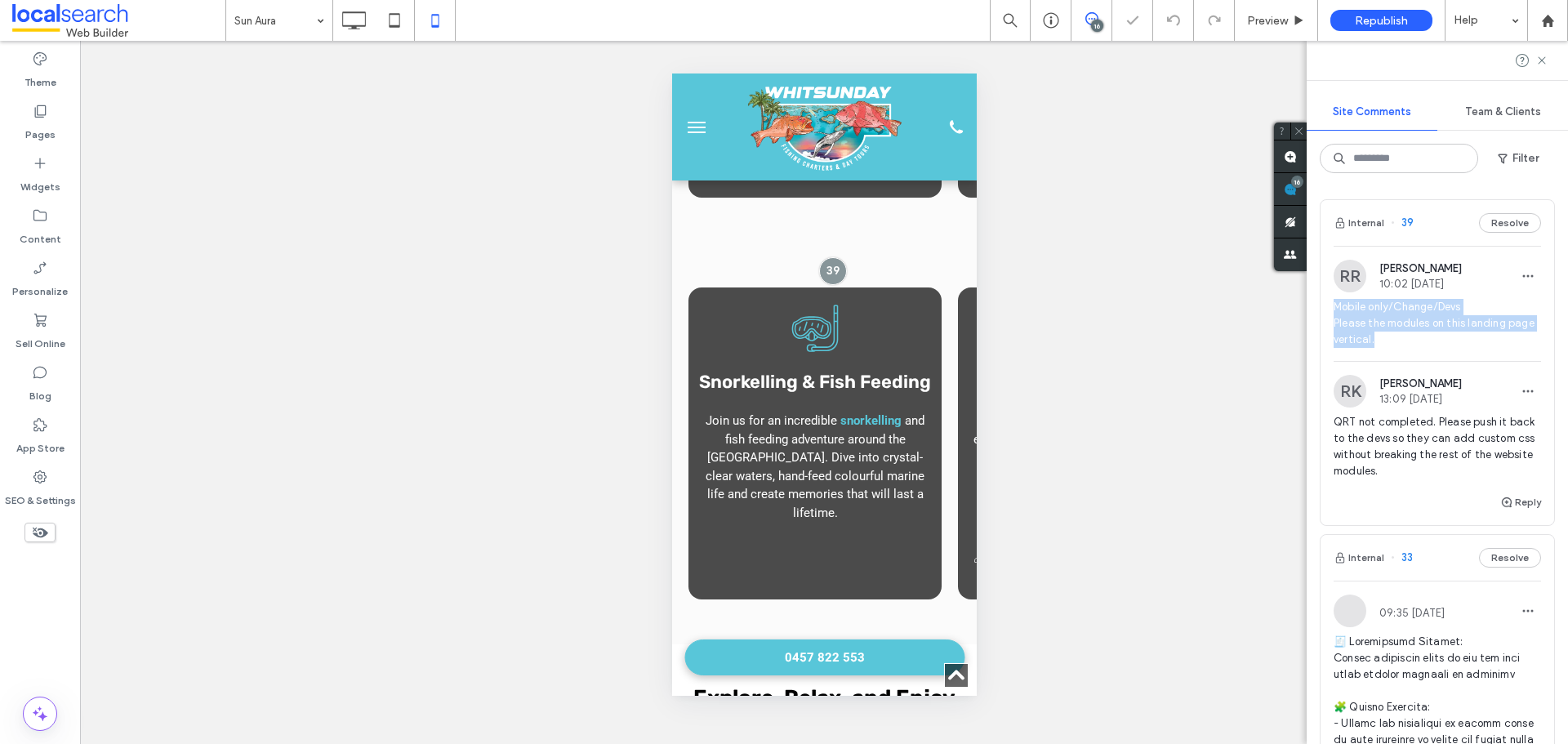
scroll to position [475, 0]
